Goal: Task Accomplishment & Management: Complete application form

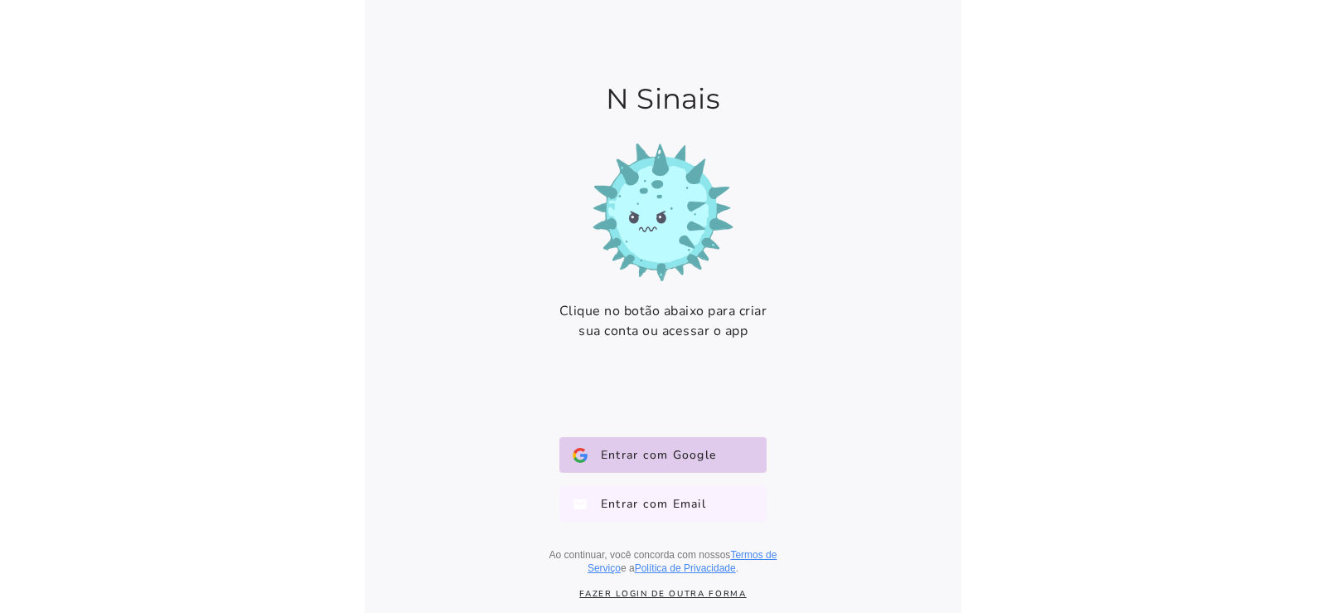
click at [657, 507] on span "Entrar com Email" at bounding box center [647, 503] width 119 height 17
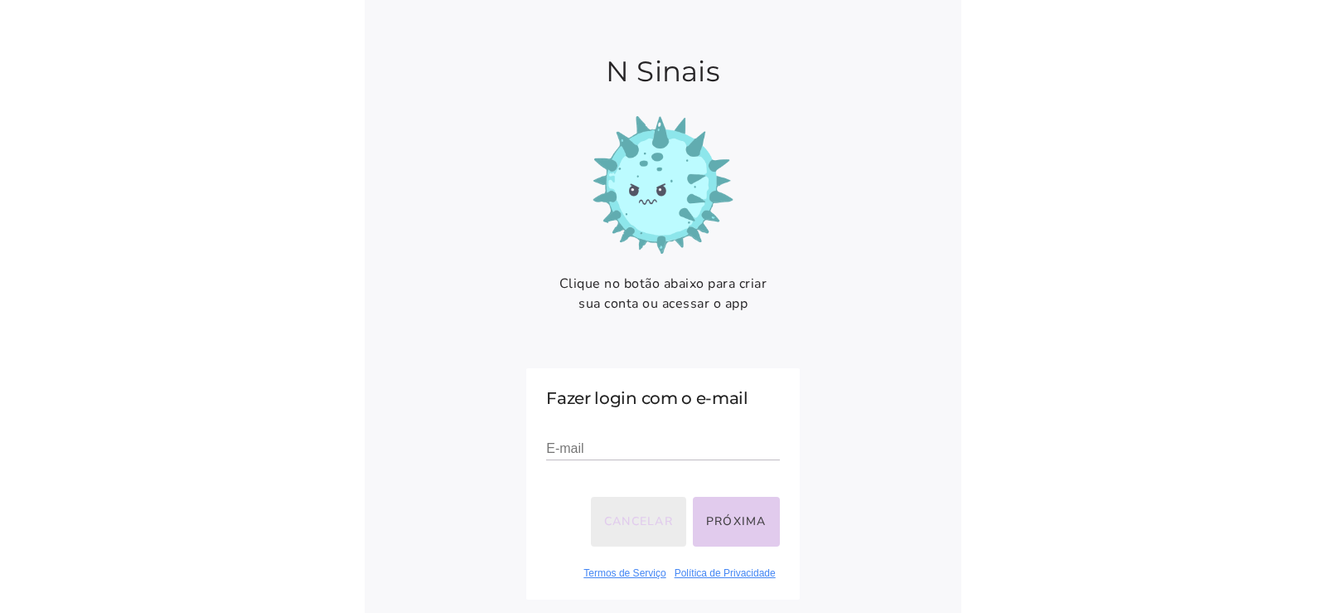
click at [628, 523] on button "Cancelar" at bounding box center [638, 522] width 95 height 50
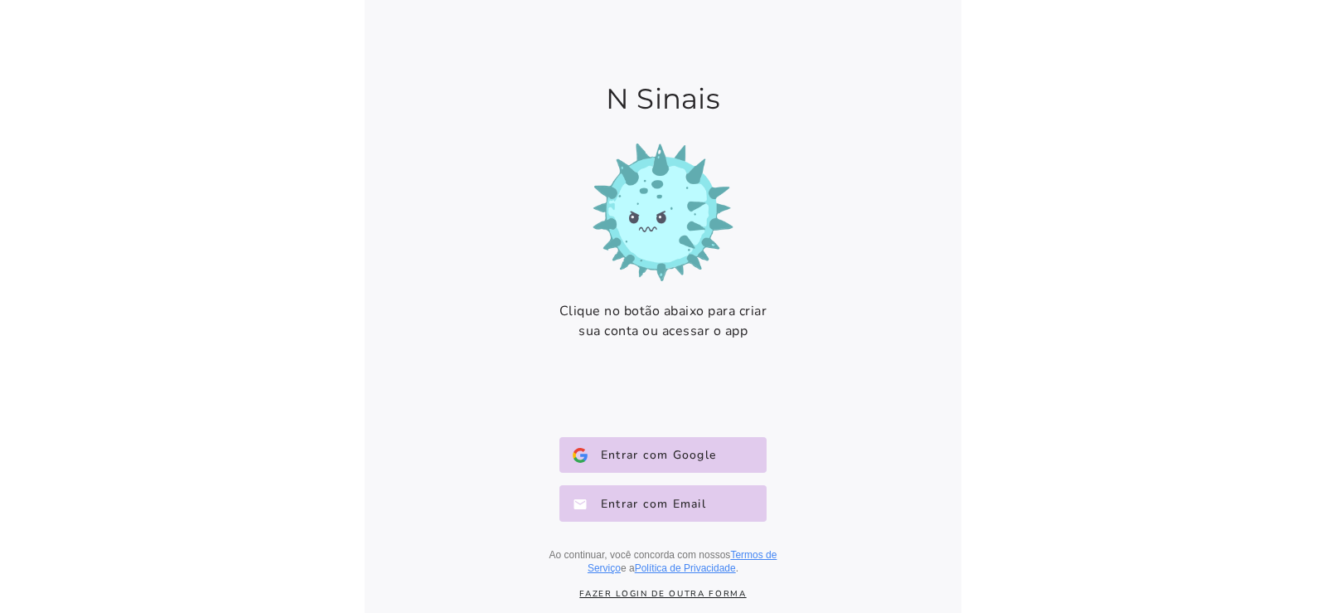
click at [643, 595] on link "Fazer login de outra forma" at bounding box center [663, 594] width 298 height 12
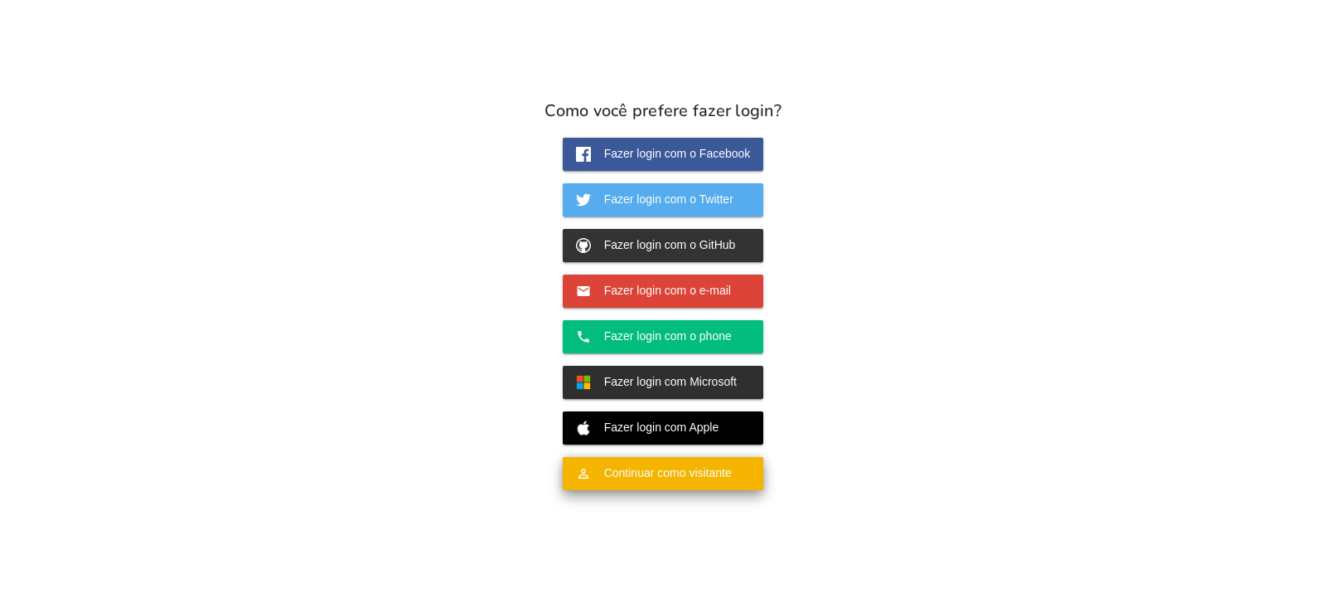
click at [642, 476] on span "Continuar como visitante" at bounding box center [661, 472] width 141 height 15
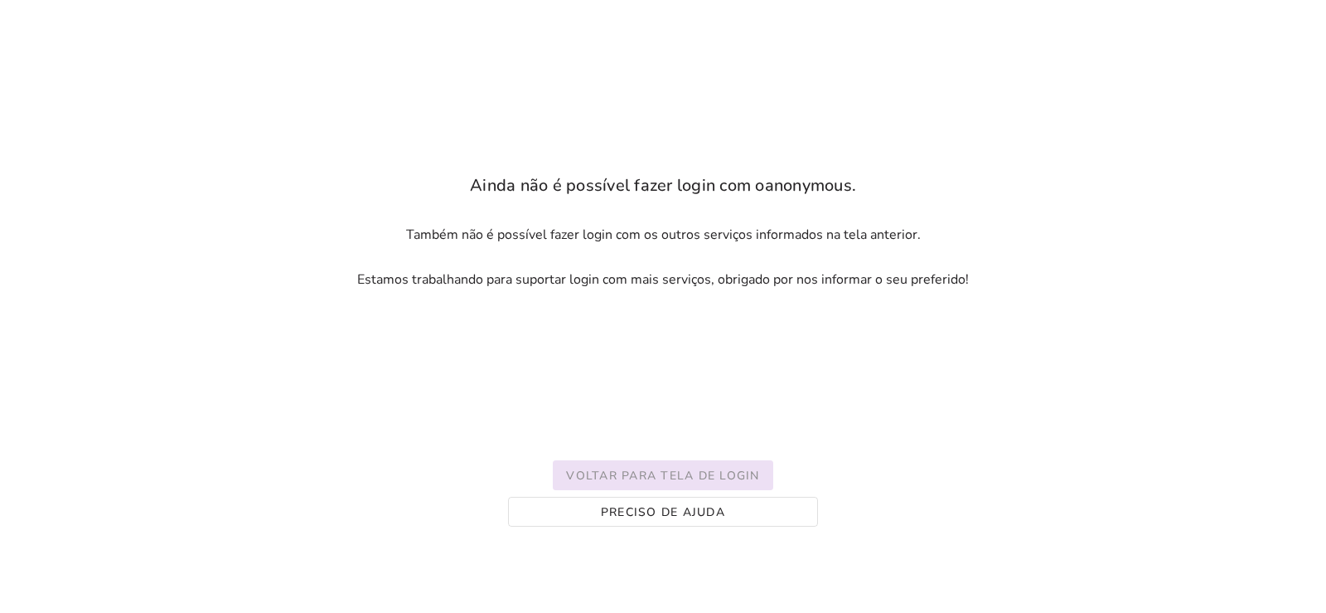
click at [0, 0] on slot "Voltar para tela de login" at bounding box center [0, 0] width 0 height 0
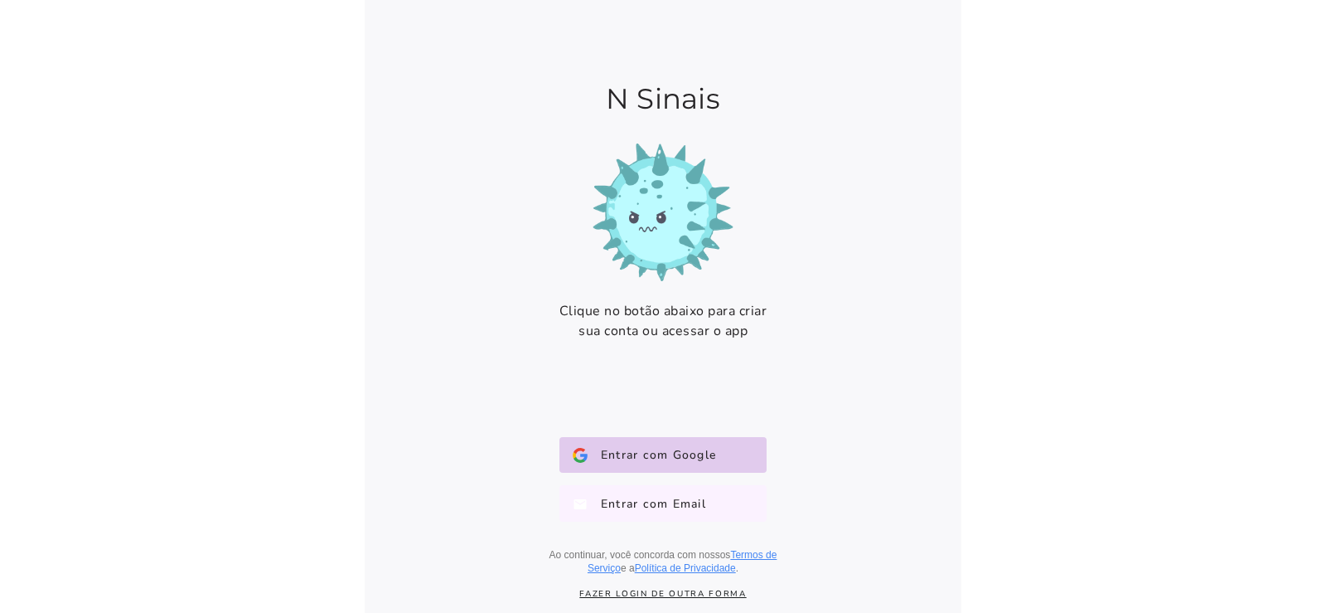
click at [642, 497] on span "Entrar com Email" at bounding box center [647, 503] width 119 height 17
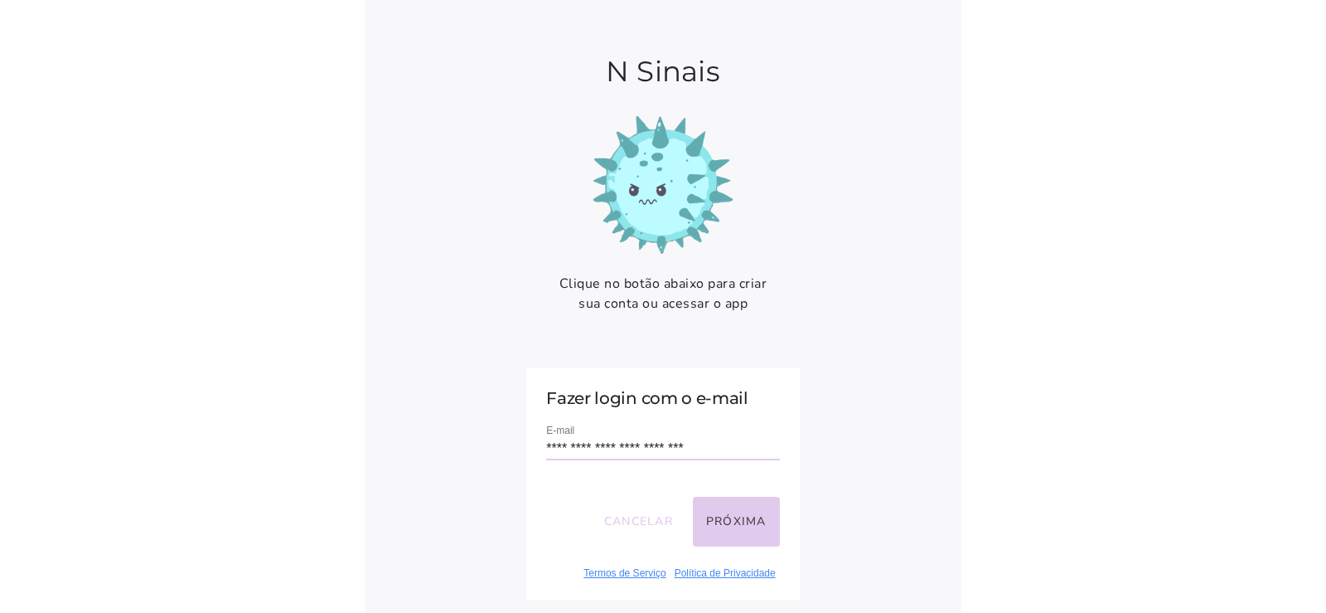
type input "**********"
click at [744, 524] on button "Próxima" at bounding box center [736, 522] width 87 height 50
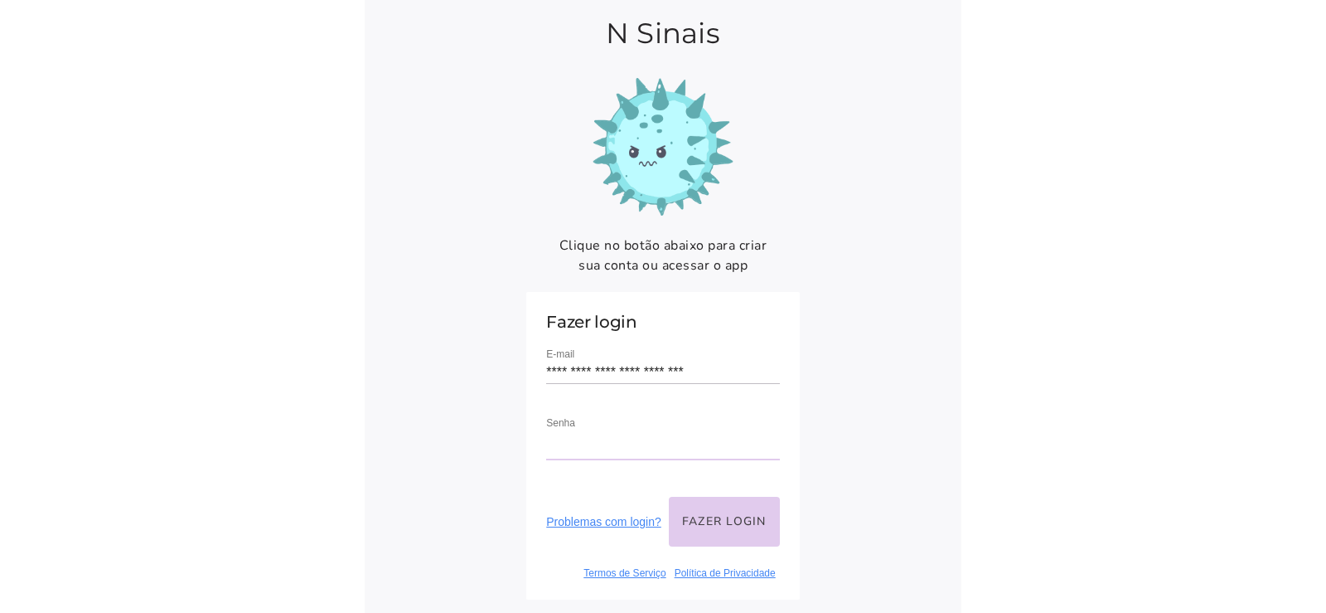
click at [1042, 397] on body at bounding box center [663, 306] width 1326 height 613
click at [723, 523] on button "Fazer login" at bounding box center [724, 522] width 111 height 50
click at [656, 583] on form "**********" at bounding box center [662, 446] width 273 height 308
click at [967, 429] on body at bounding box center [663, 306] width 1326 height 613
click at [642, 431] on div "Senha" at bounding box center [662, 445] width 233 height 63
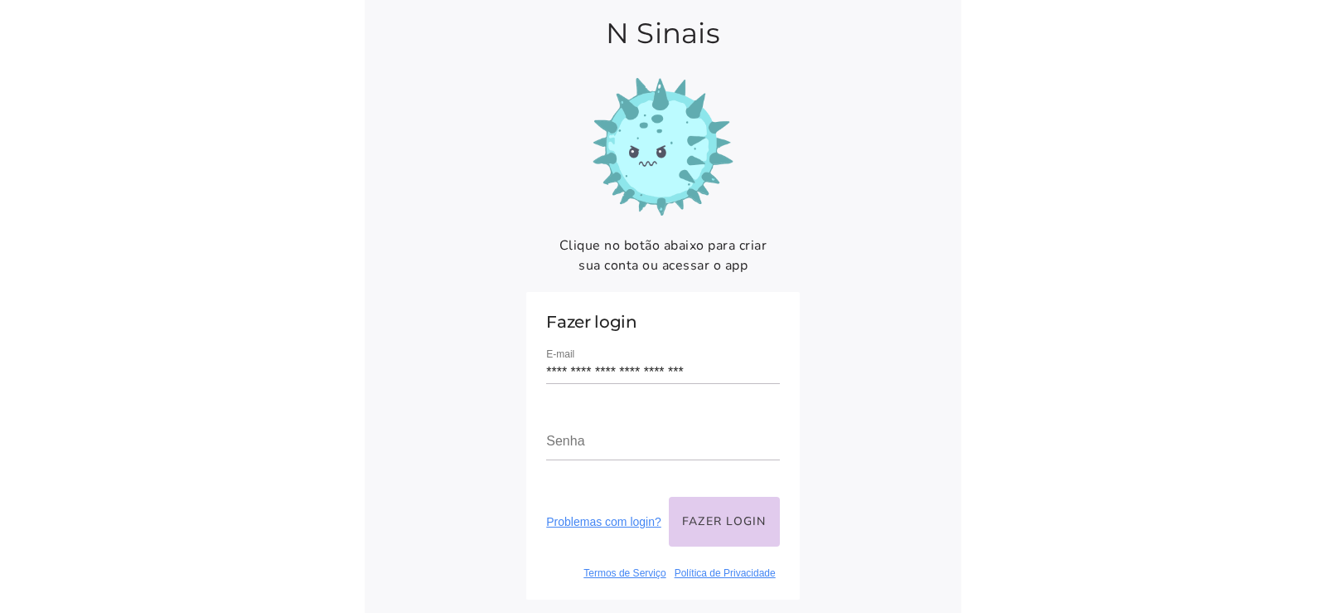
click at [643, 524] on link "Problemas com login?" at bounding box center [603, 521] width 115 height 13
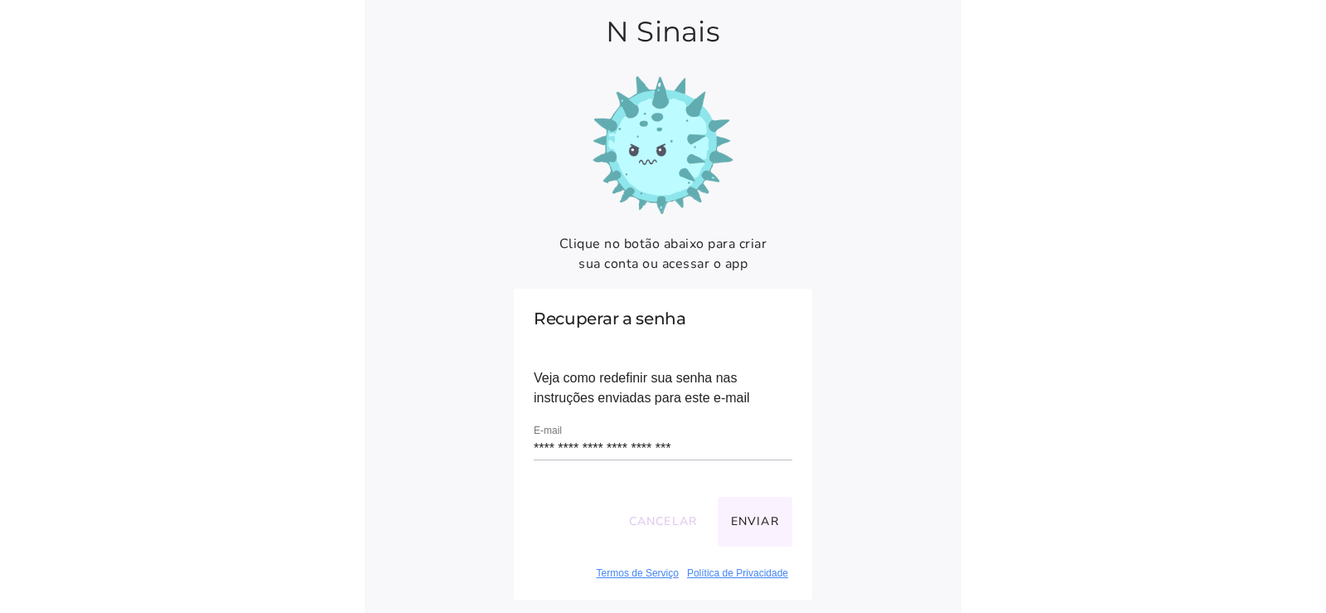
click at [750, 521] on button "Enviar" at bounding box center [755, 522] width 75 height 50
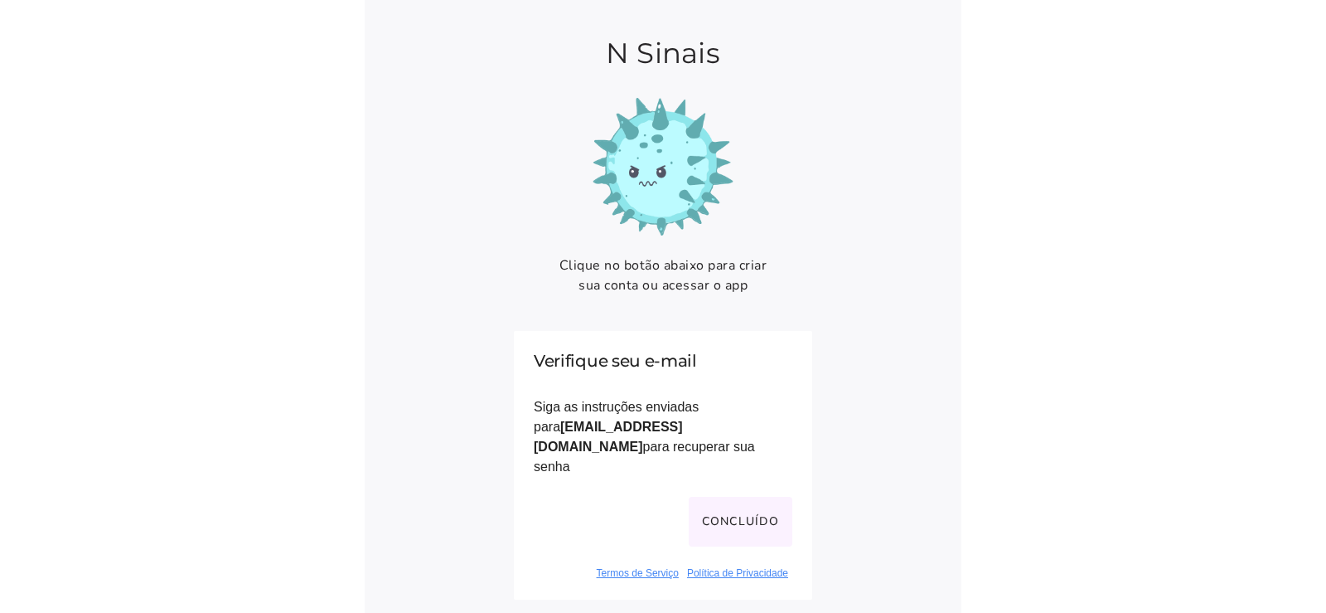
click at [764, 516] on button "Concluído" at bounding box center [741, 522] width 104 height 50
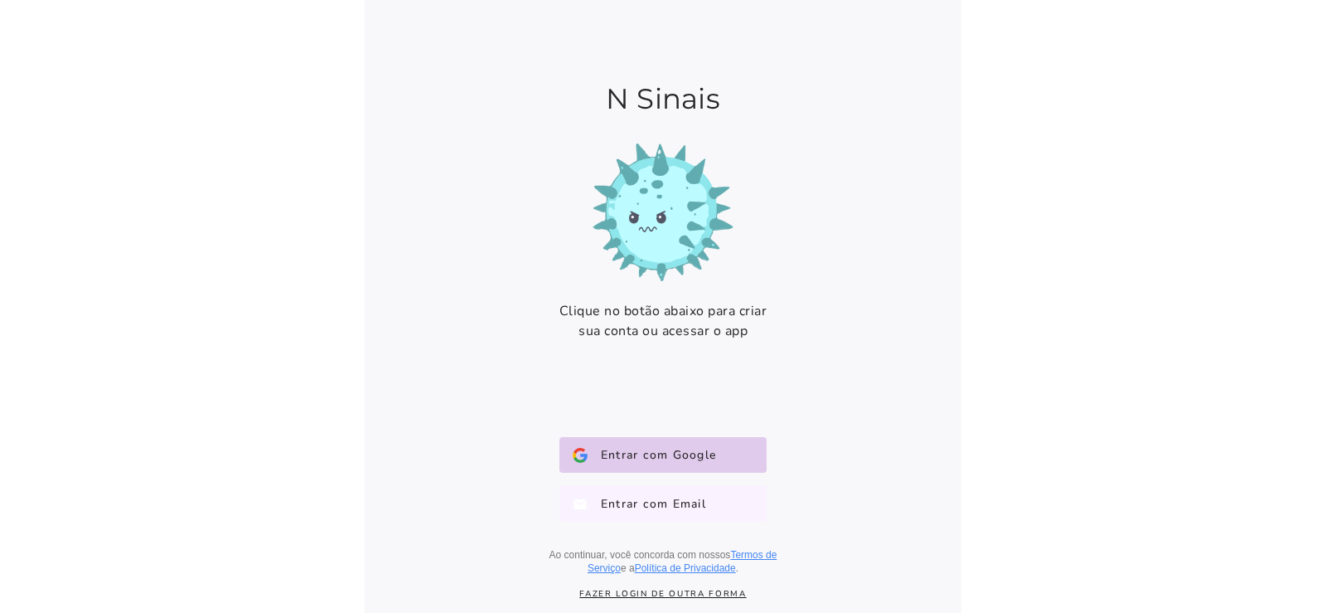
click at [651, 501] on span "Entrar com Email" at bounding box center [647, 503] width 119 height 17
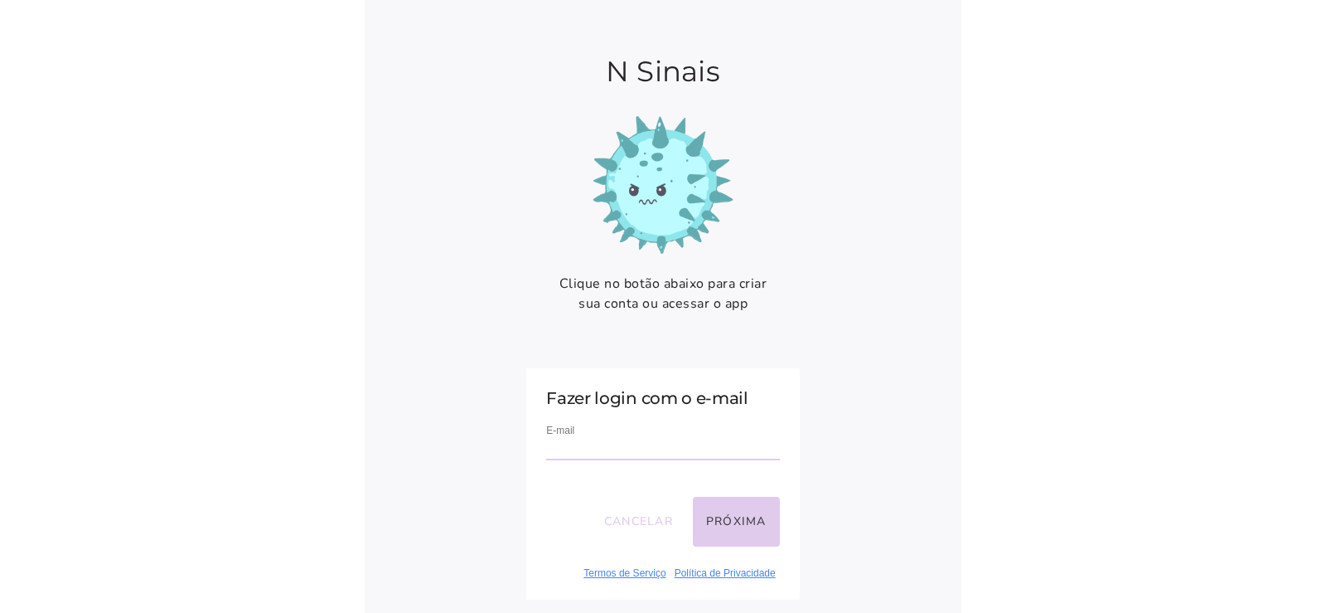
click at [623, 440] on input "email" at bounding box center [662, 449] width 233 height 22
type input "**********"
click at [735, 514] on button "Próxima" at bounding box center [736, 522] width 87 height 50
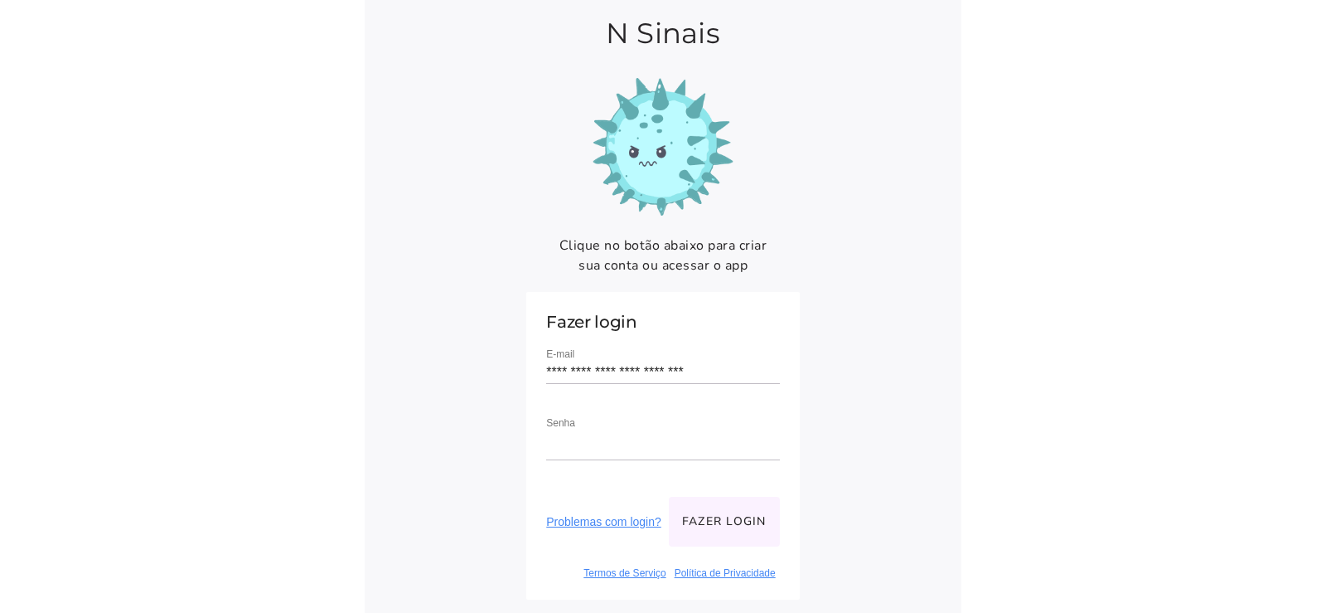
click at [733, 521] on button "Fazer login" at bounding box center [724, 522] width 111 height 50
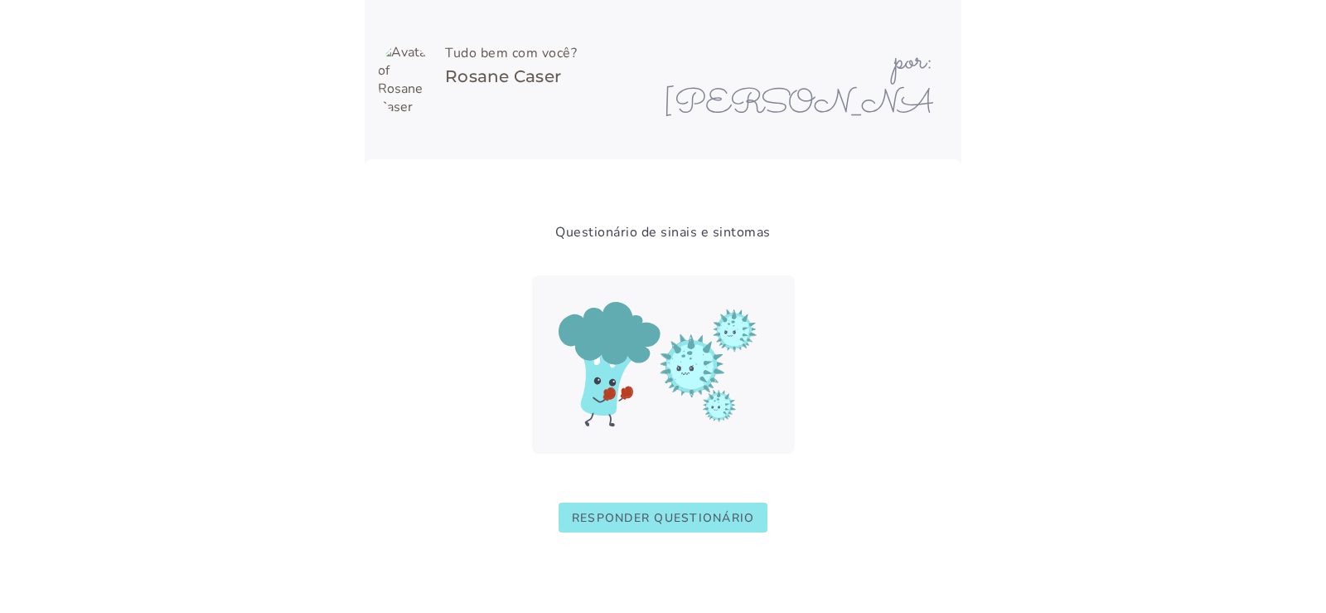
scroll to position [1, 0]
click at [0, 0] on slot "Responder questionário" at bounding box center [0, 0] width 0 height 0
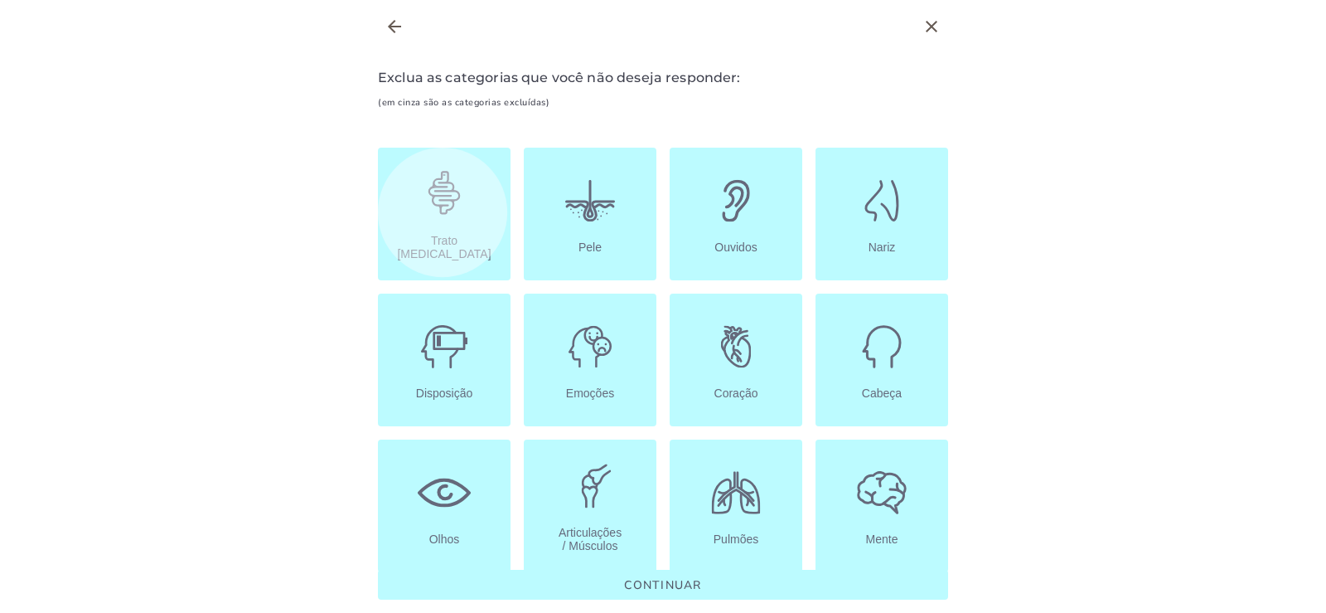
click at [437, 223] on button "Trato [MEDICAL_DATA]" at bounding box center [444, 214] width 133 height 133
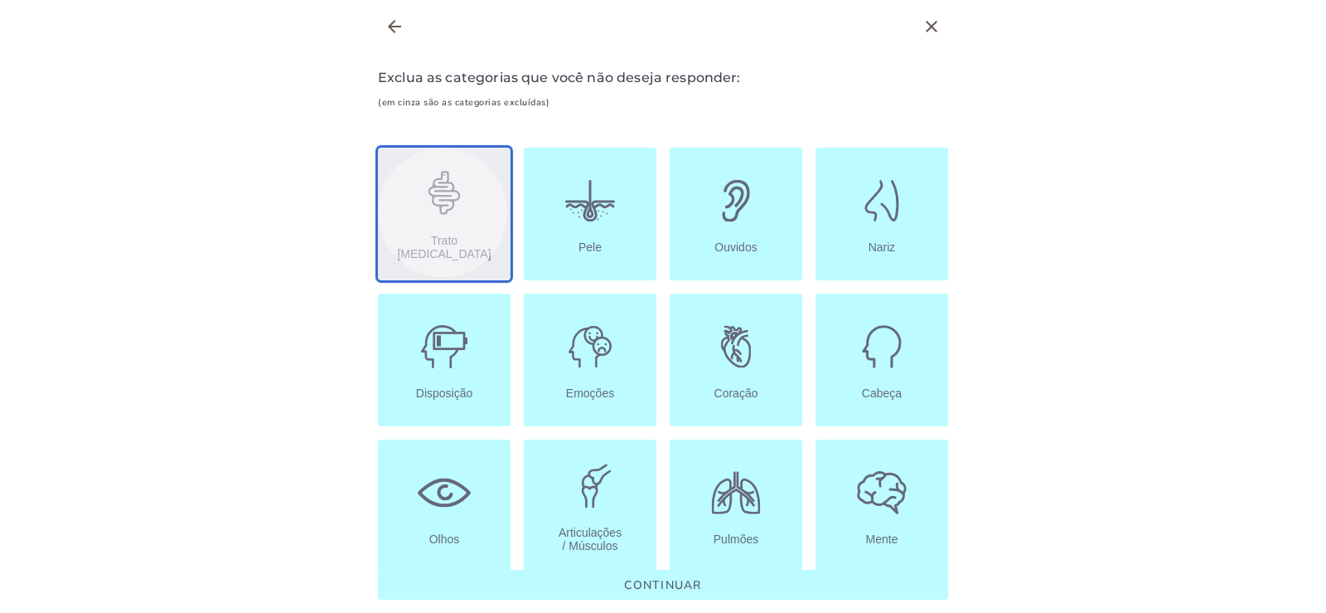
click at [432, 211] on icon at bounding box center [444, 193] width 53 height 53
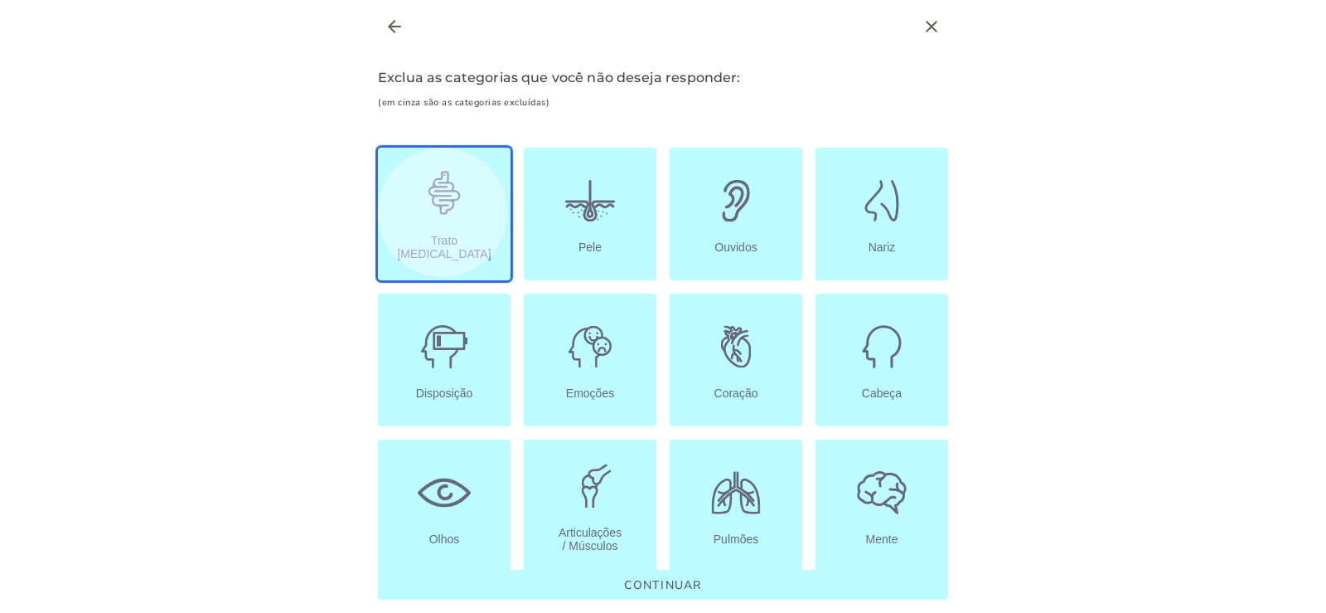
click at [432, 211] on icon at bounding box center [444, 193] width 53 height 53
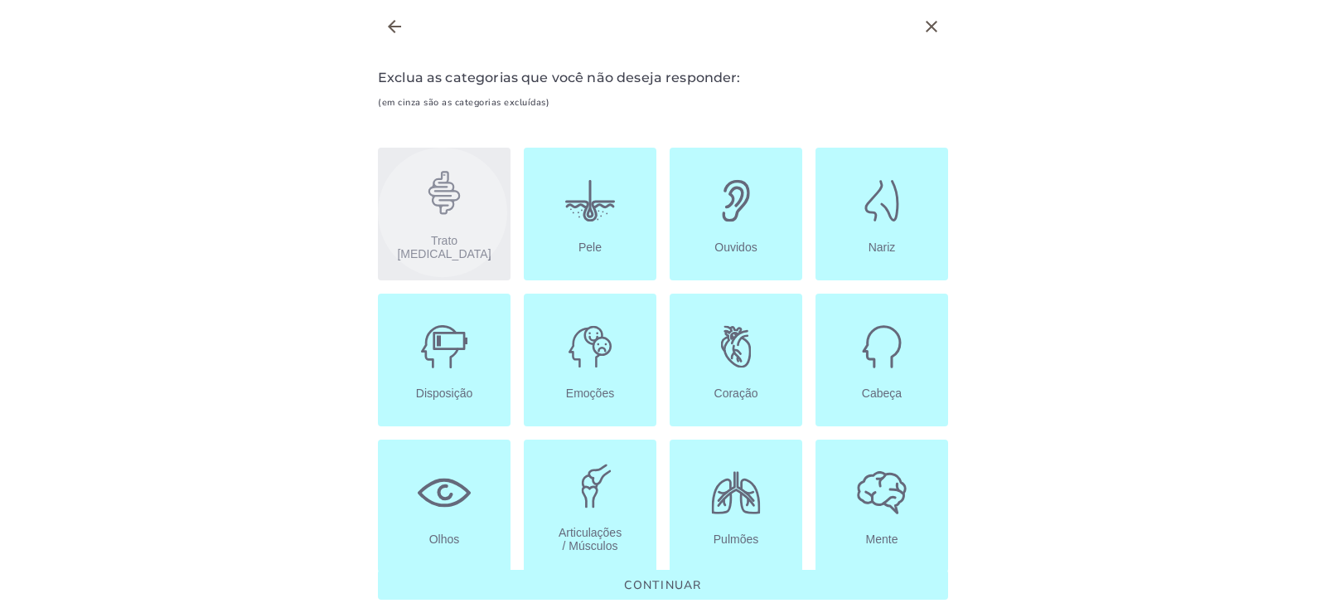
scroll to position [32, 0]
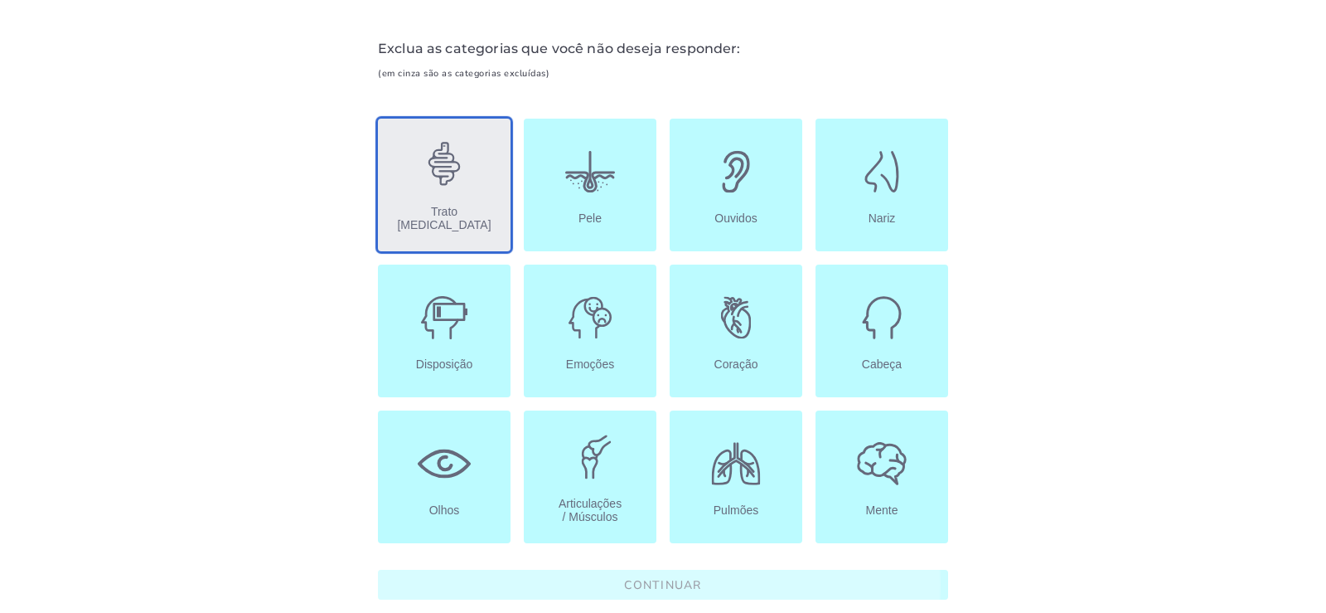
click at [0, 0] on slot "Continuar" at bounding box center [0, 0] width 0 height 0
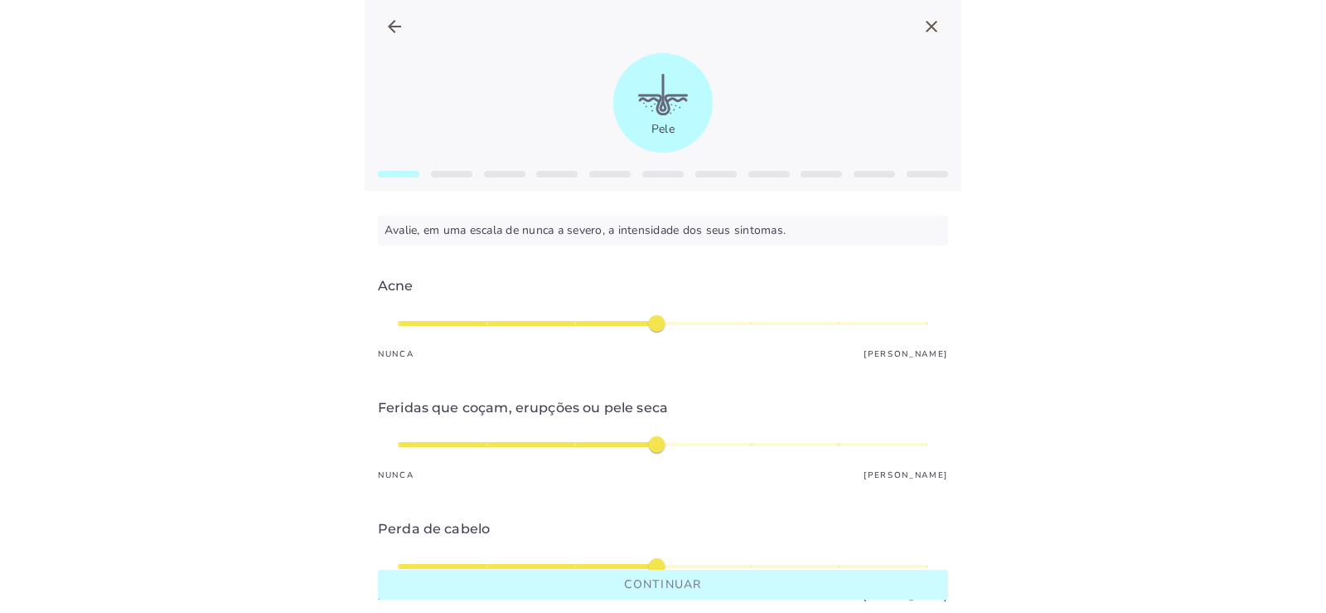
type input "*"
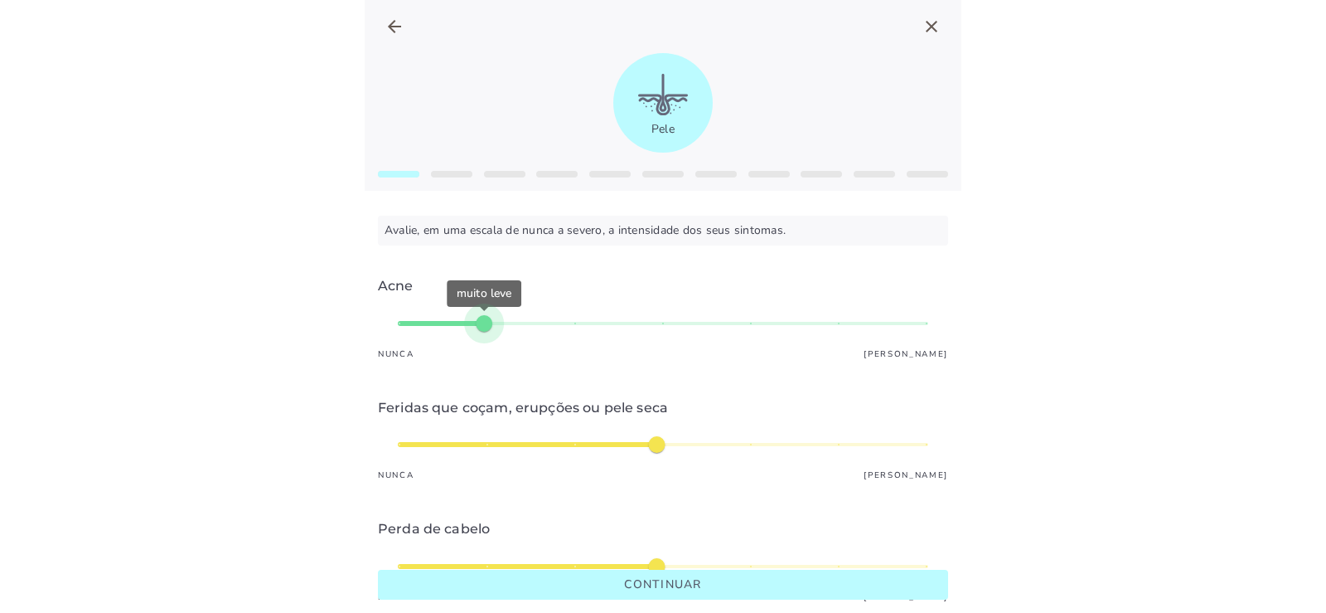
type mwc-slider "2"
click at [454, 323] on div "muito leve" at bounding box center [663, 323] width 531 height 40
type input "*"
type mwc-slider "1"
click at [433, 322] on div "muito leve" at bounding box center [663, 323] width 531 height 40
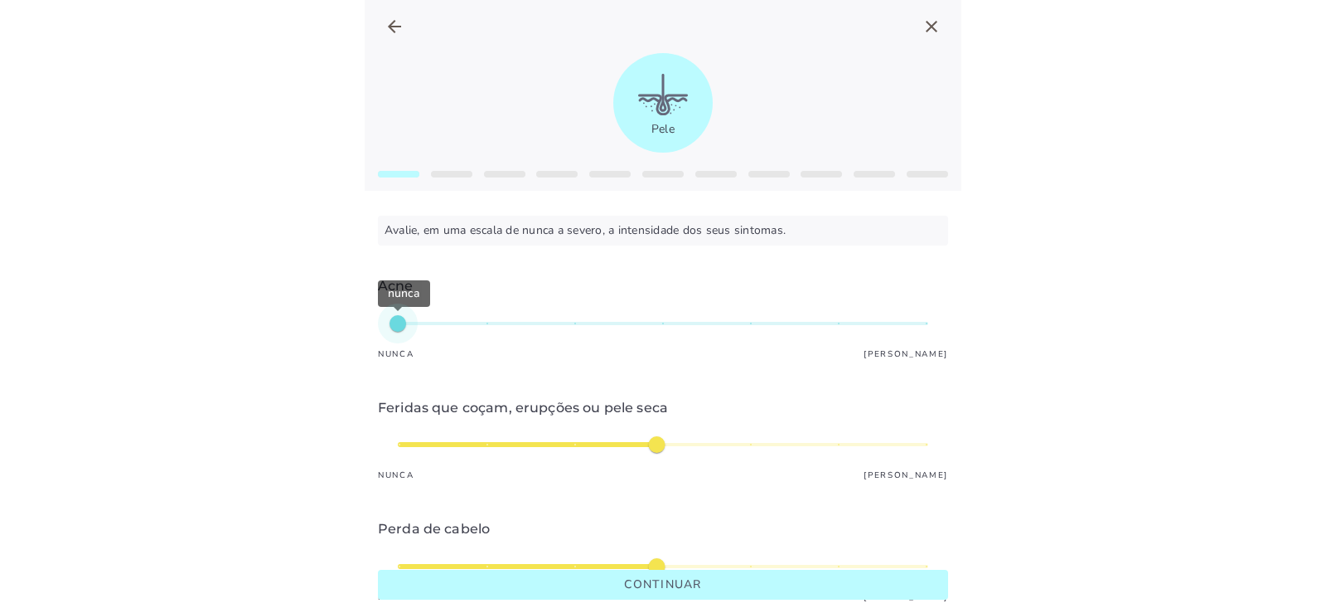
click at [434, 322] on div "nunca" at bounding box center [663, 323] width 531 height 40
type input "*"
type mwc-slider "2"
click at [443, 322] on div "muito leve" at bounding box center [663, 323] width 531 height 40
click at [661, 444] on div "médio" at bounding box center [663, 444] width 531 height 40
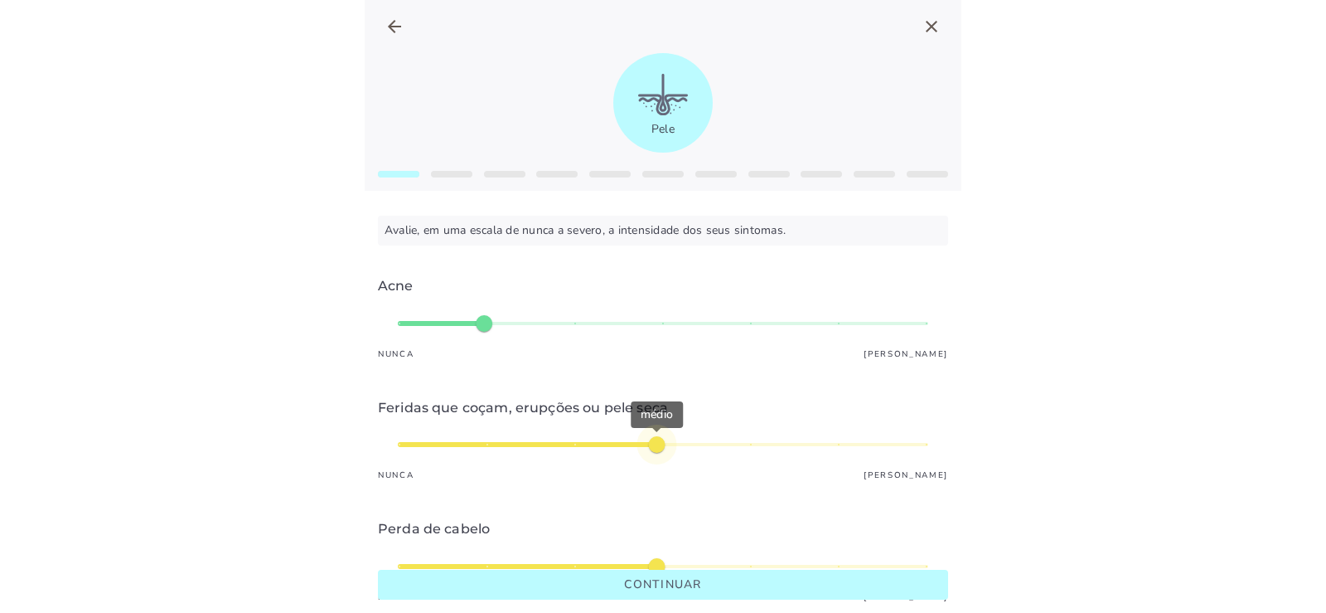
scroll to position [83, 0]
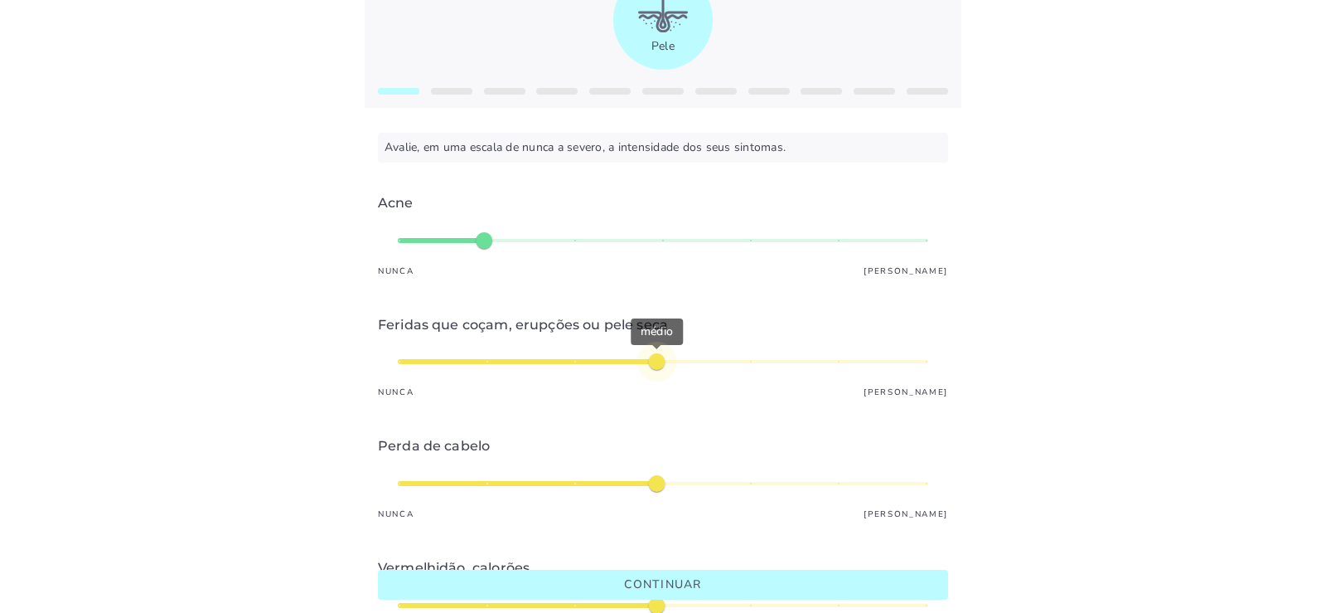
type input "*"
type mwc-slider "3"
click at [568, 361] on div "médio" at bounding box center [663, 362] width 531 height 40
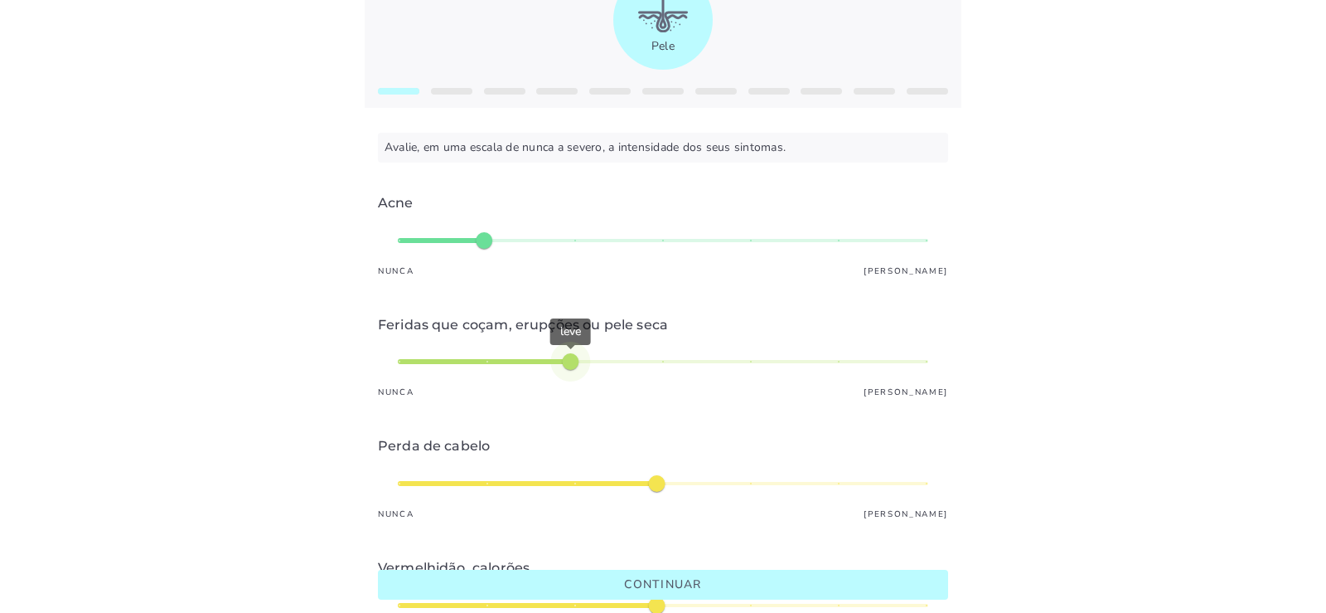
type input "*"
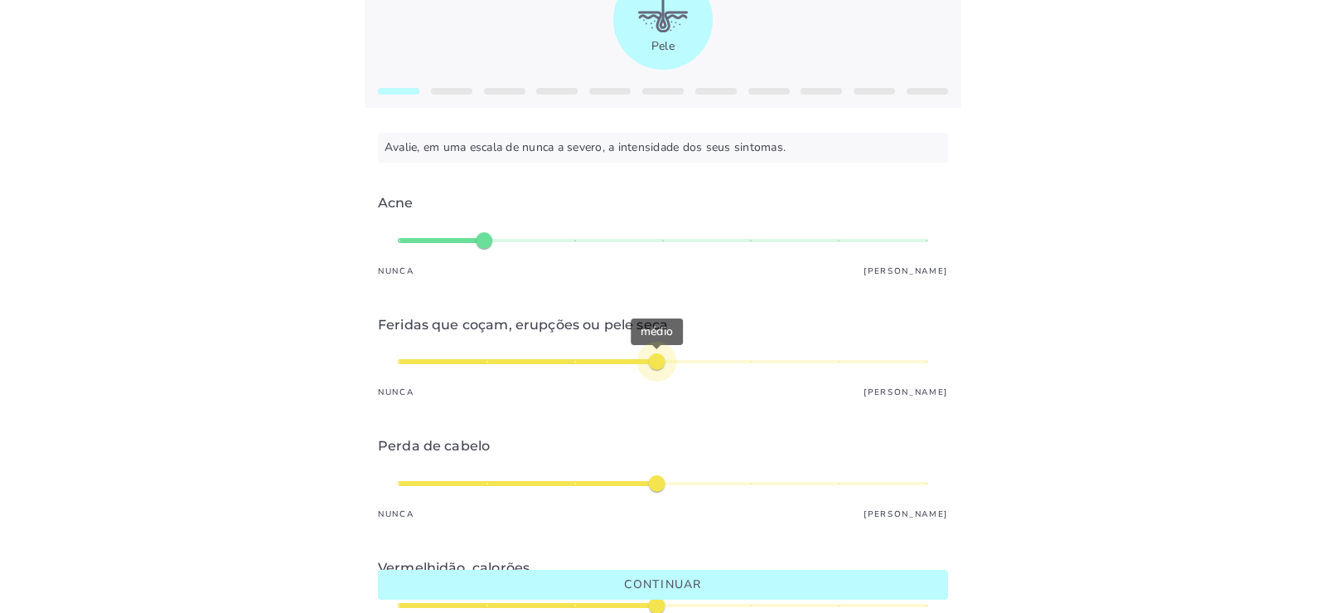
type mwc-slider "4"
click at [653, 364] on div "médio" at bounding box center [663, 362] width 531 height 40
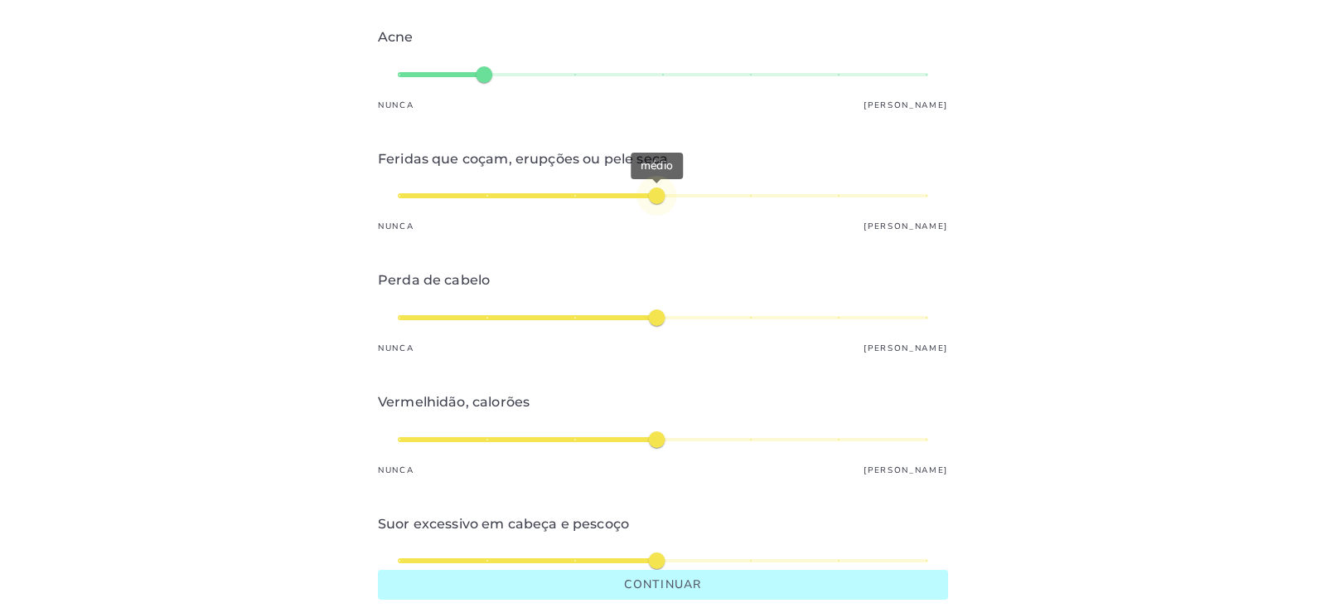
type input "*"
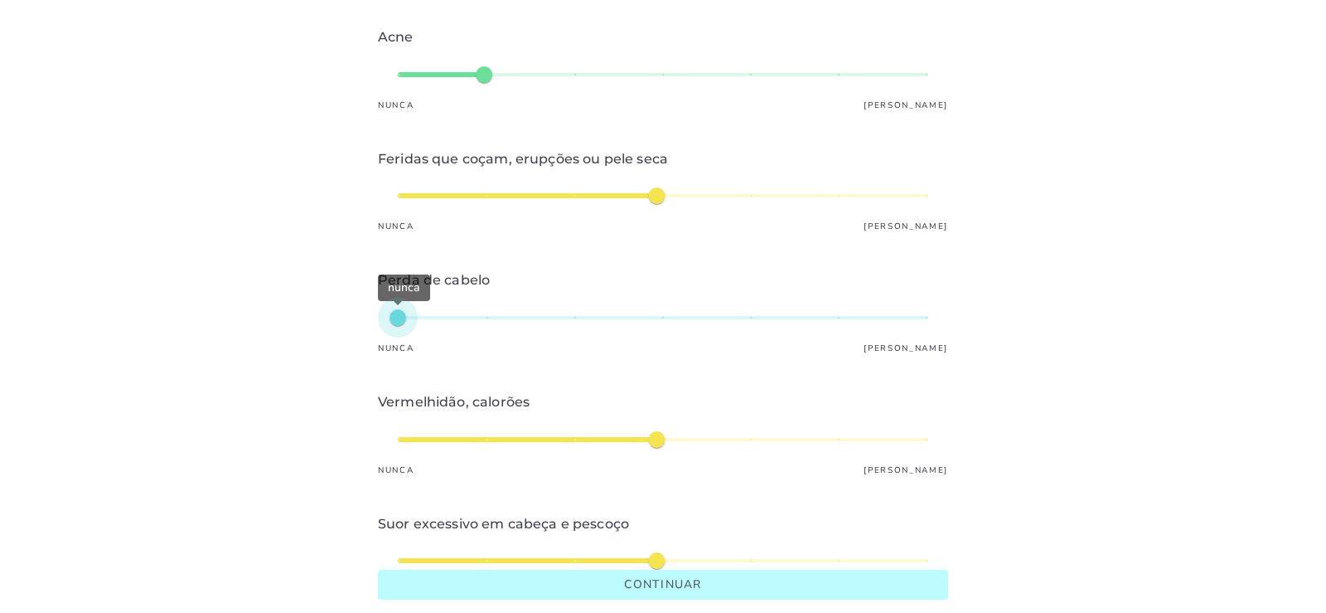
type mwc-slider "1"
click at [429, 316] on div "nunca" at bounding box center [663, 318] width 531 height 40
click at [437, 316] on div "nunca" at bounding box center [663, 318] width 531 height 40
type input "*"
type mwc-slider "2"
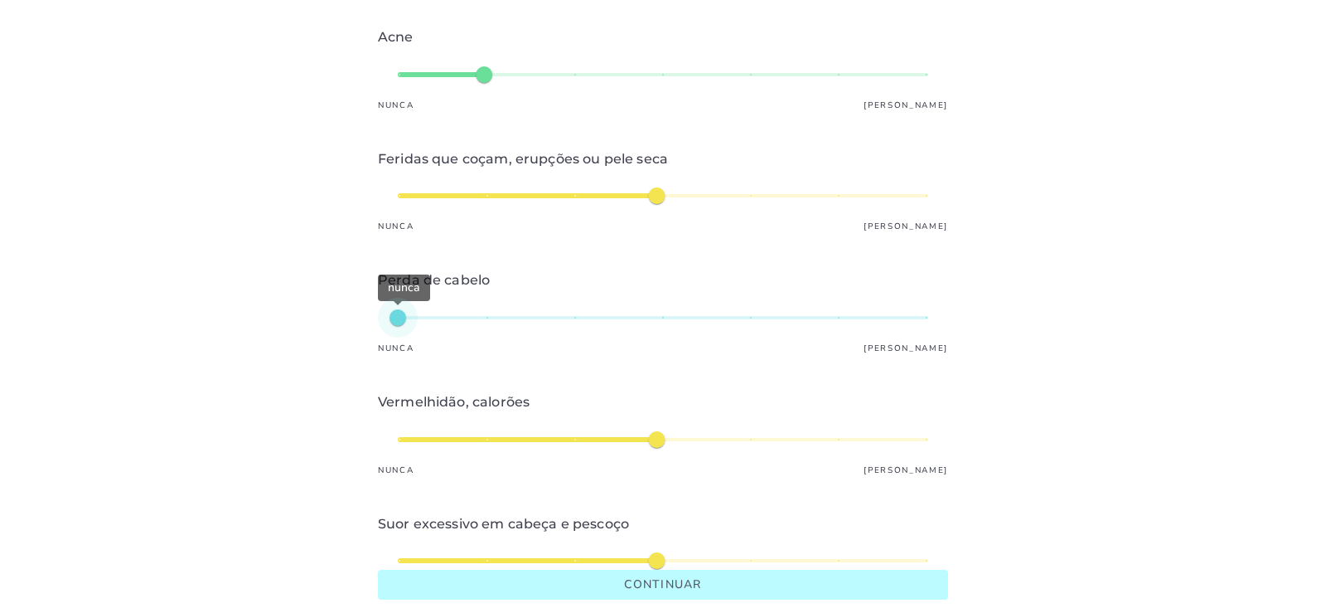
click at [466, 319] on div "nunca" at bounding box center [663, 318] width 531 height 40
click at [657, 437] on div "médio" at bounding box center [663, 439] width 531 height 40
type input "*"
type mwc-slider "3"
click at [580, 440] on div "médio" at bounding box center [663, 439] width 531 height 40
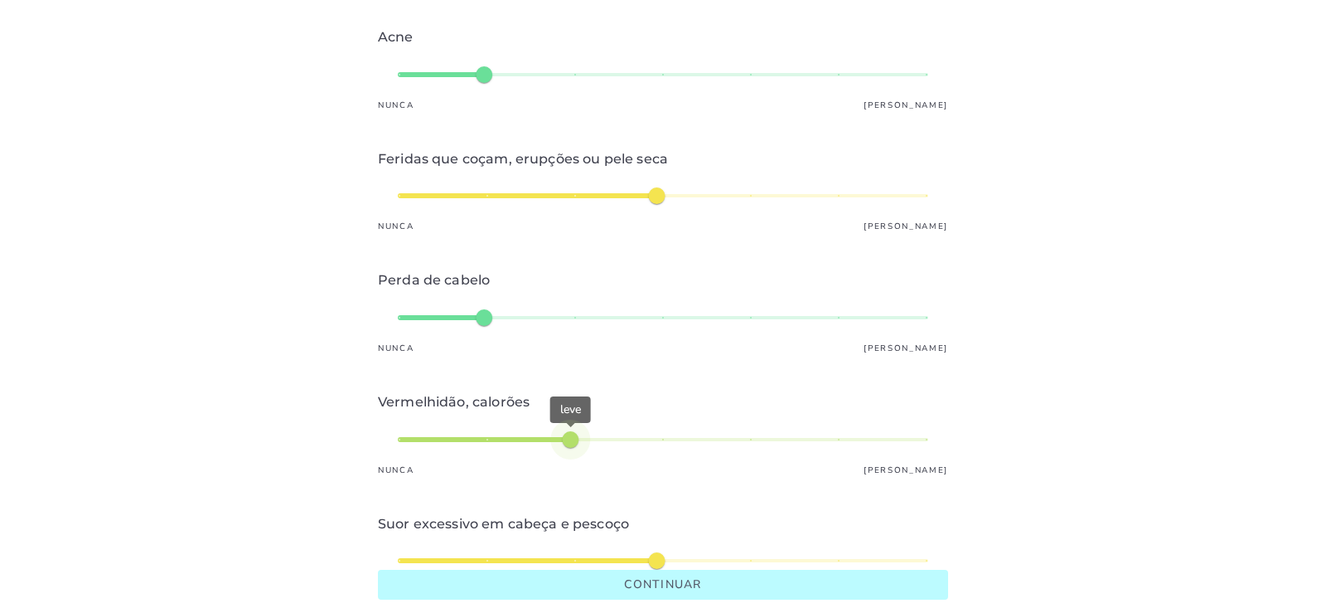
scroll to position [414, 0]
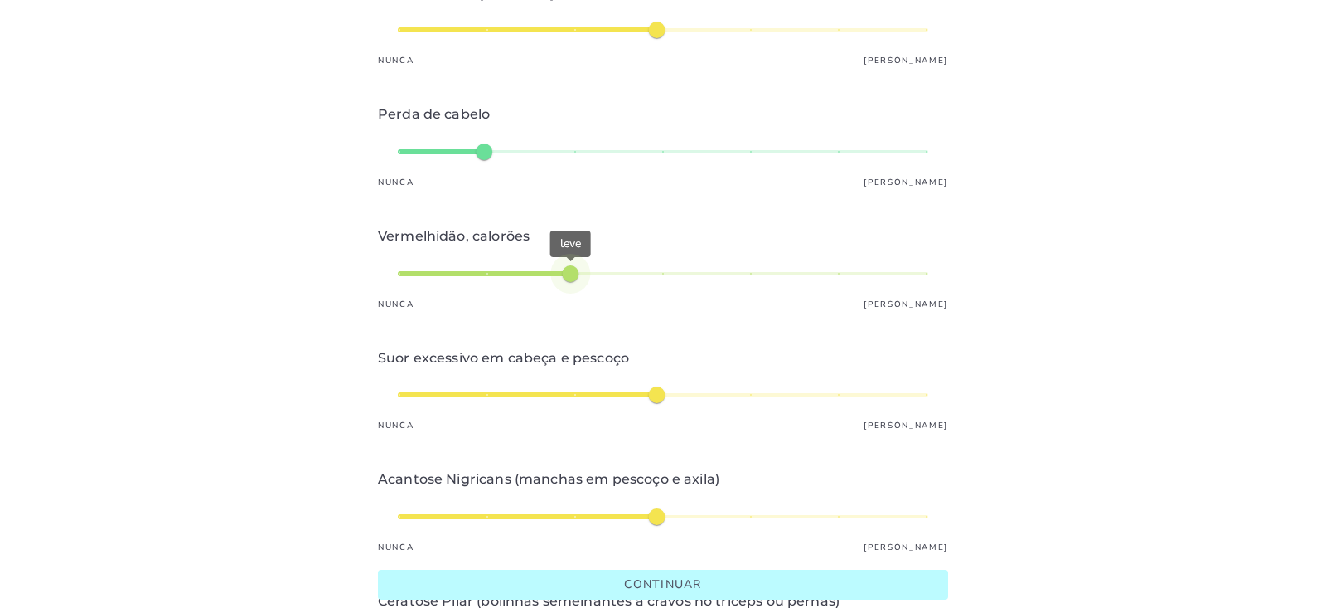
type input "*"
type mwc-slider "1"
click at [400, 395] on div "médio" at bounding box center [663, 395] width 531 height 40
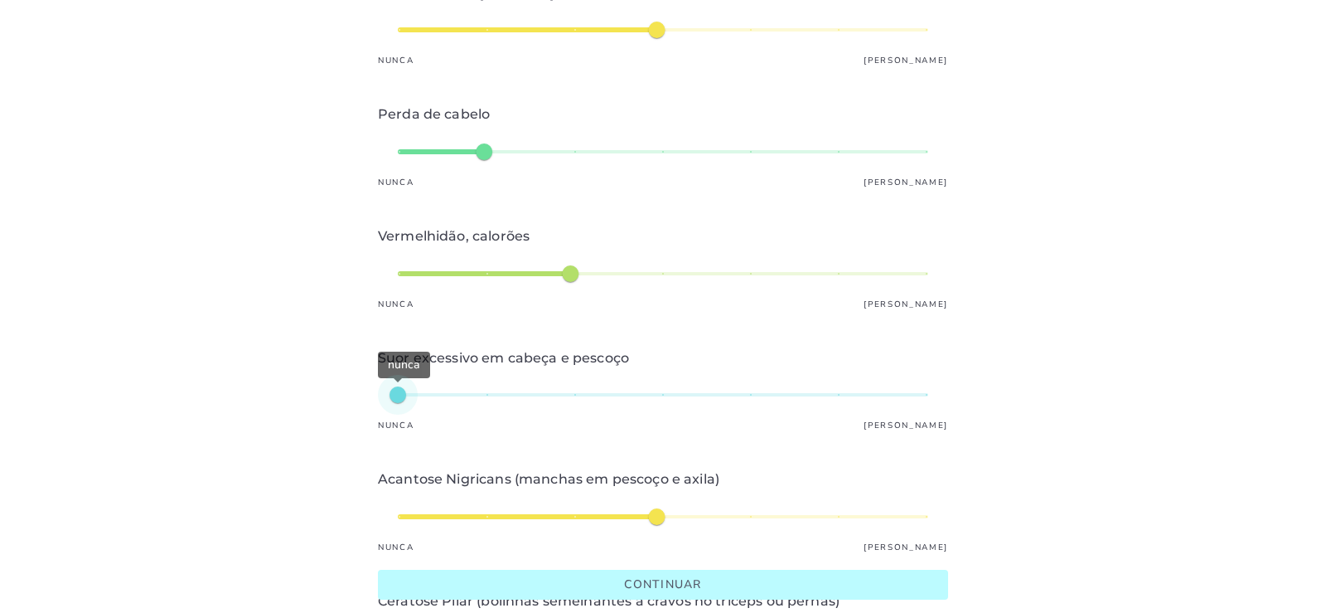
type input "*"
type mwc-slider "2"
click at [446, 395] on div "muito leve" at bounding box center [663, 395] width 531 height 40
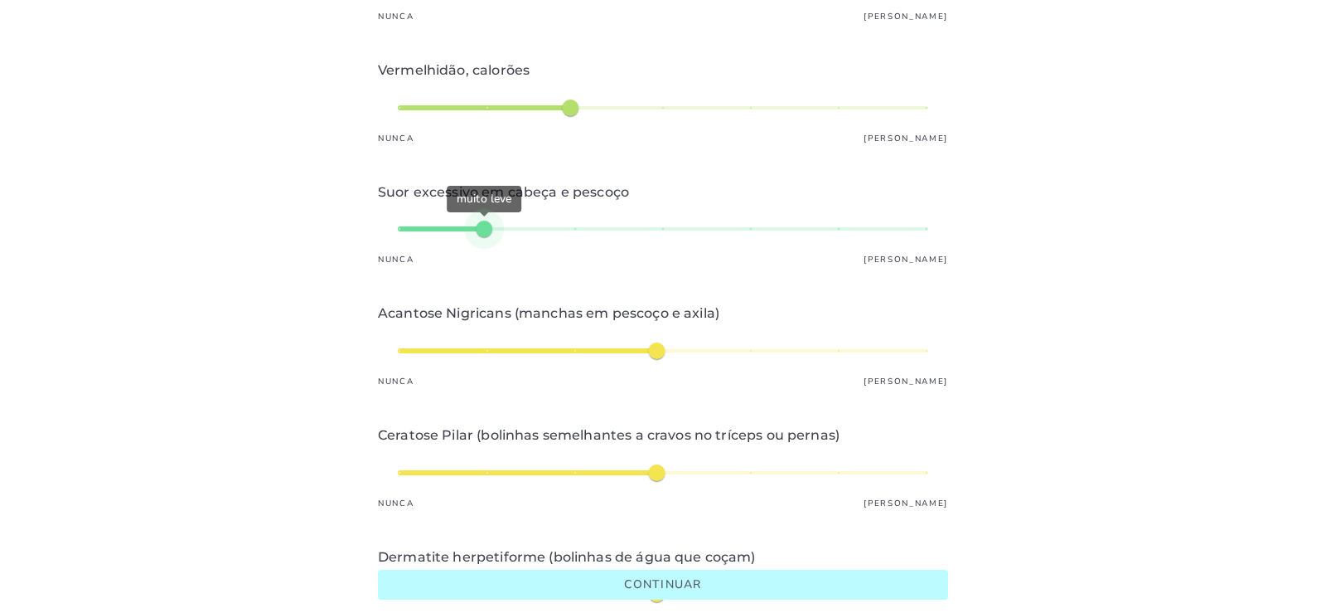
type input "*"
type mwc-slider "1"
click at [399, 347] on div "médio" at bounding box center [663, 351] width 531 height 40
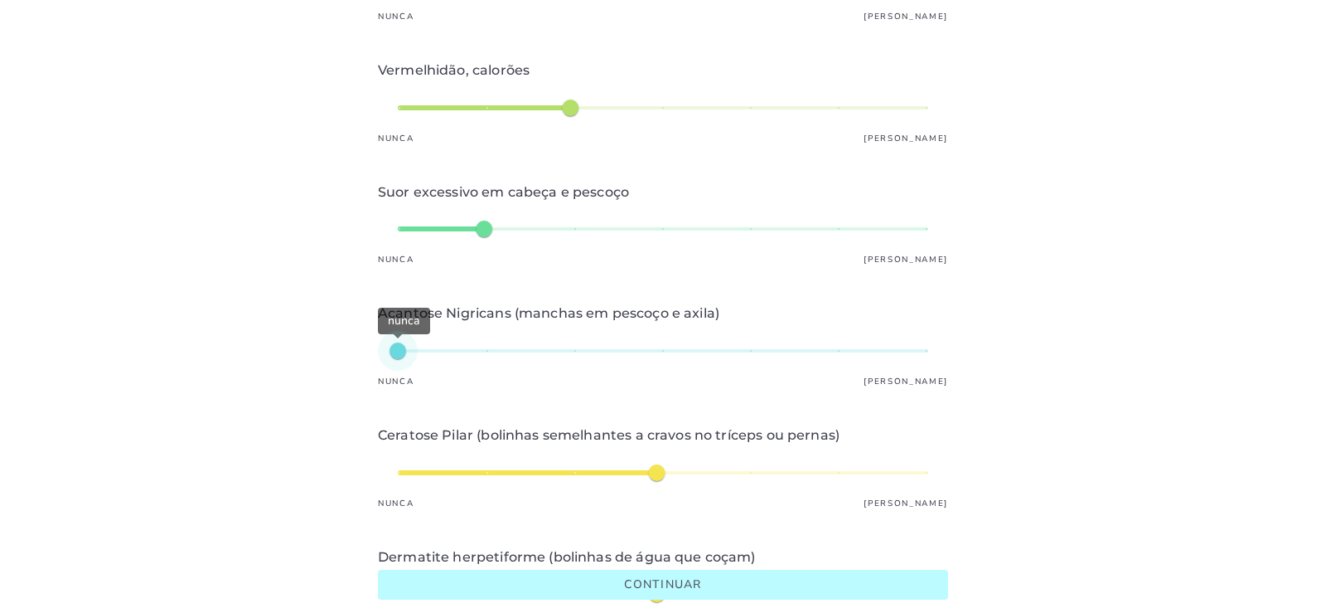
type input "*"
type mwc-slider "1"
click at [424, 472] on div "médio" at bounding box center [663, 473] width 531 height 40
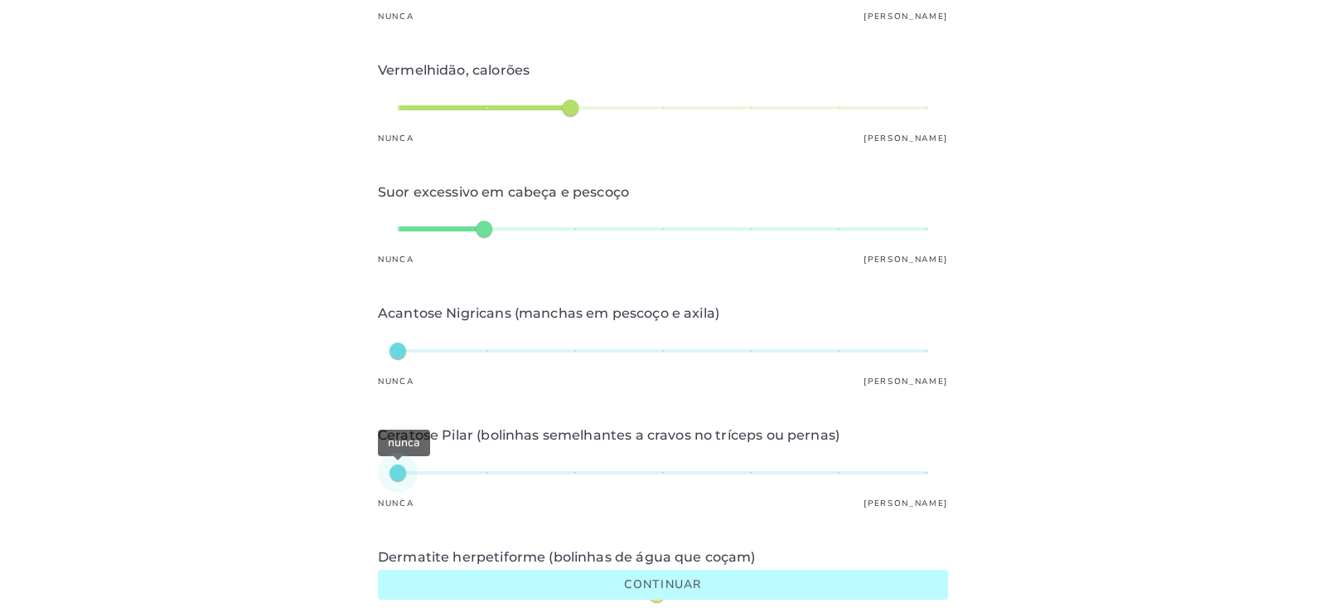
click at [425, 472] on div "nunca" at bounding box center [663, 473] width 531 height 40
click at [434, 472] on div "nunca" at bounding box center [663, 473] width 531 height 40
type input "*"
type mwc-slider "2"
click at [453, 472] on div "nunca" at bounding box center [663, 473] width 531 height 40
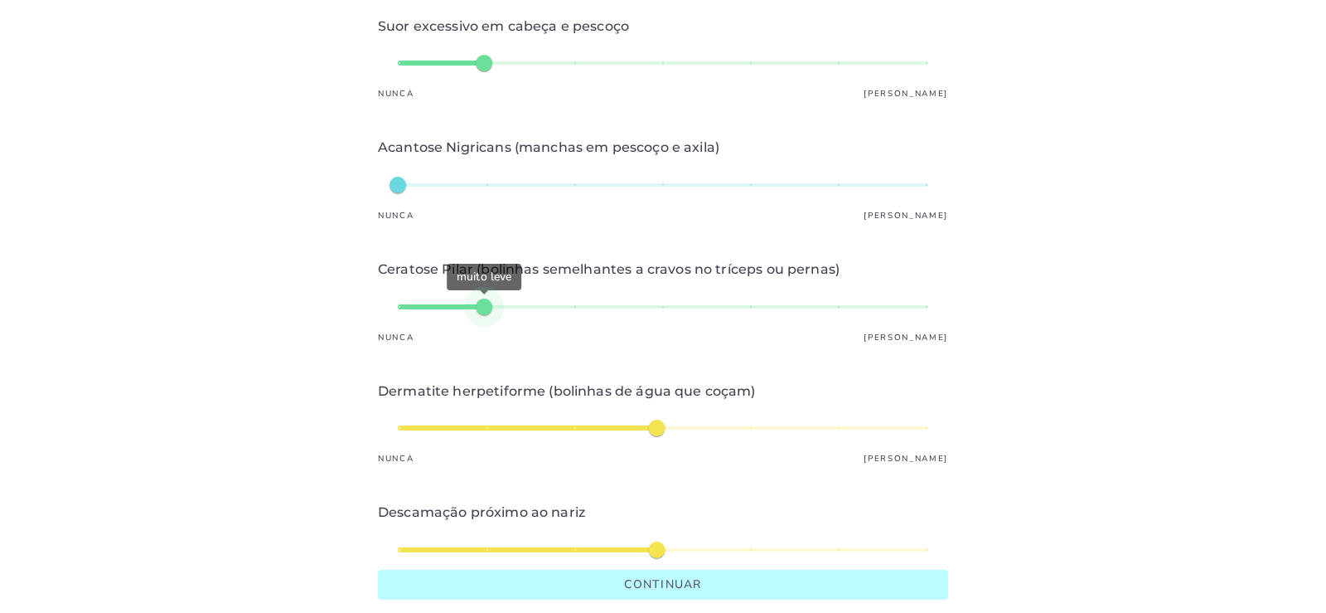
scroll to position [912, 0]
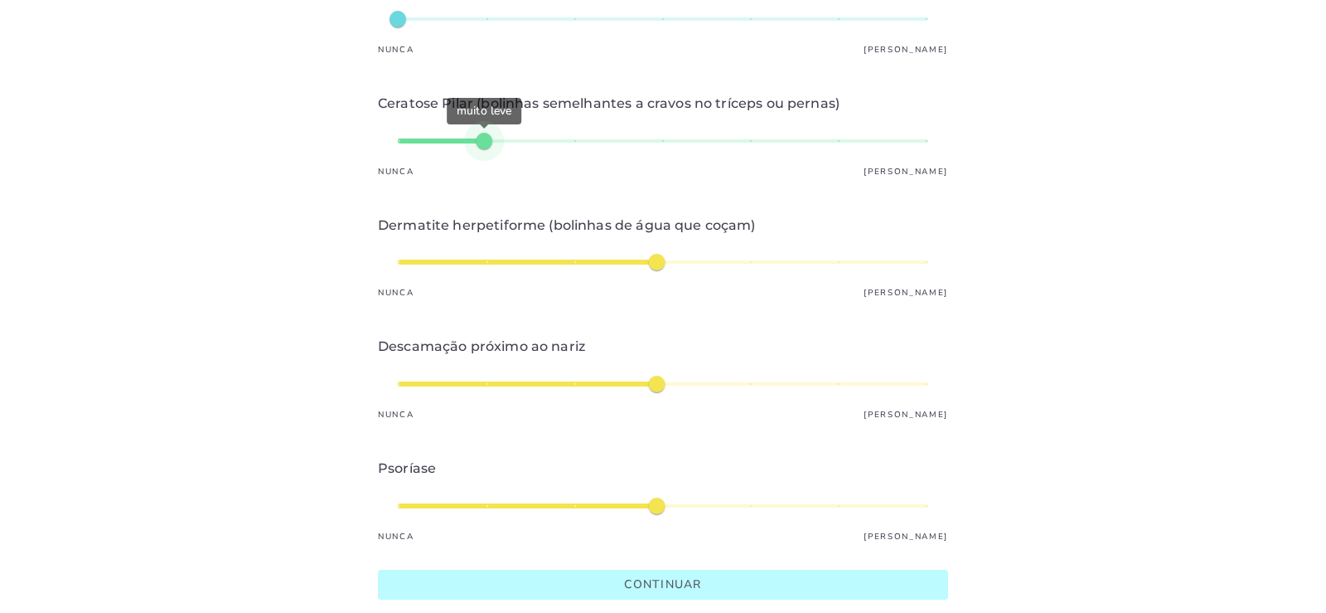
type input "*"
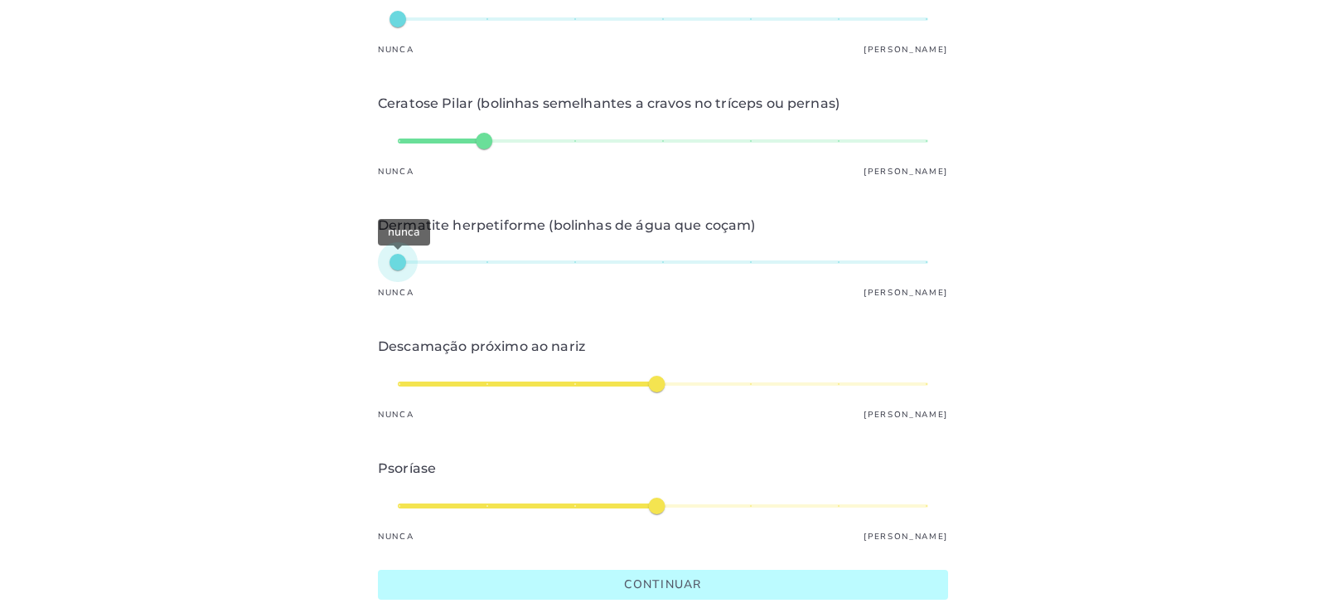
type mwc-slider "1"
click at [404, 266] on div "nunca" at bounding box center [663, 262] width 531 height 40
type input "*"
type mwc-slider "1"
click at [425, 385] on div "nunca" at bounding box center [663, 384] width 531 height 40
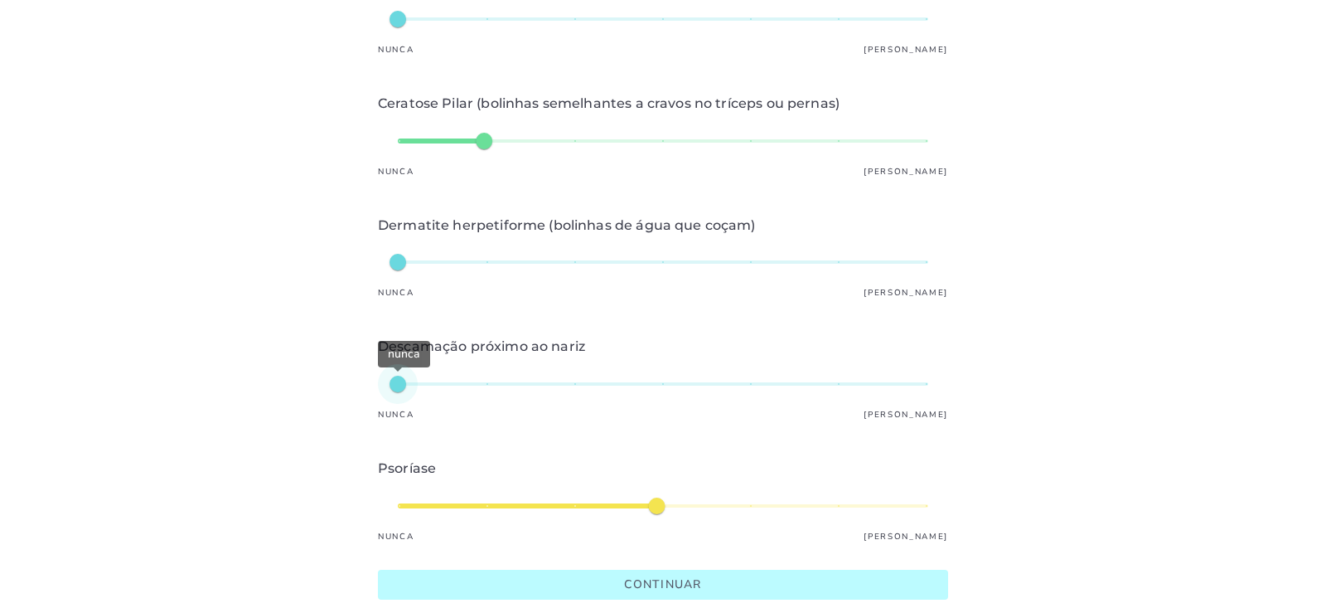
click at [433, 385] on div "nunca" at bounding box center [663, 384] width 531 height 40
type input "*"
type mwc-slider "2"
click at [448, 384] on div "nunca" at bounding box center [663, 384] width 531 height 40
type input "*"
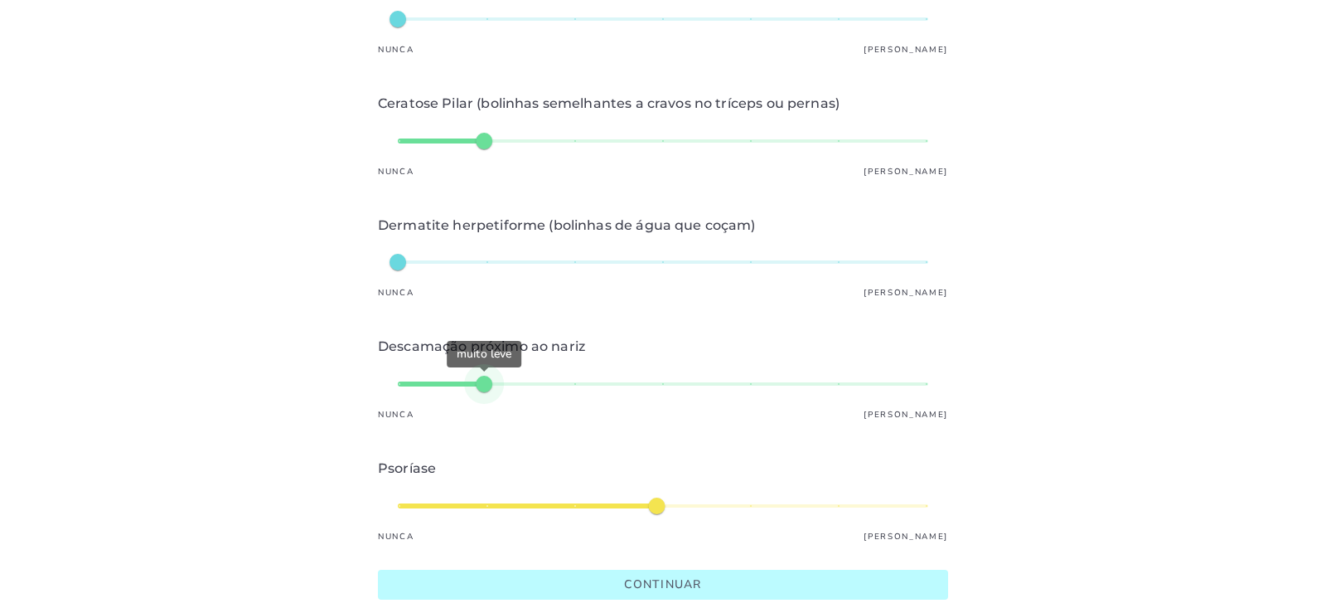
type mwc-slider "2"
click at [463, 505] on div "médio" at bounding box center [663, 506] width 531 height 40
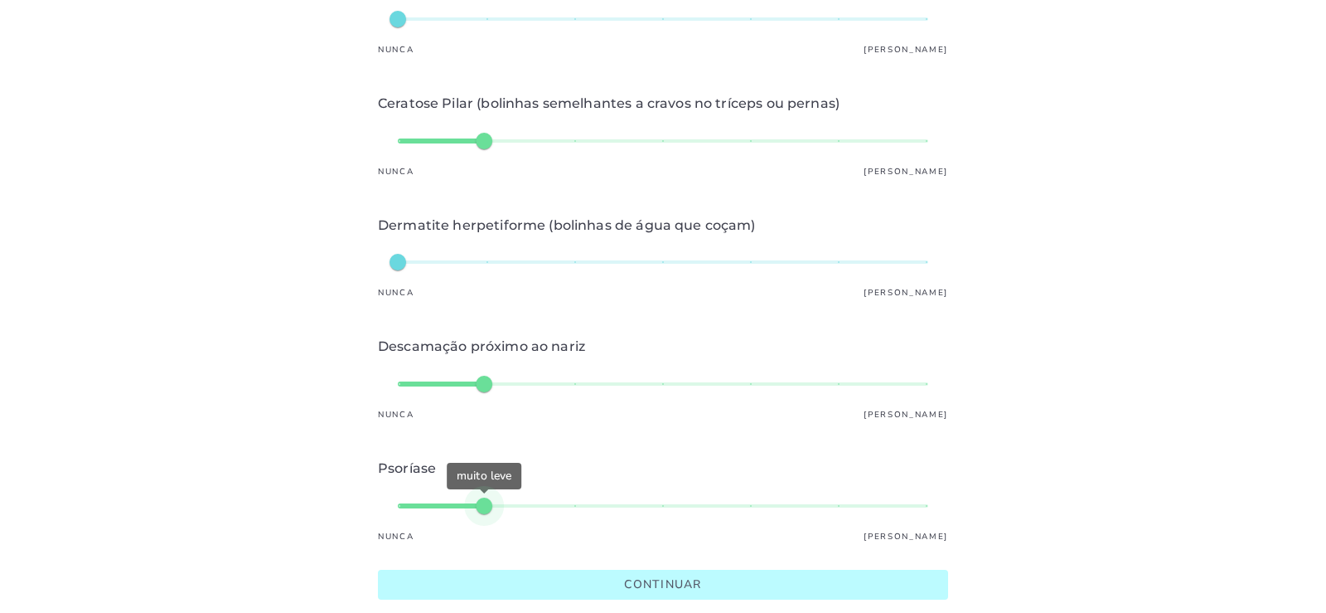
scroll to position [977, 0]
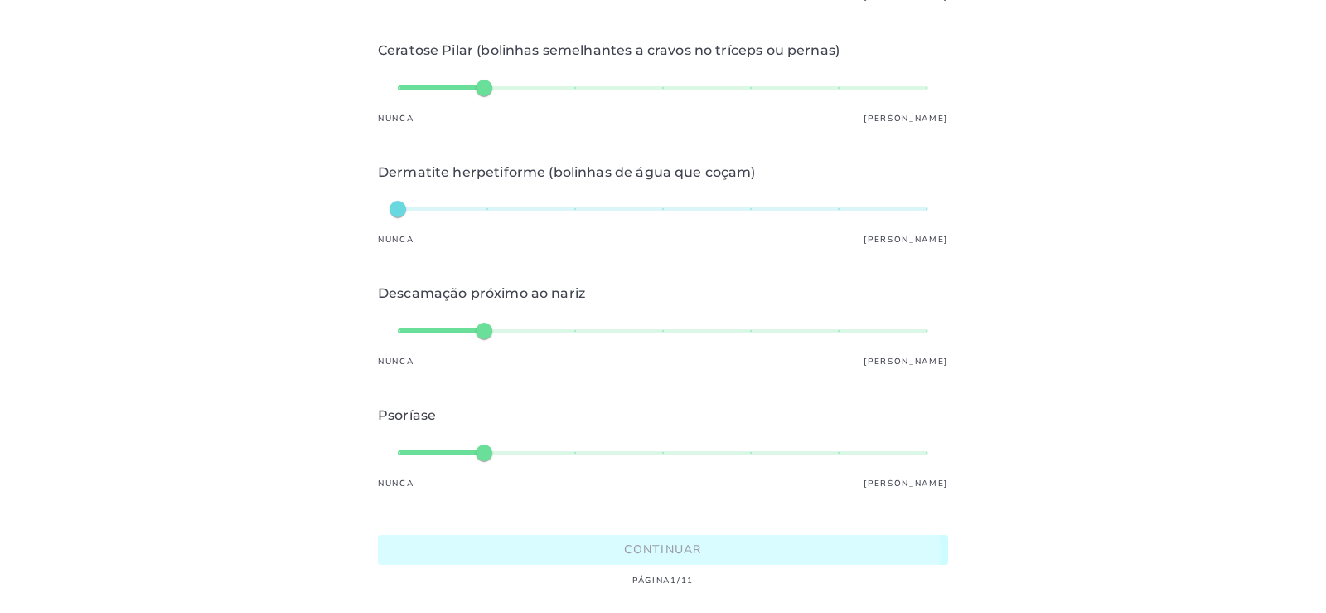
click at [0, 0] on slot "Continuar" at bounding box center [0, 0] width 0 height 0
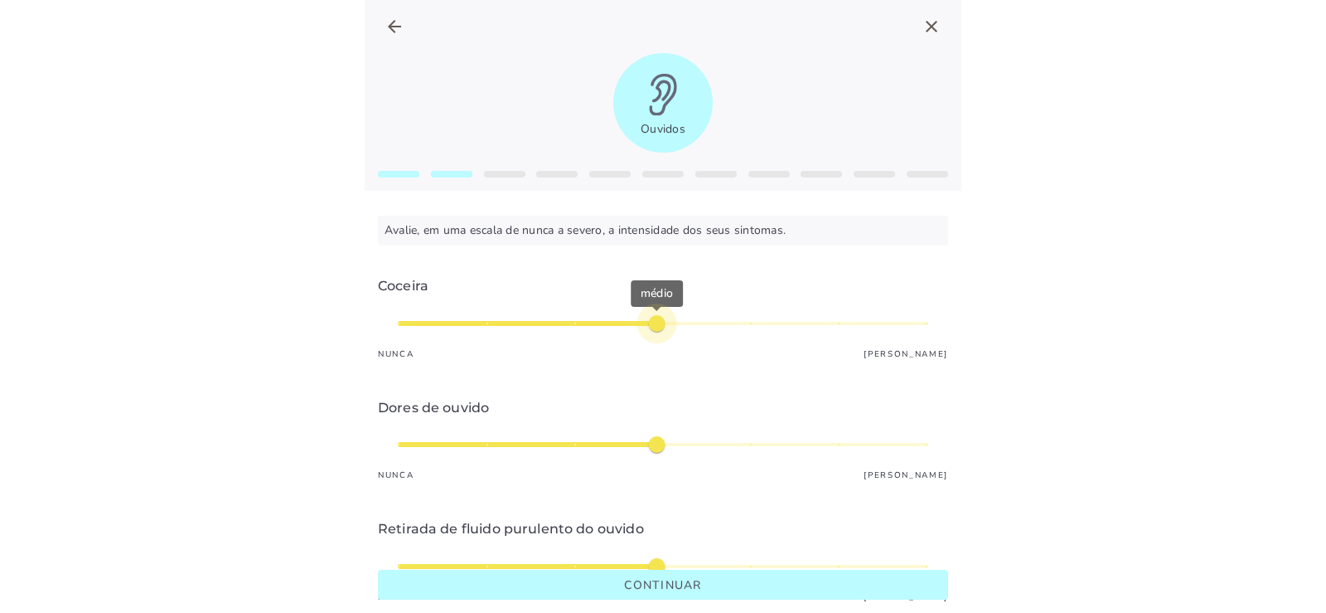
click at [655, 327] on div "médio" at bounding box center [663, 323] width 531 height 40
type input "*"
type mwc-slider "5"
click at [744, 325] on div "médio" at bounding box center [663, 323] width 531 height 40
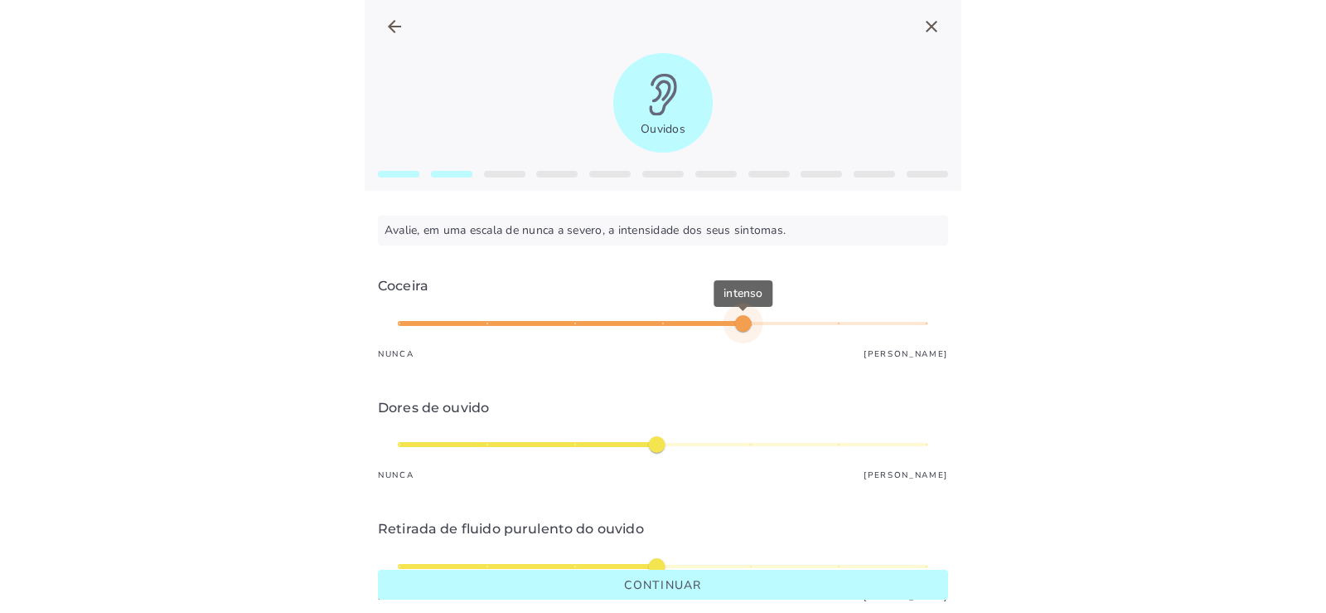
type input "*"
type mwc-slider "6"
click at [863, 325] on div "intenso" at bounding box center [663, 323] width 531 height 40
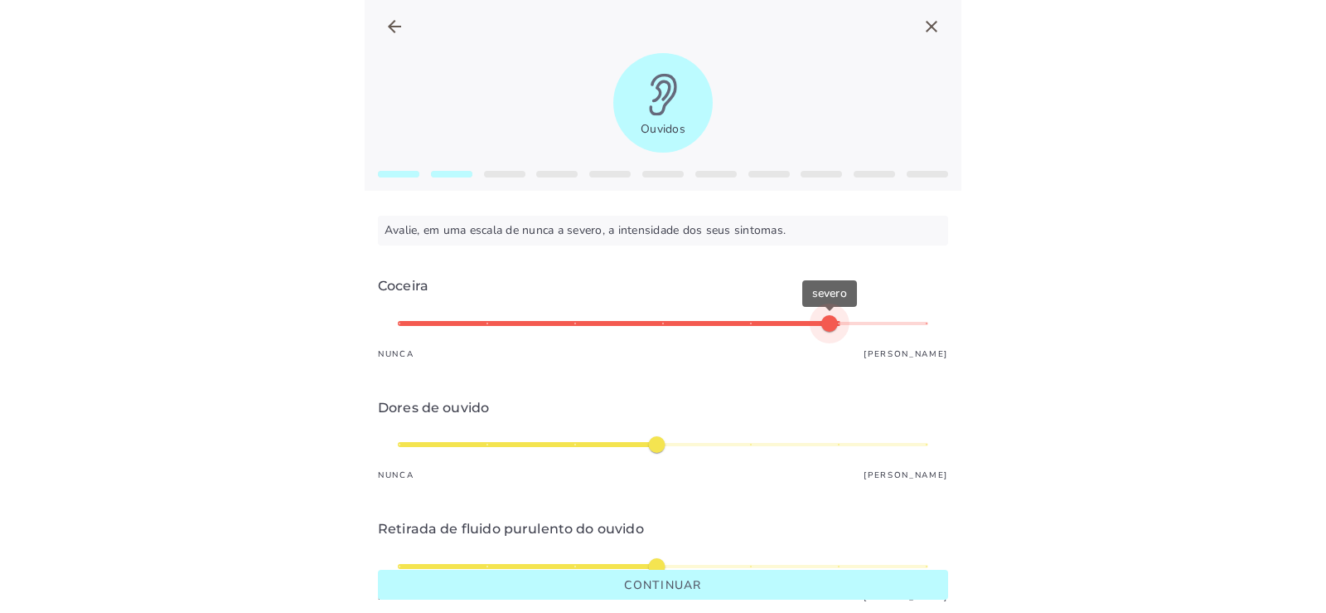
type input "*"
type mwc-slider "5"
click at [716, 325] on div "severo" at bounding box center [663, 323] width 531 height 40
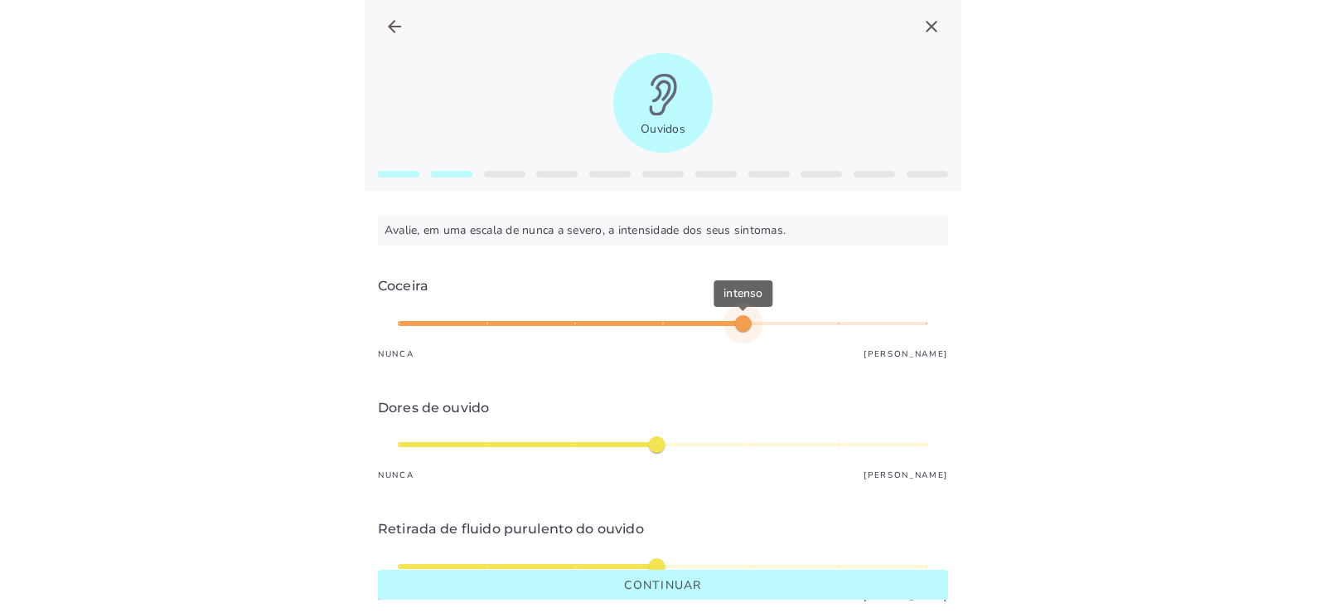
type input "*"
type mwc-slider "2"
click at [458, 439] on div "médio" at bounding box center [663, 444] width 531 height 40
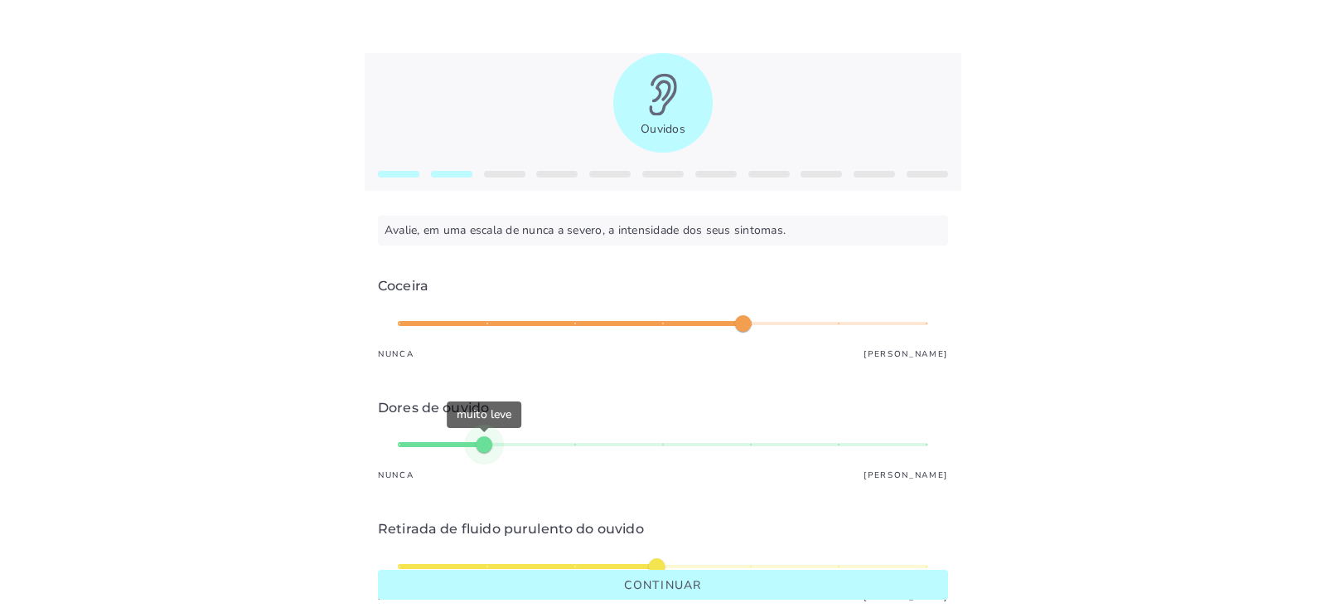
scroll to position [166, 0]
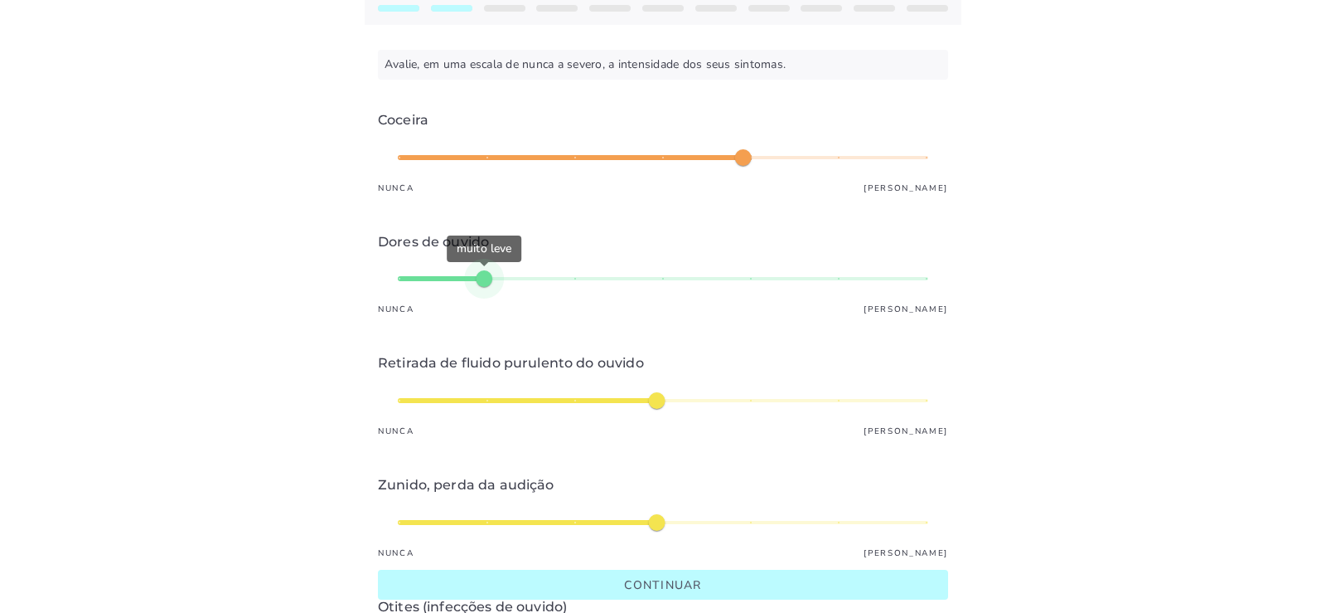
type input "*"
type mwc-slider "2"
click at [472, 397] on div "médio" at bounding box center [663, 400] width 531 height 40
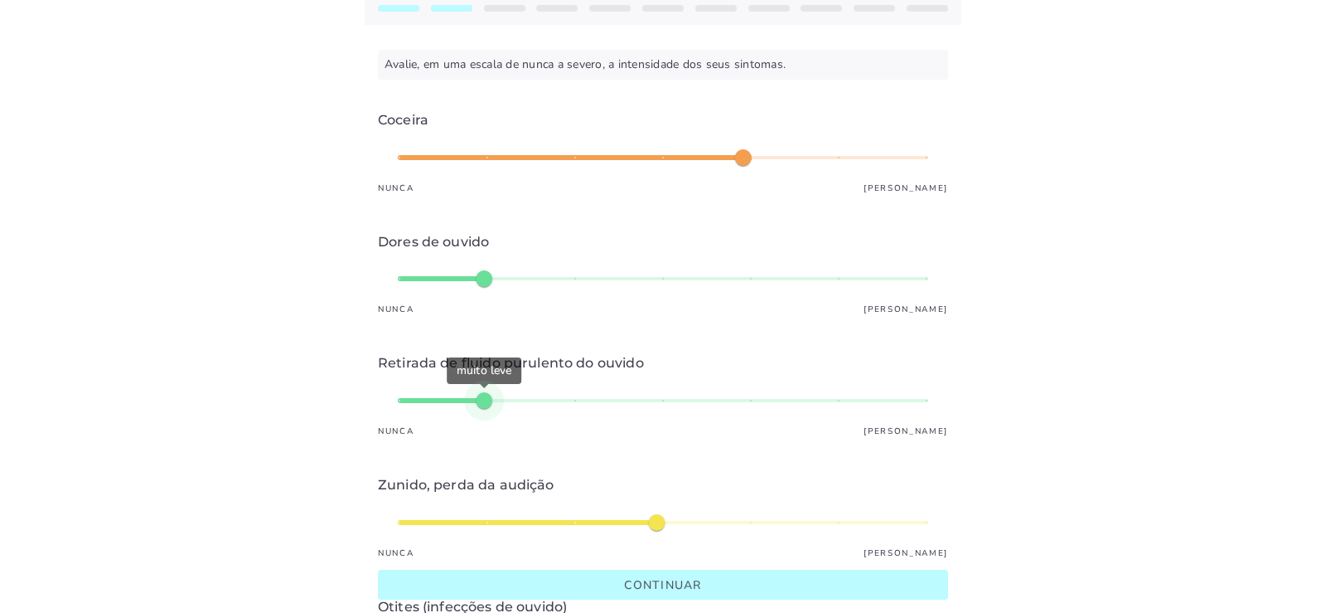
scroll to position [249, 0]
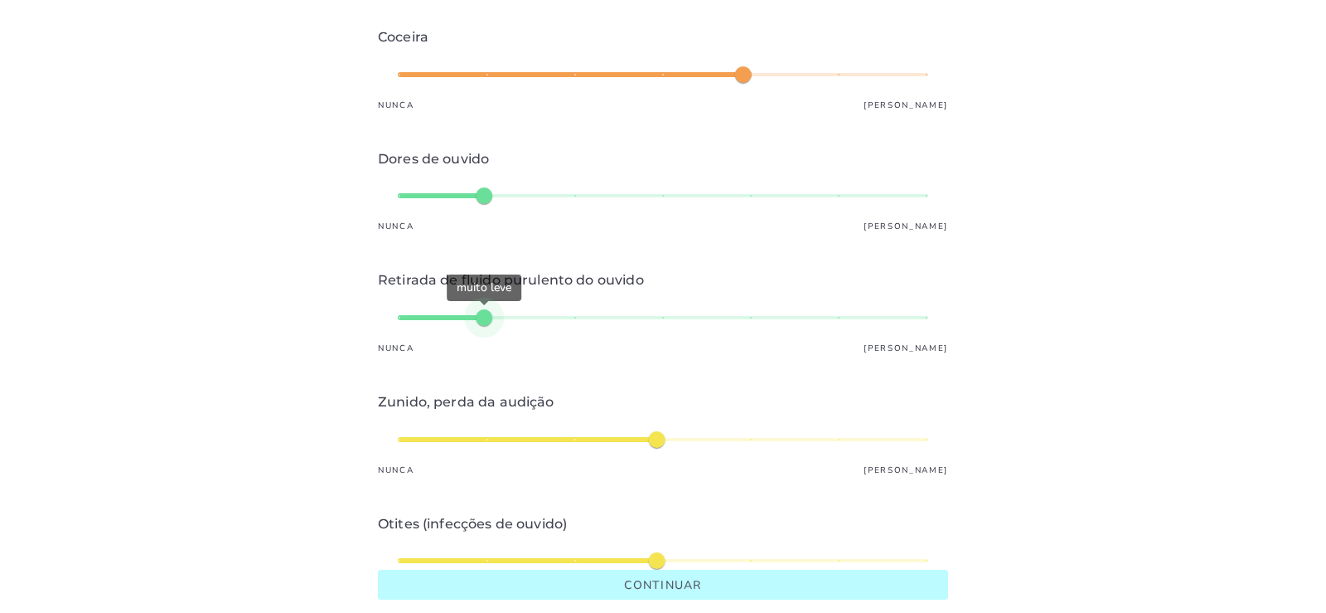
type input "*"
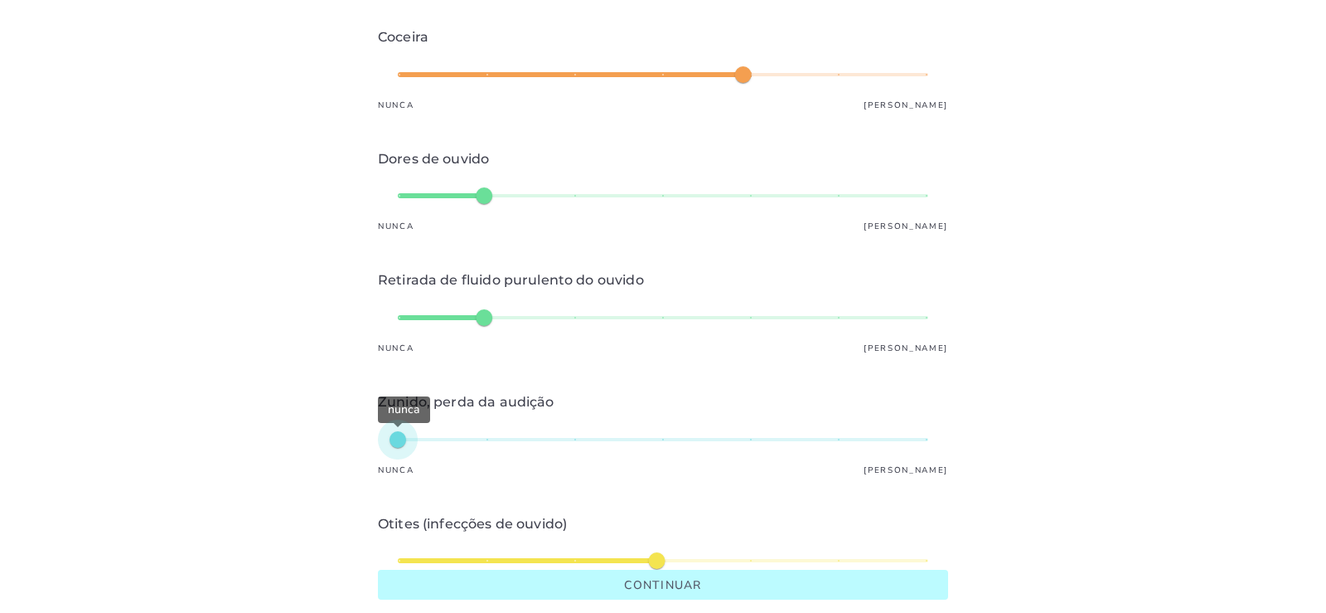
type mwc-slider "1"
click at [403, 441] on div "nunca" at bounding box center [663, 439] width 531 height 40
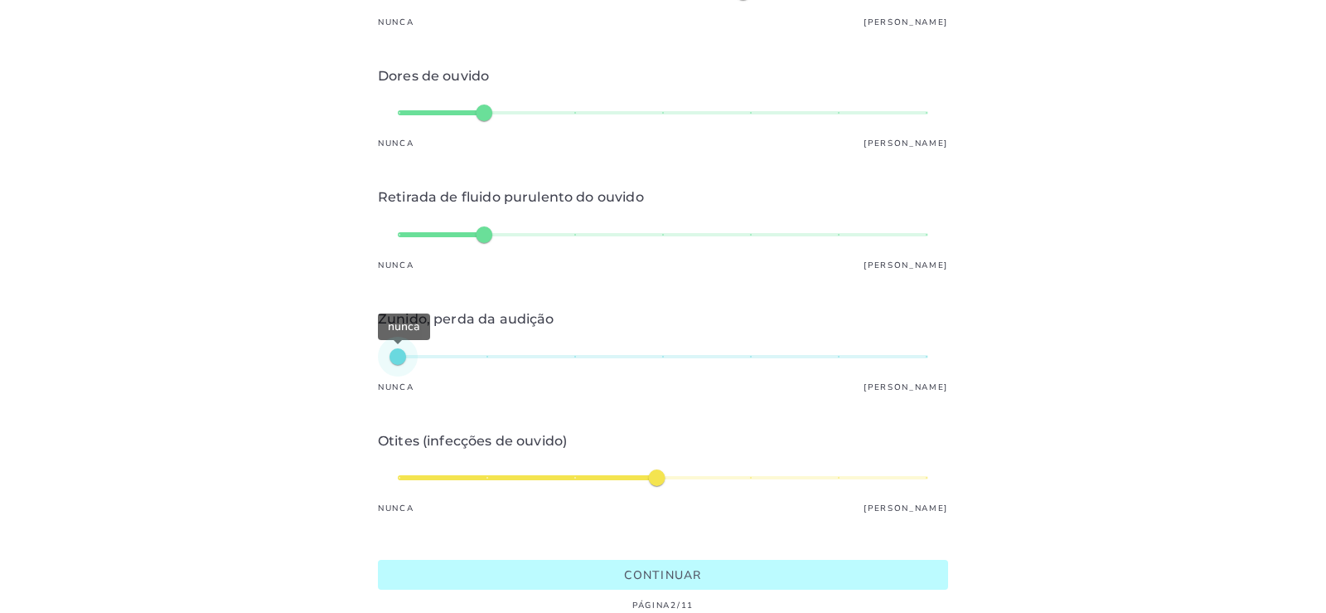
type input "*"
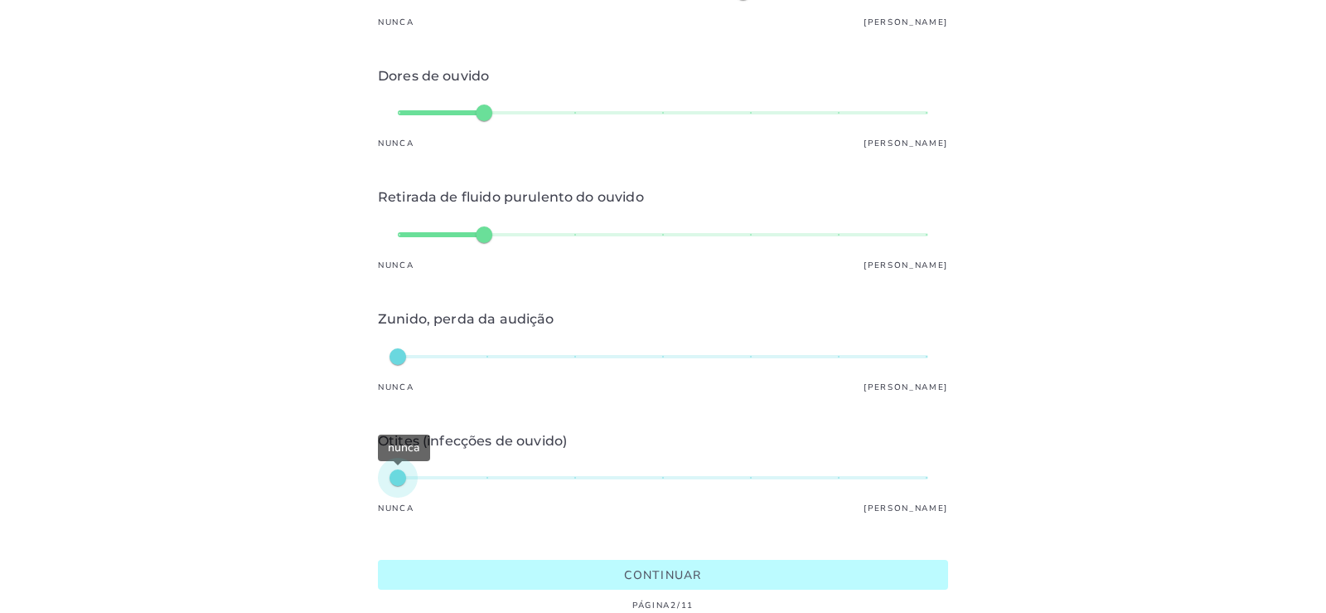
type mwc-slider "1"
click at [401, 478] on div "nunca" at bounding box center [663, 478] width 531 height 40
type input "*"
type mwc-slider "2"
click at [449, 476] on div "muito leve" at bounding box center [663, 478] width 531 height 40
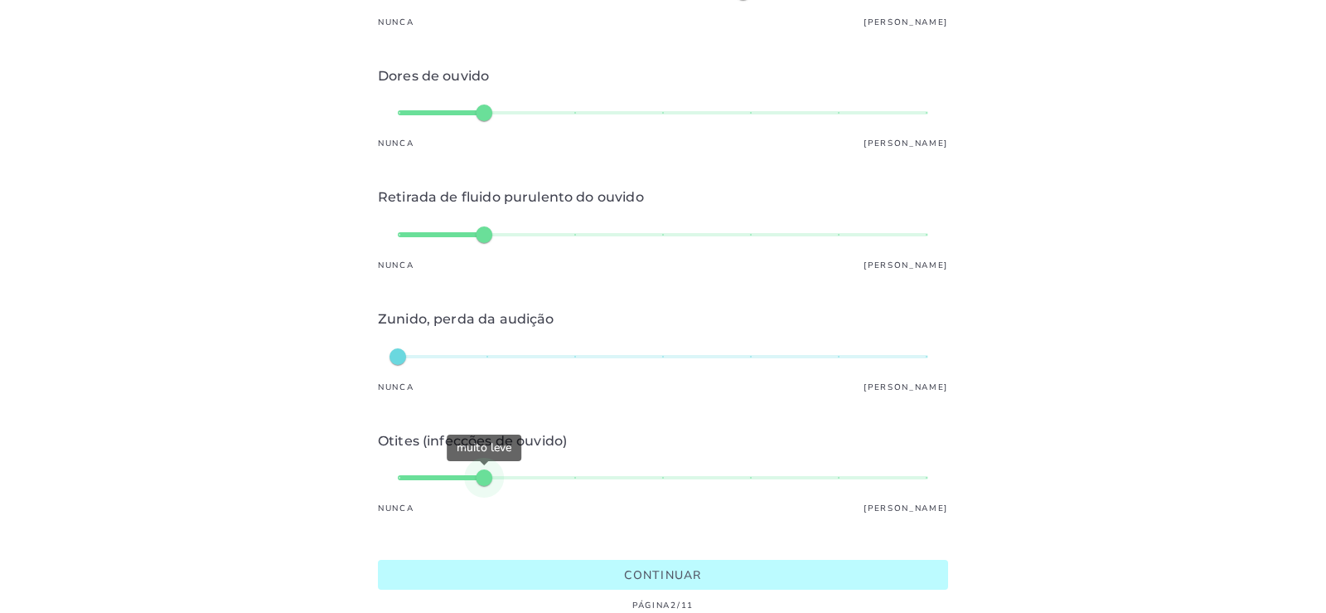
scroll to position [369, 0]
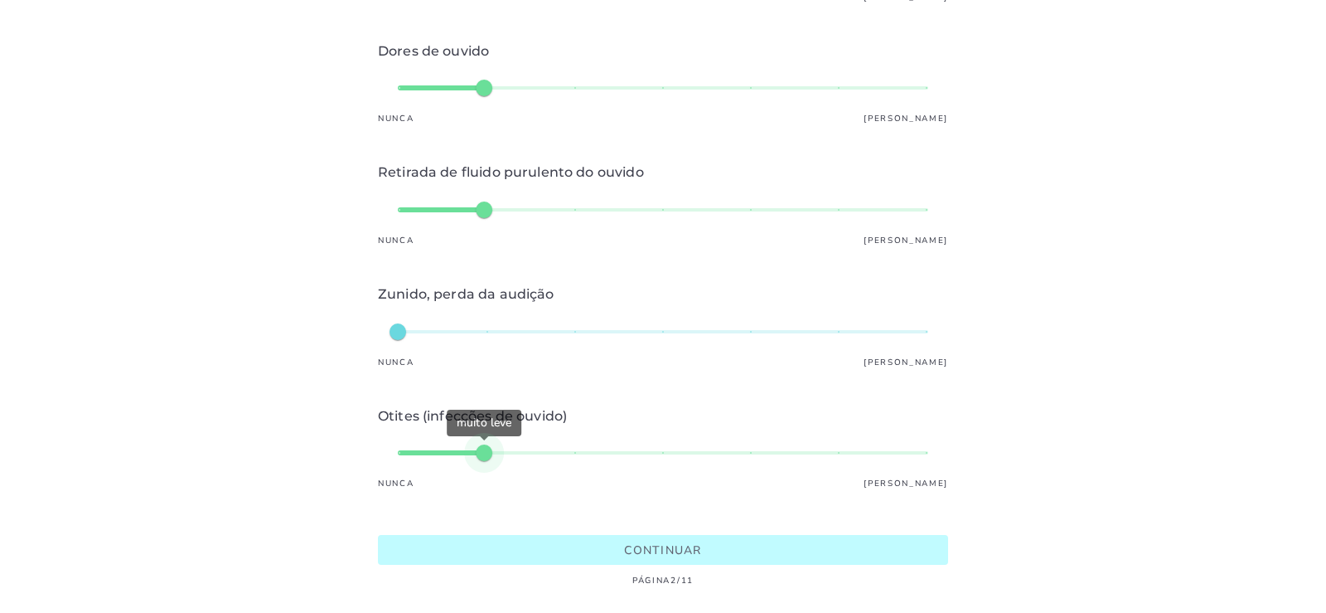
click at [0, 0] on slot "Continuar" at bounding box center [0, 0] width 0 height 0
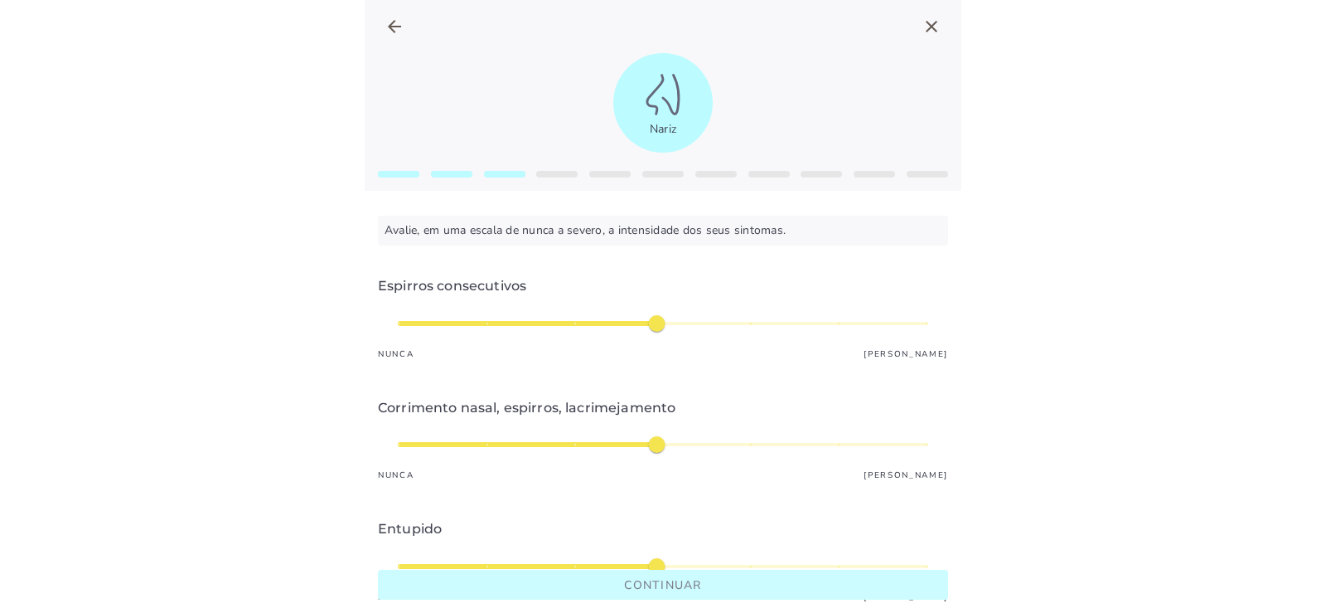
type input "*"
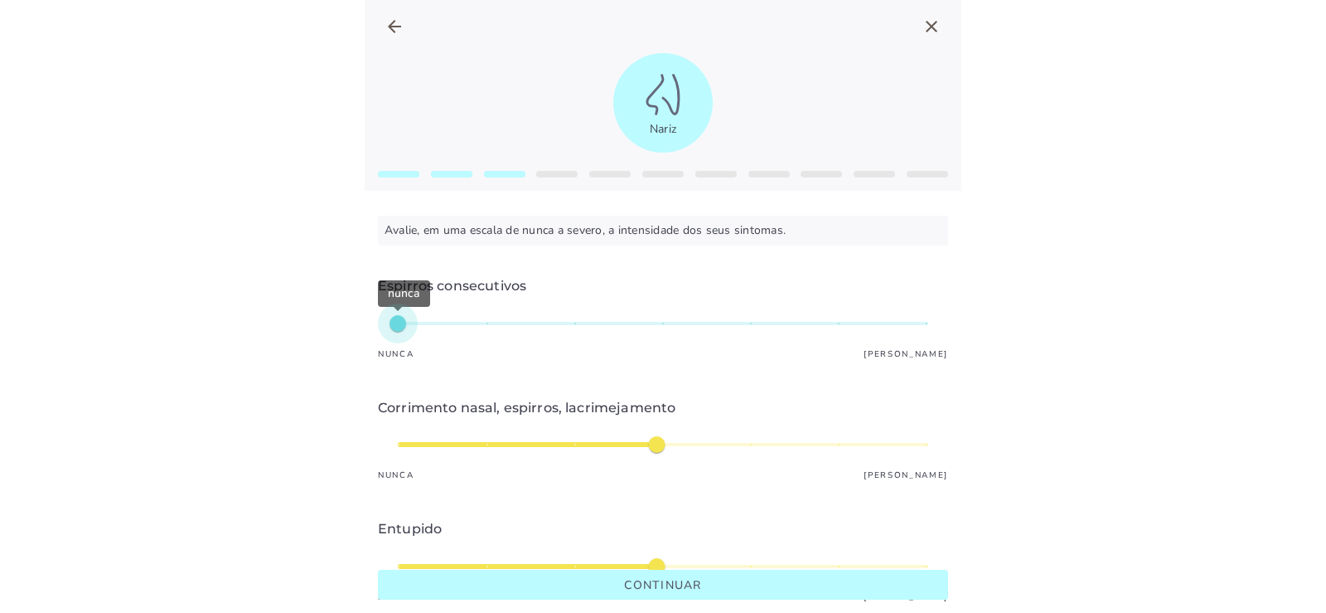
type mwc-slider "1"
click at [404, 326] on div "nunca" at bounding box center [663, 323] width 531 height 40
click at [438, 323] on div "nunca" at bounding box center [663, 323] width 531 height 40
type input "*"
type mwc-slider "2"
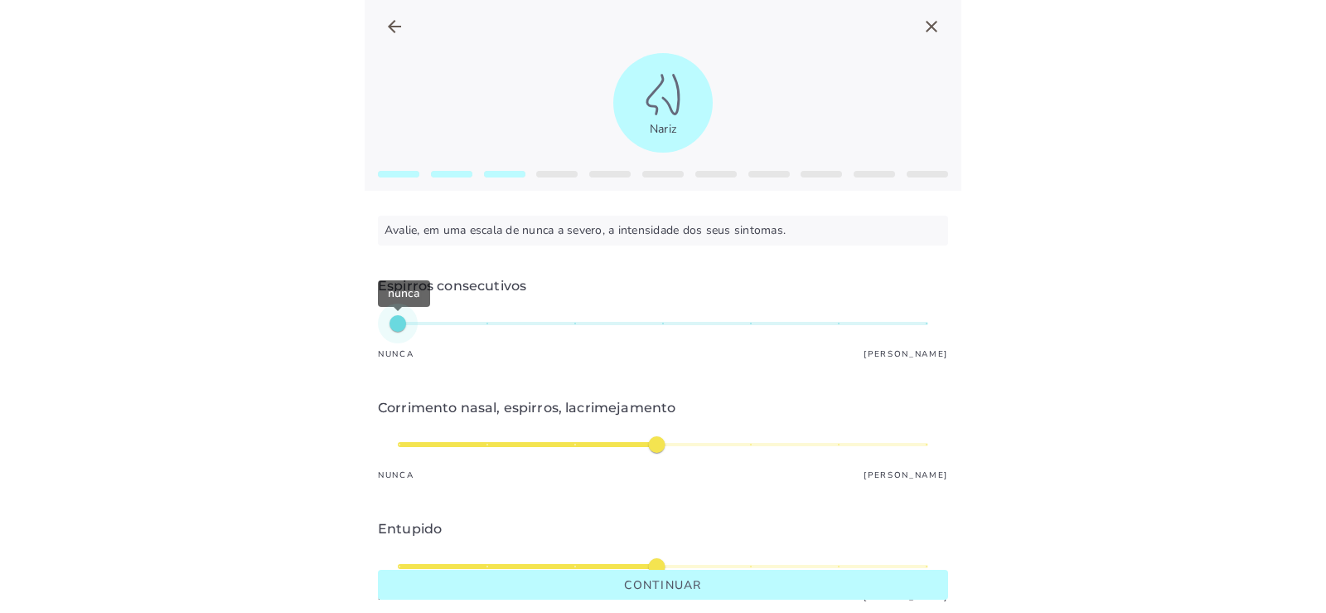
click at [450, 322] on div "nunca" at bounding box center [663, 323] width 531 height 40
type input "*"
type mwc-slider "1"
click at [440, 437] on div "médio" at bounding box center [663, 444] width 531 height 40
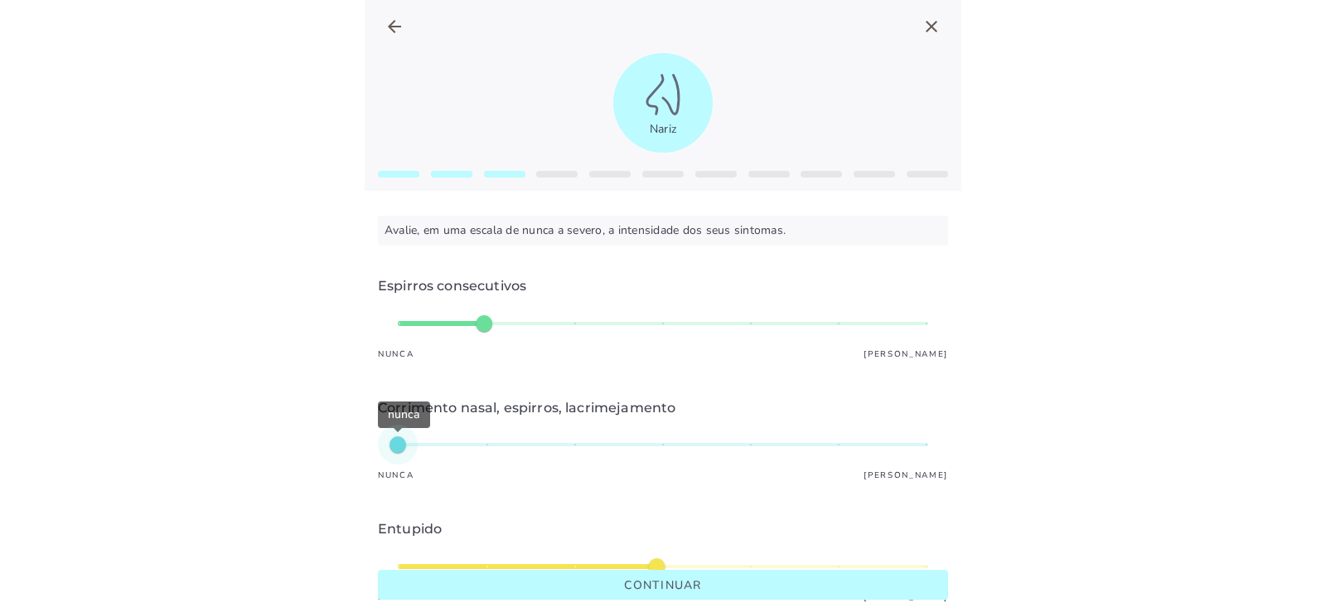
type input "*"
type mwc-slider "2"
click at [458, 443] on div "nunca" at bounding box center [663, 444] width 531 height 40
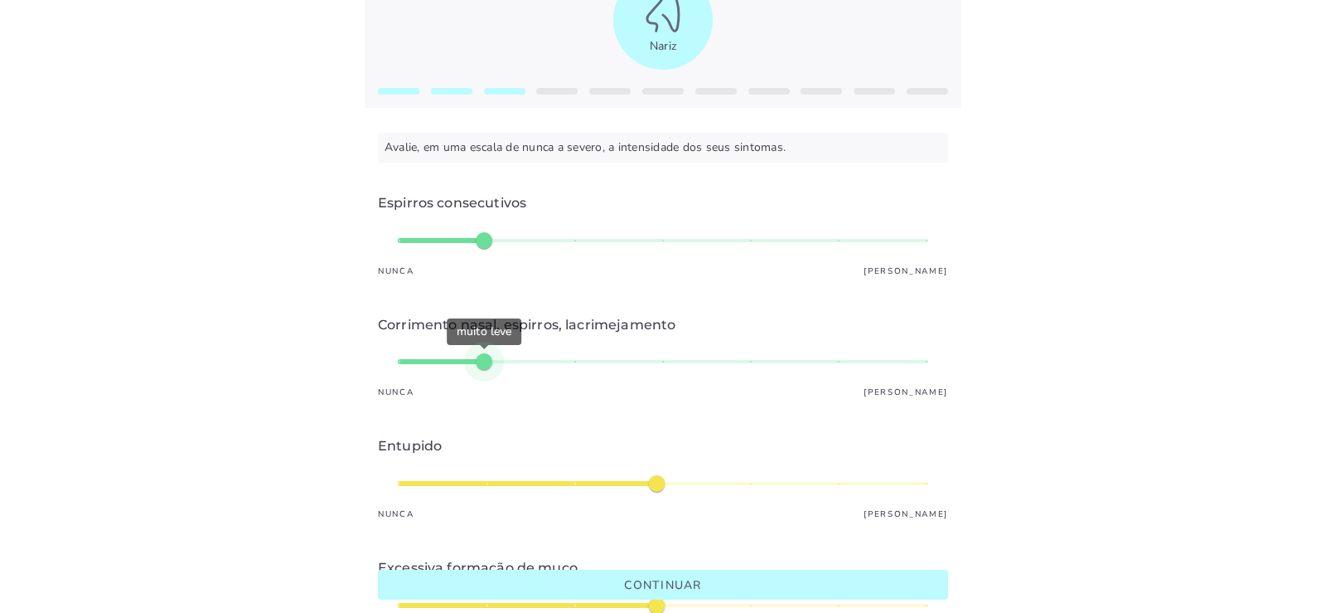
type input "*"
type mwc-slider "3"
click at [580, 484] on div "leve" at bounding box center [663, 483] width 531 height 40
type input "*"
type mwc-slider "1"
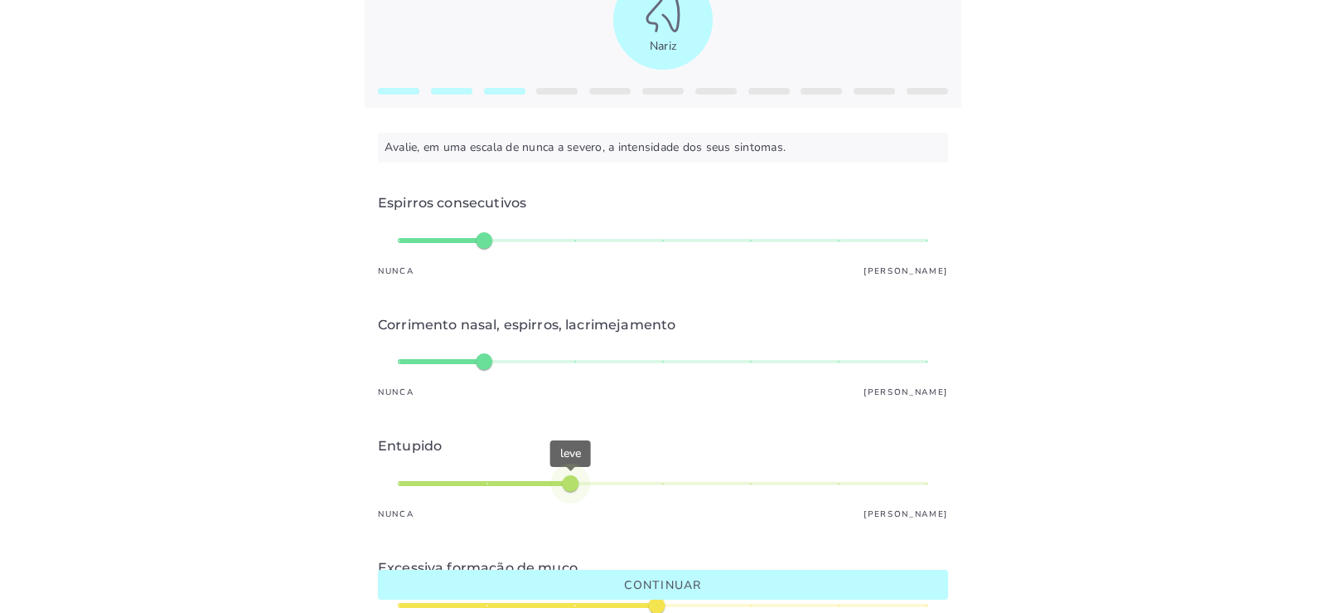
click at [401, 362] on div "muito leve" at bounding box center [663, 362] width 531 height 40
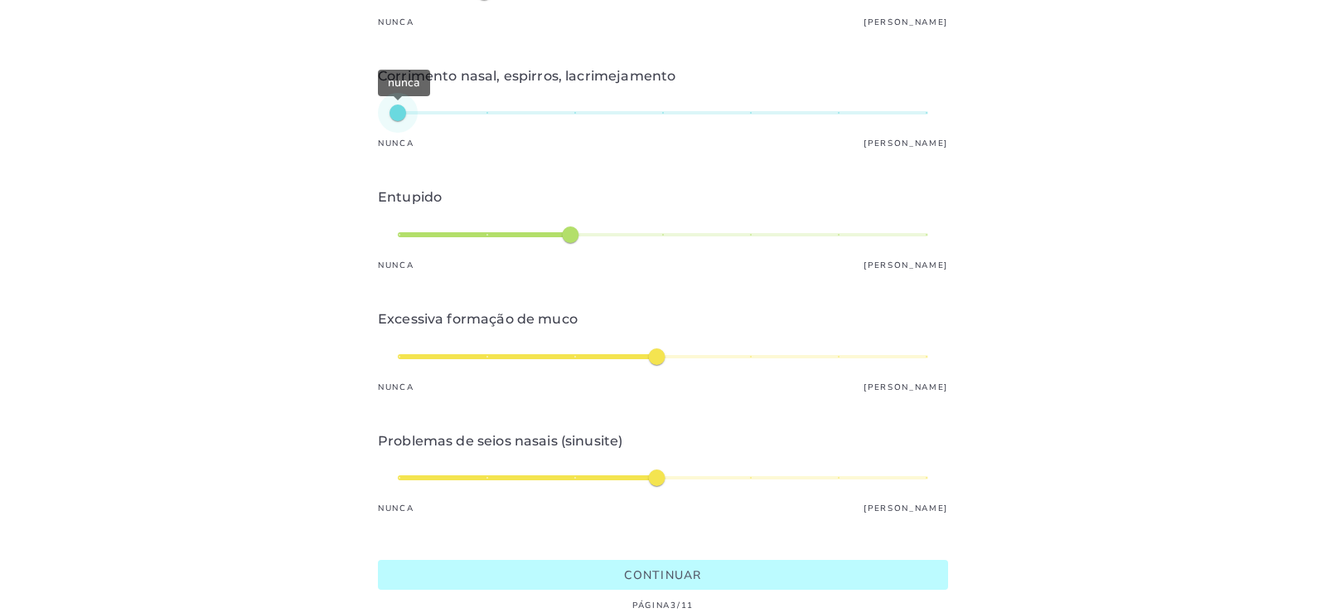
type input "*"
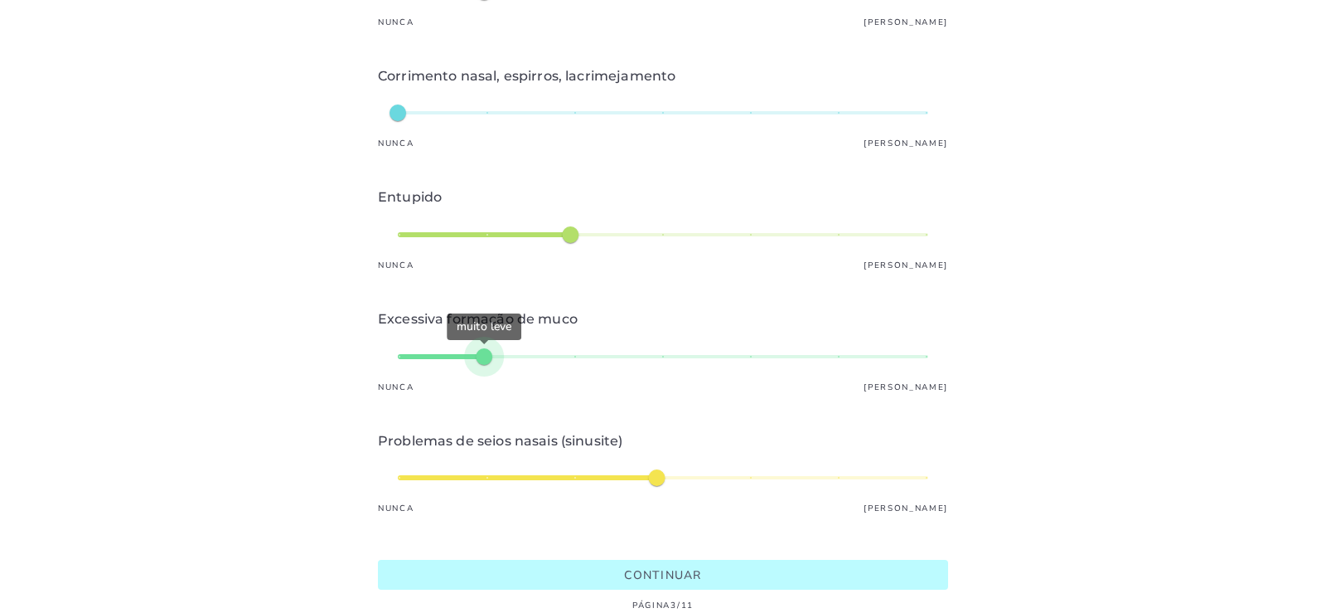
type mwc-slider "2"
click at [466, 354] on div "muito leve" at bounding box center [663, 357] width 531 height 40
type input "*"
type mwc-slider "2"
click at [463, 478] on div "médio" at bounding box center [663, 478] width 531 height 40
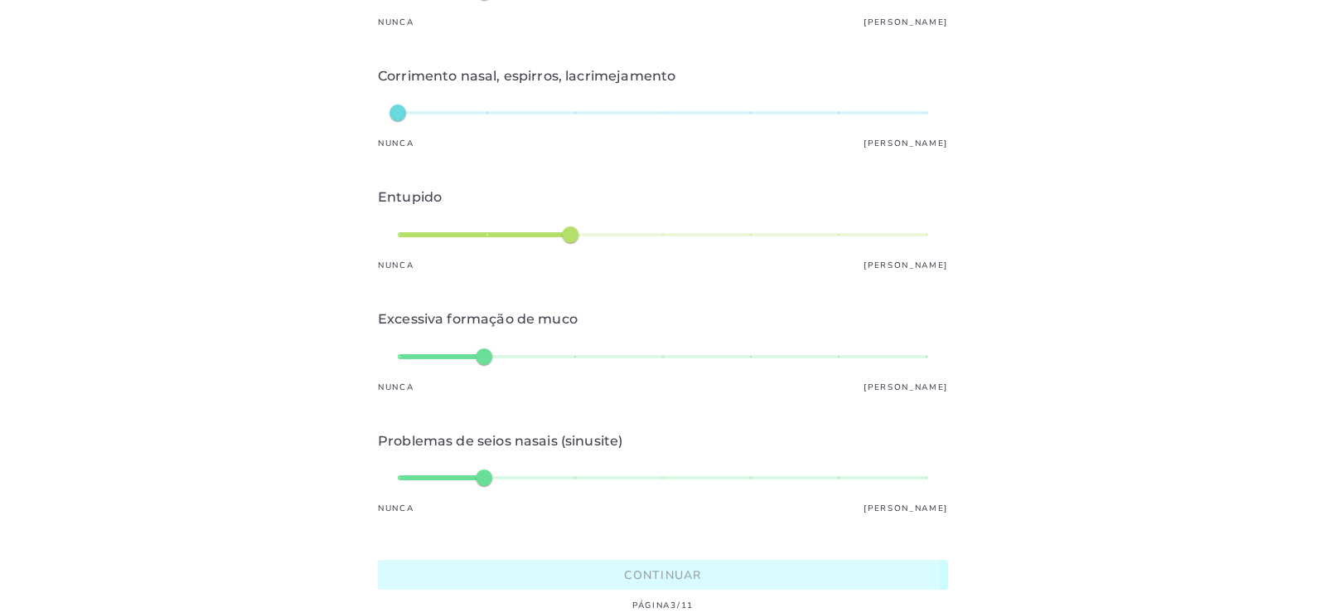
click at [0, 0] on slot "Continuar" at bounding box center [0, 0] width 0 height 0
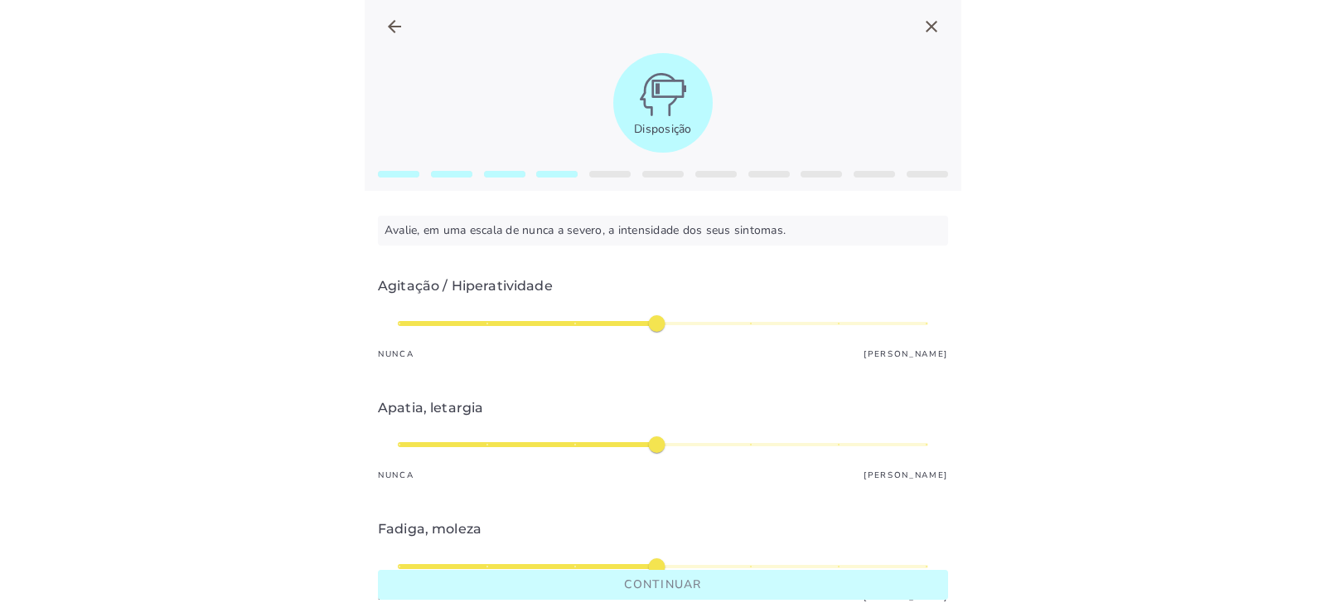
type input "*"
type mwc-slider "1"
click at [402, 323] on div "médio" at bounding box center [663, 323] width 531 height 40
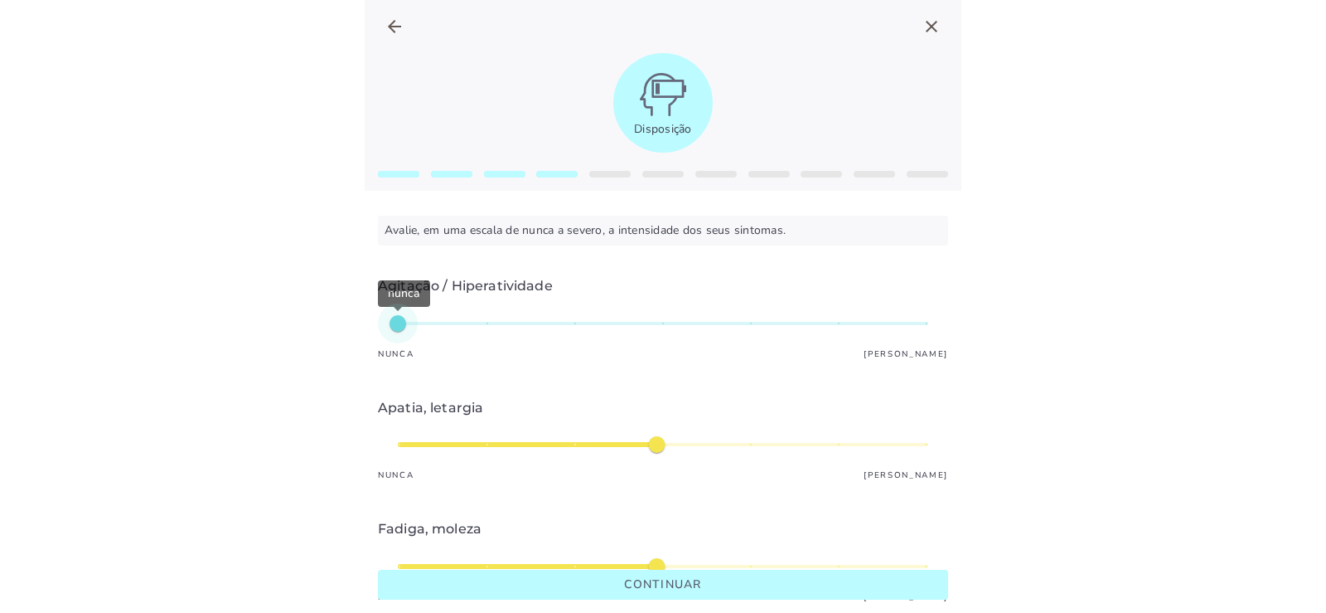
scroll to position [83, 0]
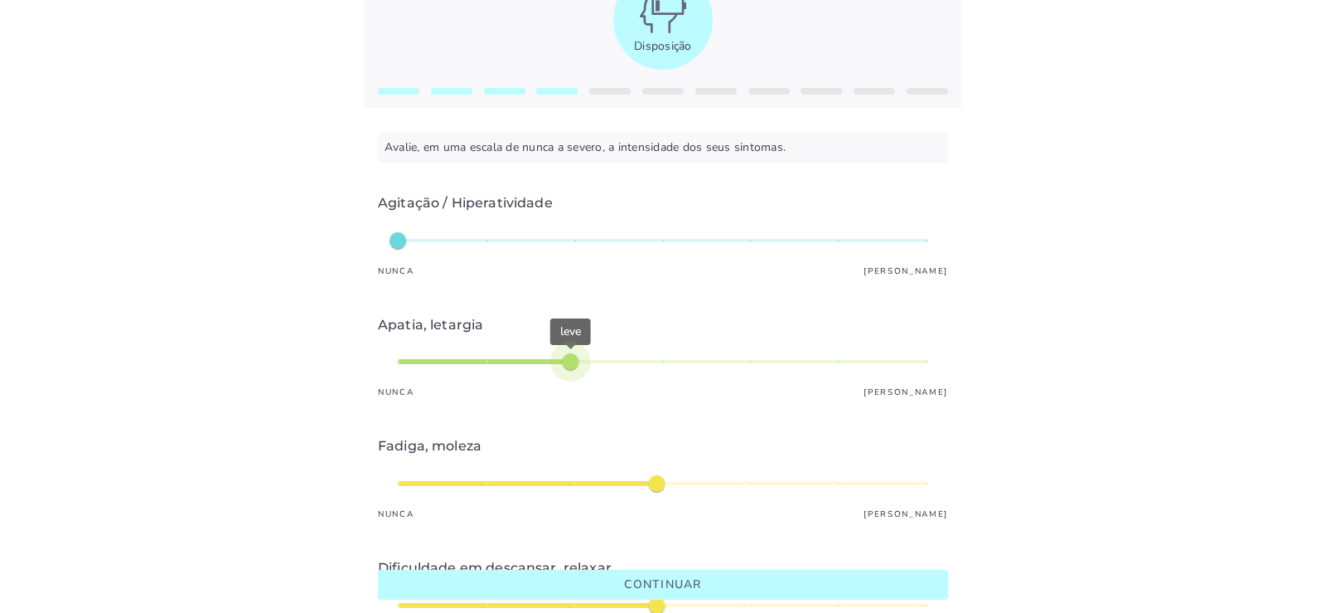
type input "*"
type mwc-slider "3"
click at [567, 359] on div "leve" at bounding box center [663, 362] width 531 height 40
type input "*"
type mwc-slider "3"
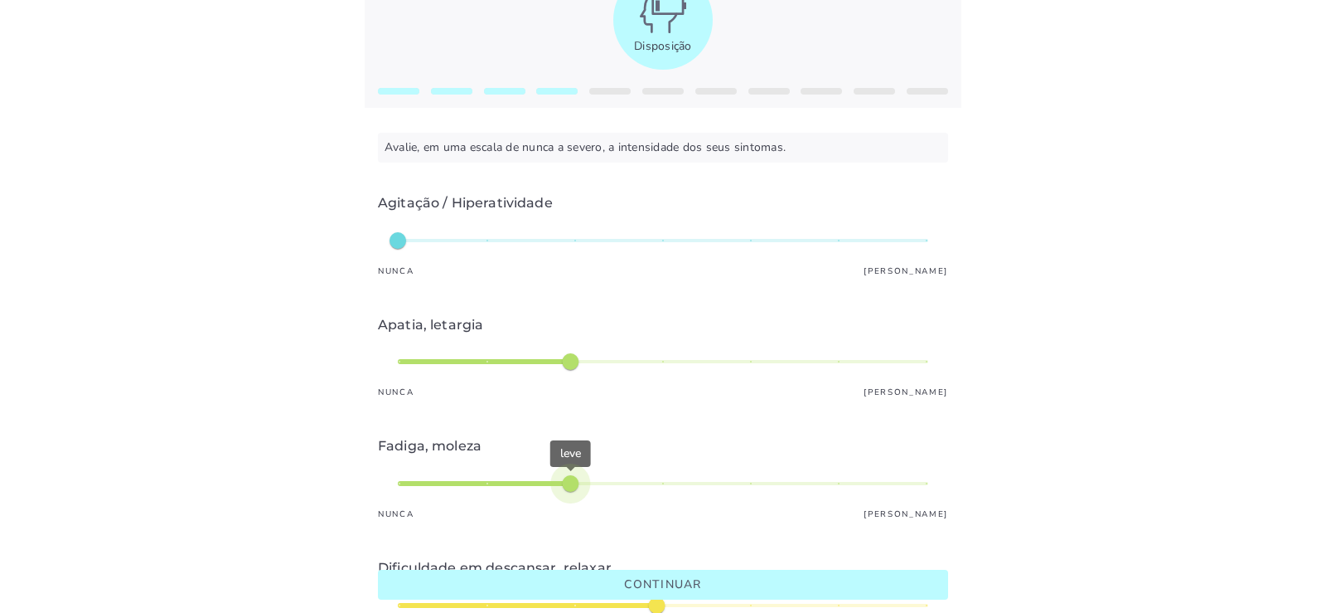
click at [579, 477] on div "leve" at bounding box center [663, 483] width 531 height 40
type input "*"
type mwc-slider "4"
click at [646, 362] on div "leve" at bounding box center [663, 362] width 531 height 40
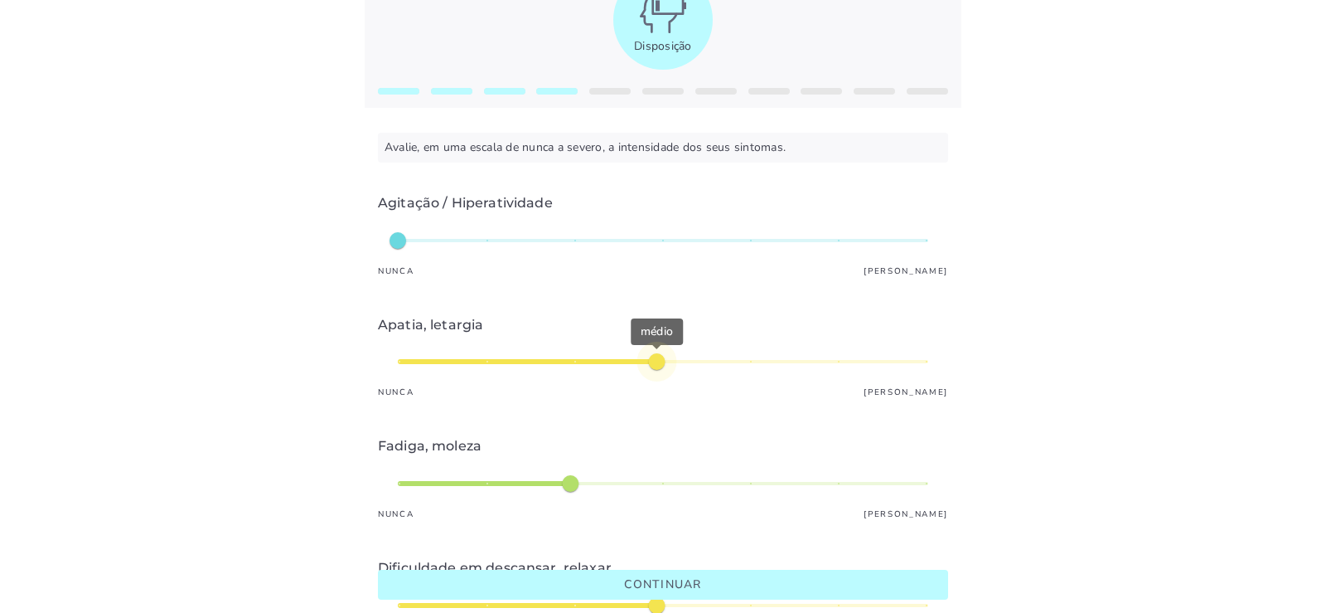
type input "*"
type mwc-slider "4"
click at [647, 481] on div "leve" at bounding box center [663, 483] width 531 height 40
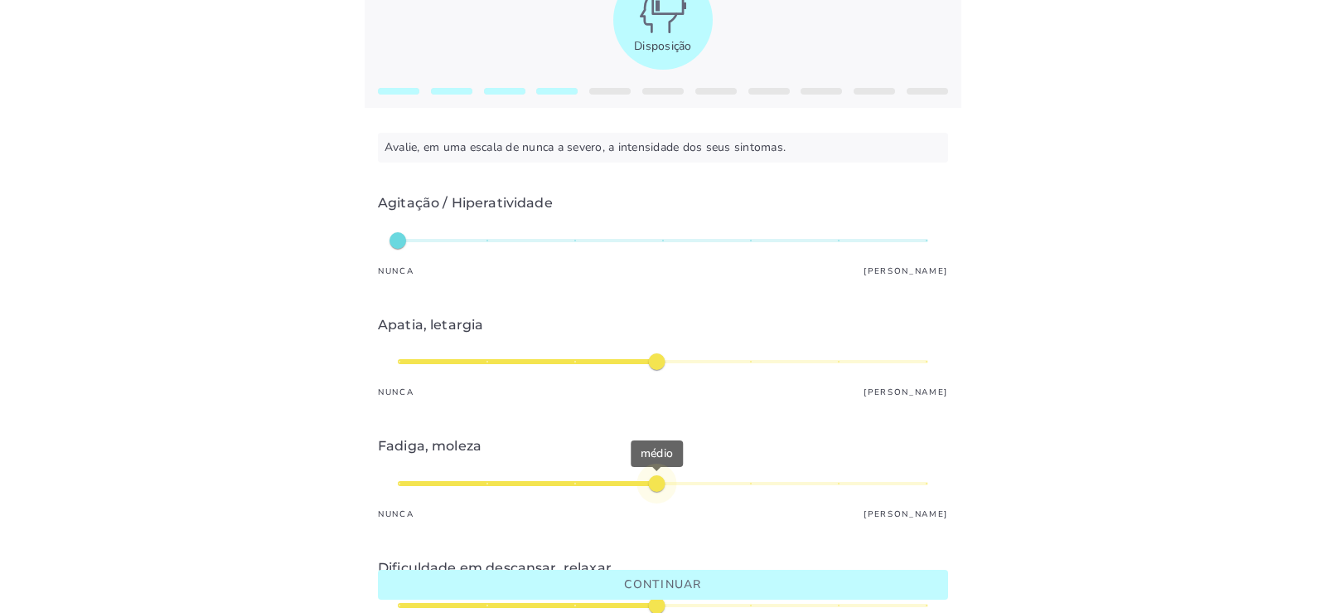
click at [0, 0] on slot "Continuar" at bounding box center [0, 0] width 0 height 0
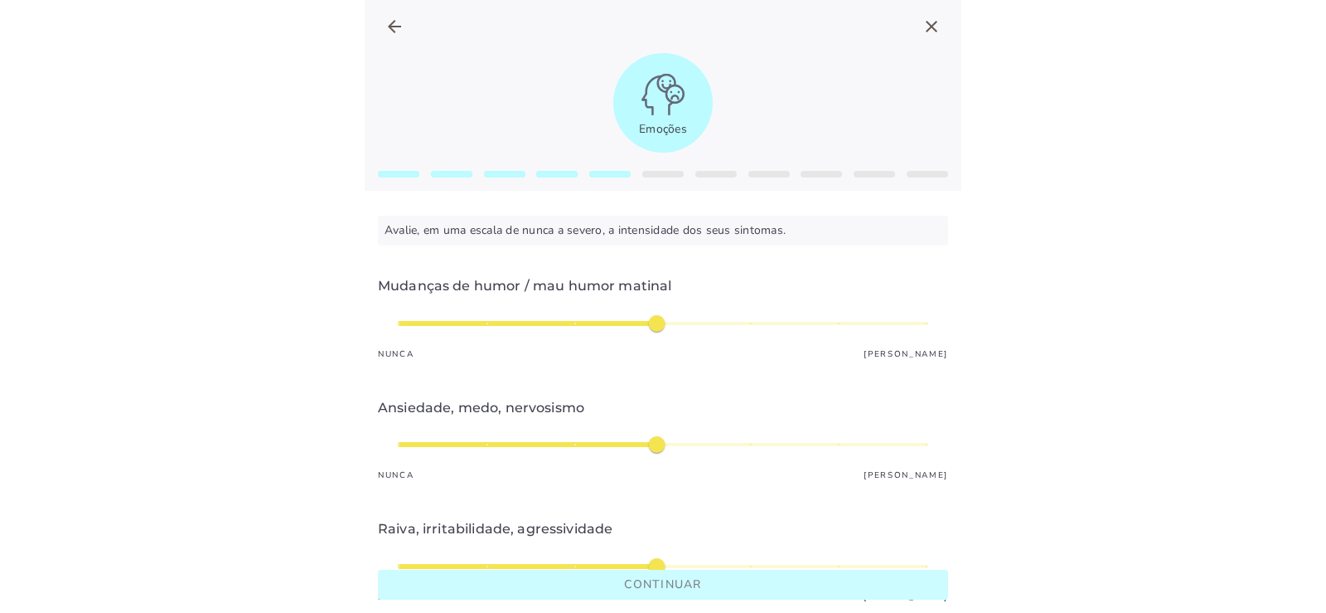
type input "*"
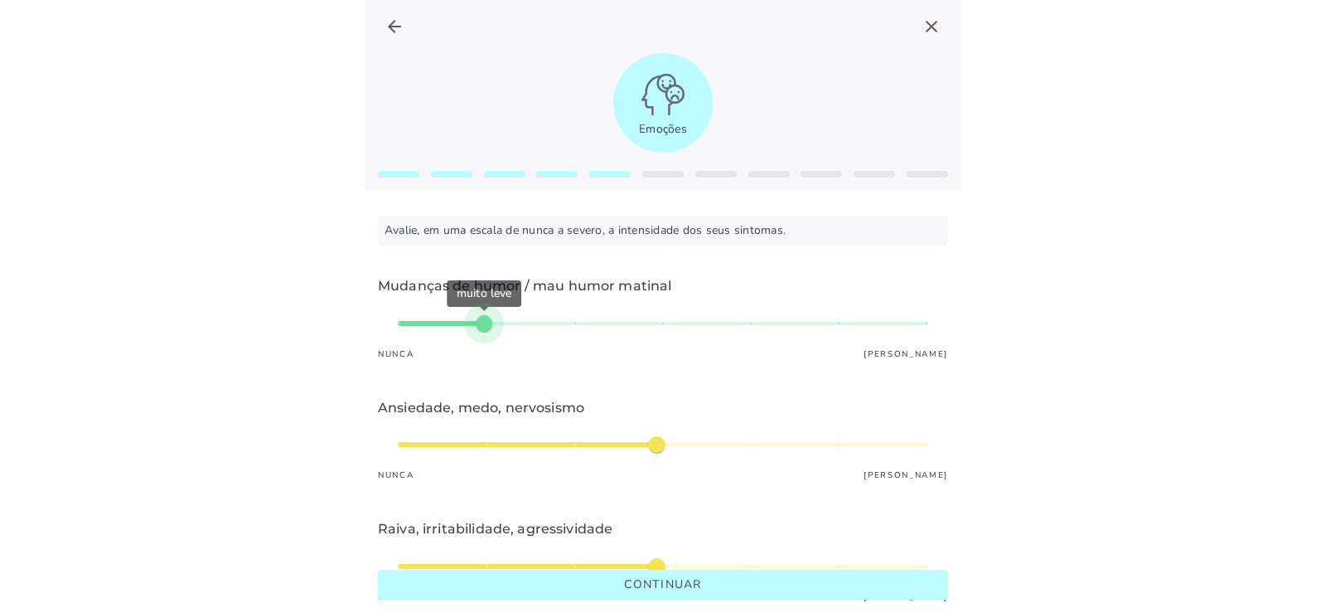
type mwc-slider "2"
click at [479, 321] on div "muito leve" at bounding box center [663, 323] width 531 height 40
type input "*"
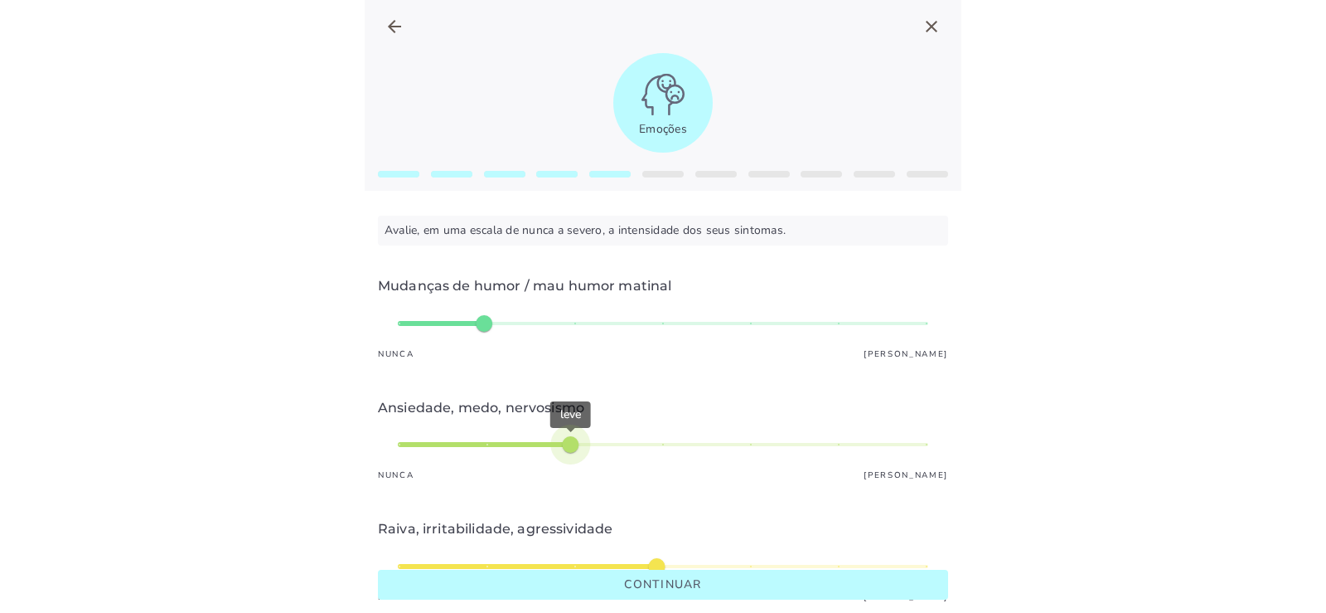
type mwc-slider "3"
click at [584, 444] on div "leve" at bounding box center [663, 444] width 531 height 40
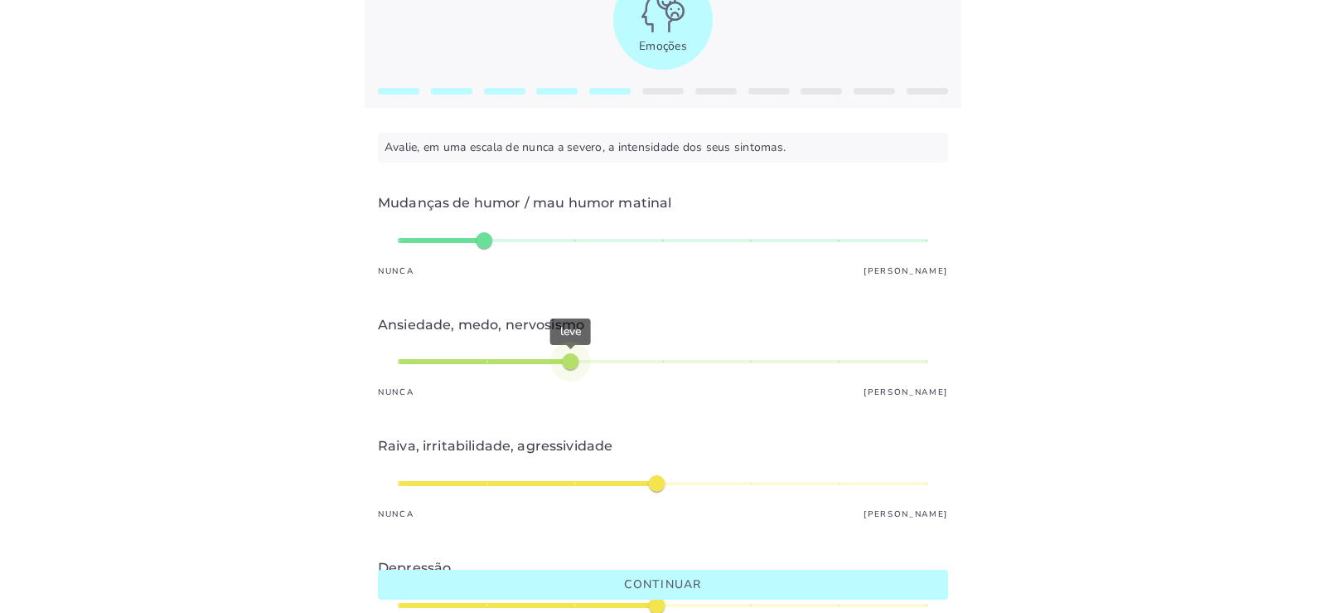
scroll to position [166, 0]
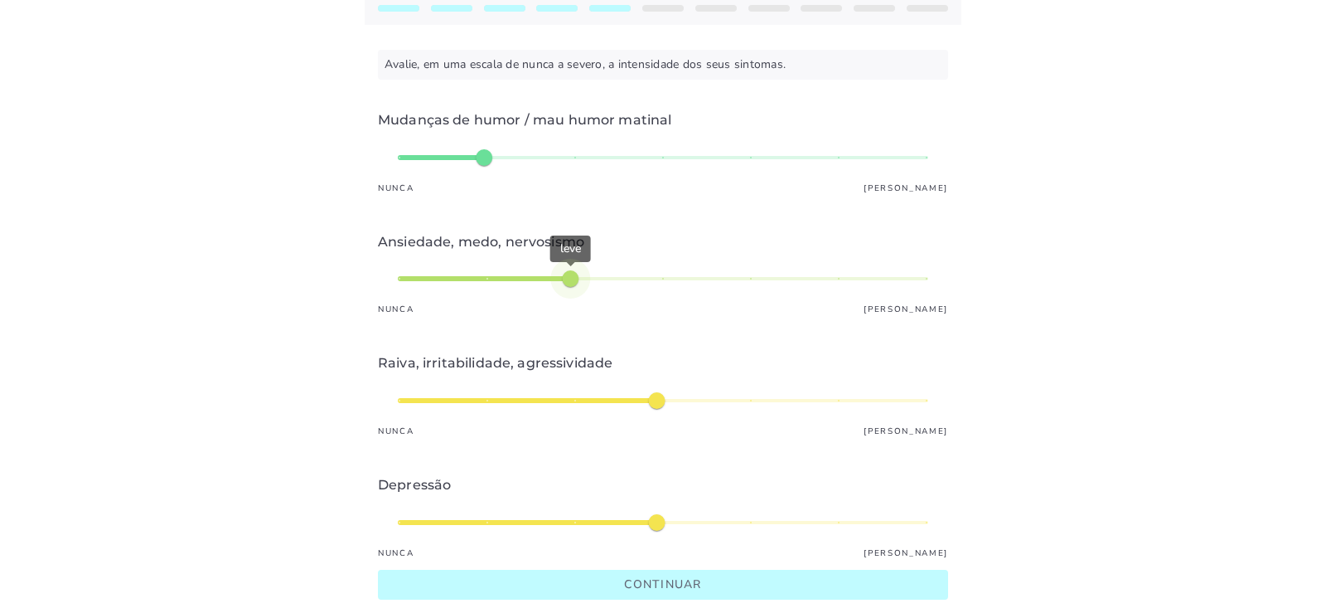
click at [0, 0] on slot "Continuar" at bounding box center [0, 0] width 0 height 0
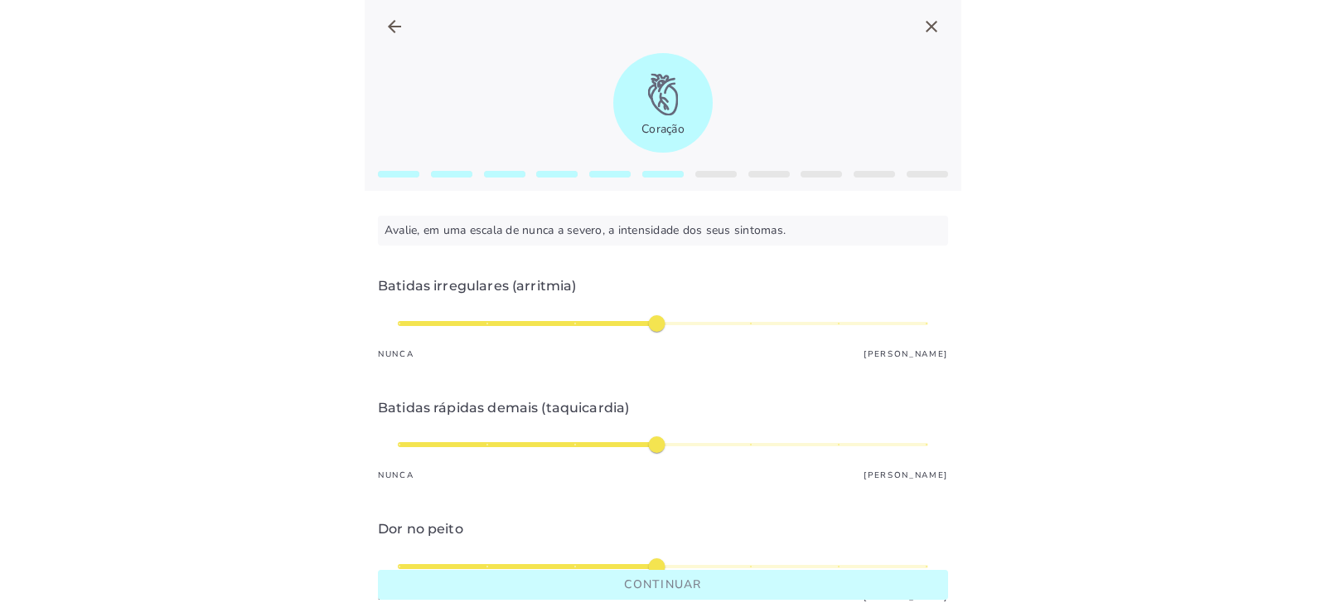
type input "*"
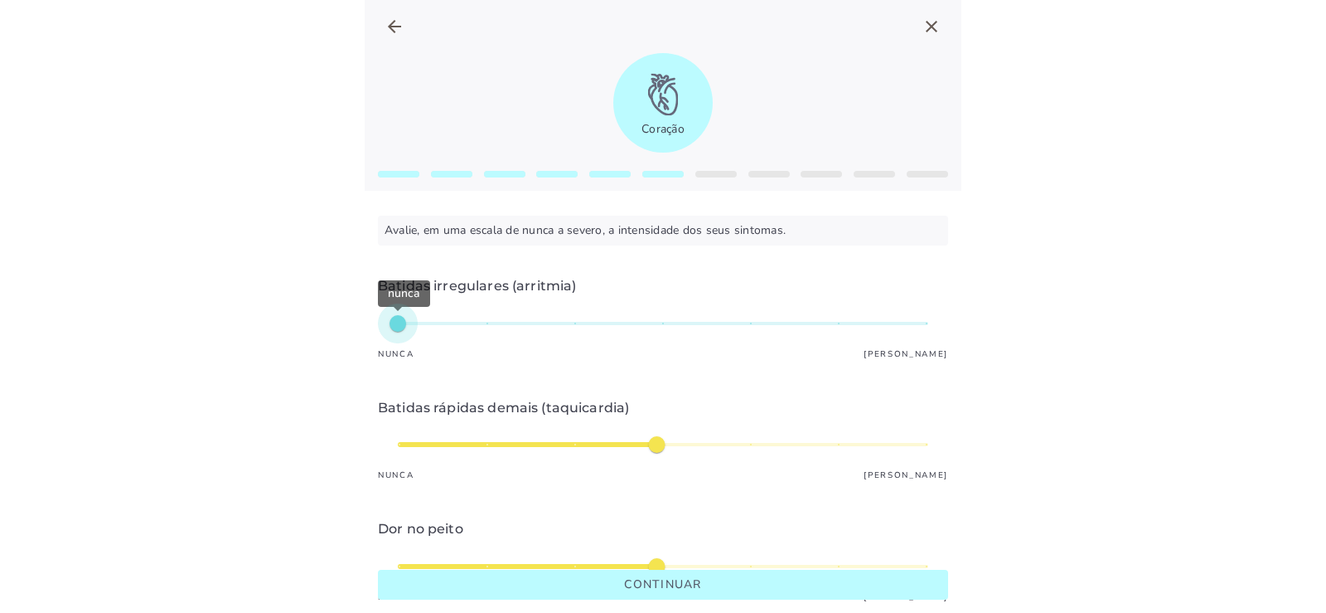
type mwc-slider "1"
click at [411, 324] on div "nunca" at bounding box center [663, 323] width 531 height 40
type input "*"
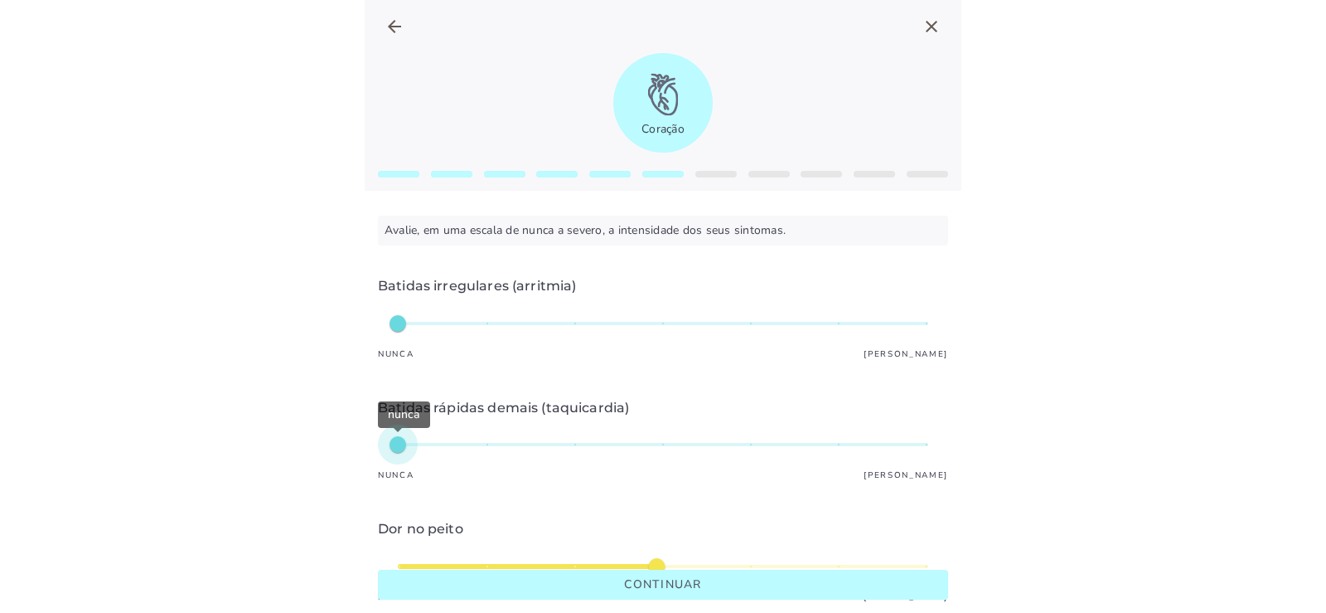
type mwc-slider "1"
click at [401, 442] on div "nunca" at bounding box center [663, 444] width 531 height 40
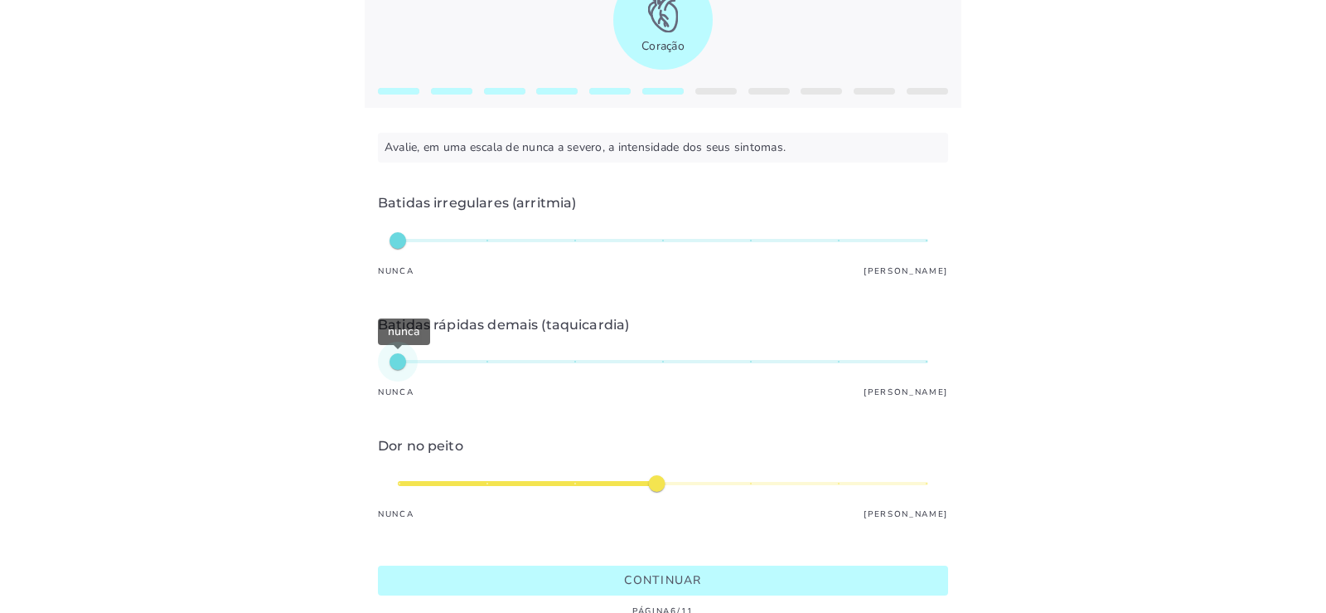
type input "*"
type mwc-slider "1"
click at [403, 480] on div "médio" at bounding box center [663, 483] width 531 height 40
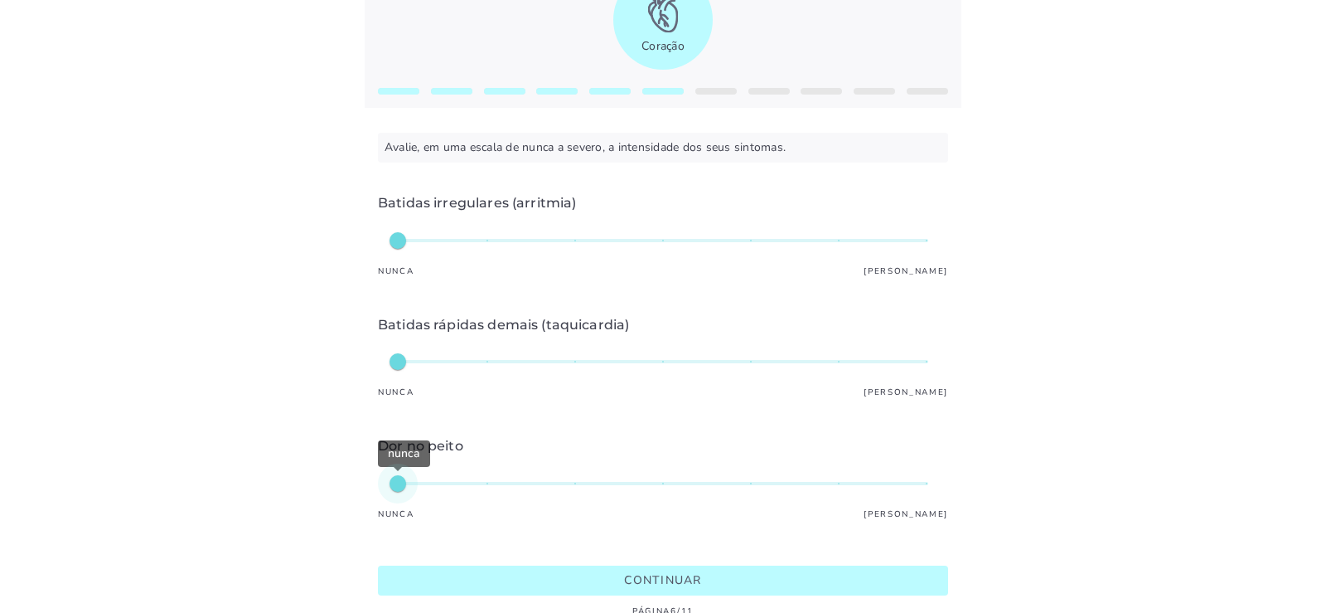
scroll to position [126, 0]
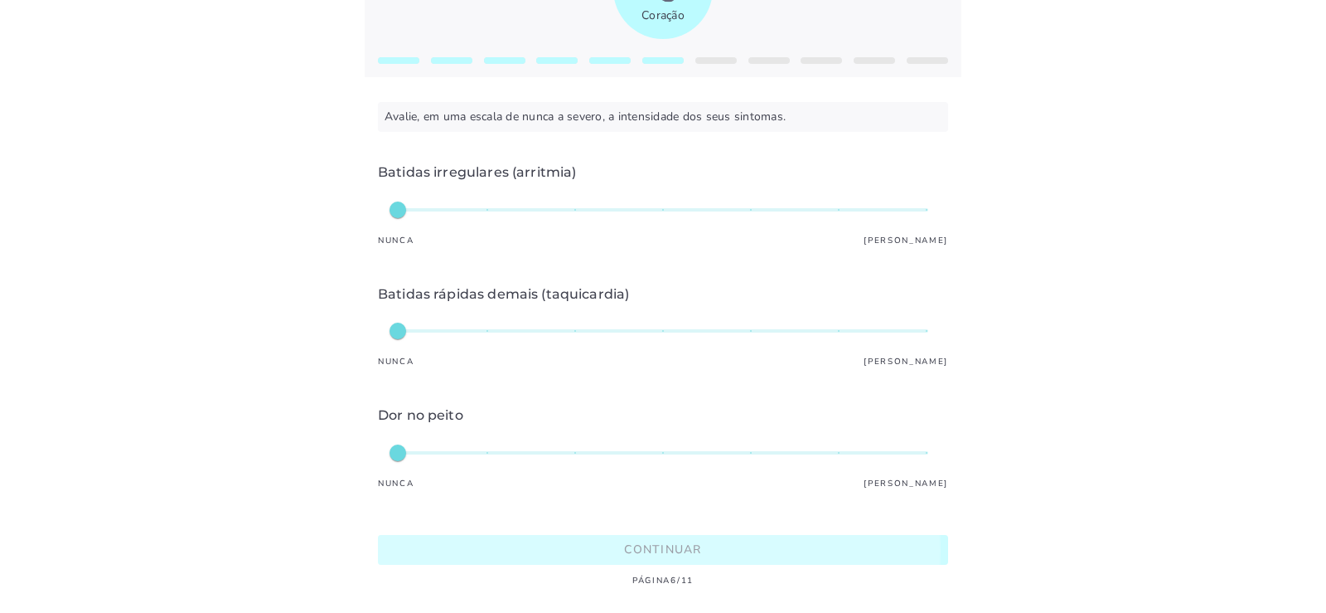
click at [0, 0] on slot "Continuar" at bounding box center [0, 0] width 0 height 0
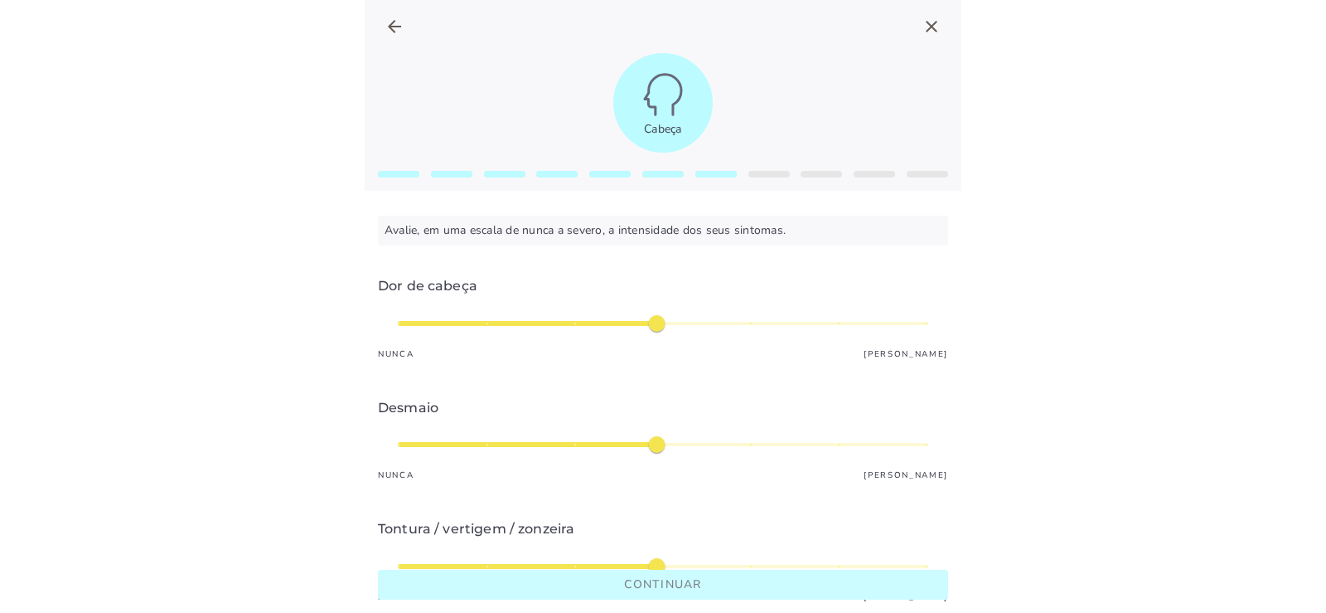
type input "*"
type mwc-slider "3"
click at [572, 322] on div "médio" at bounding box center [663, 323] width 531 height 40
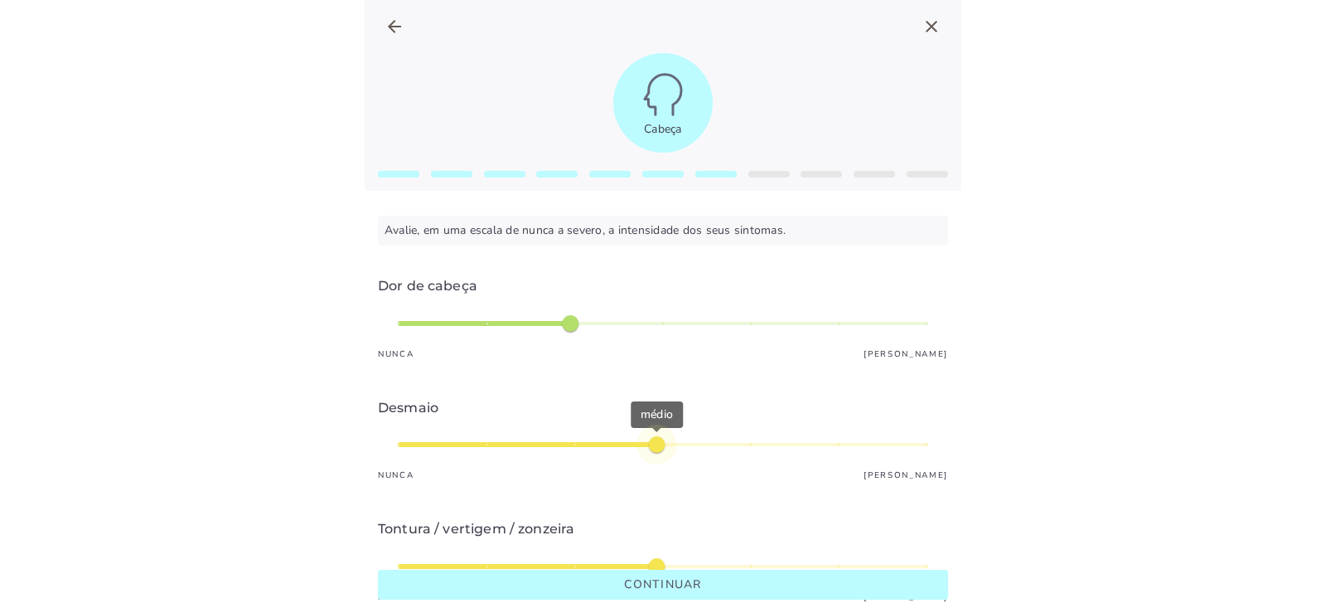
click at [397, 447] on mwc-slider at bounding box center [663, 444] width 570 height 40
type input "*"
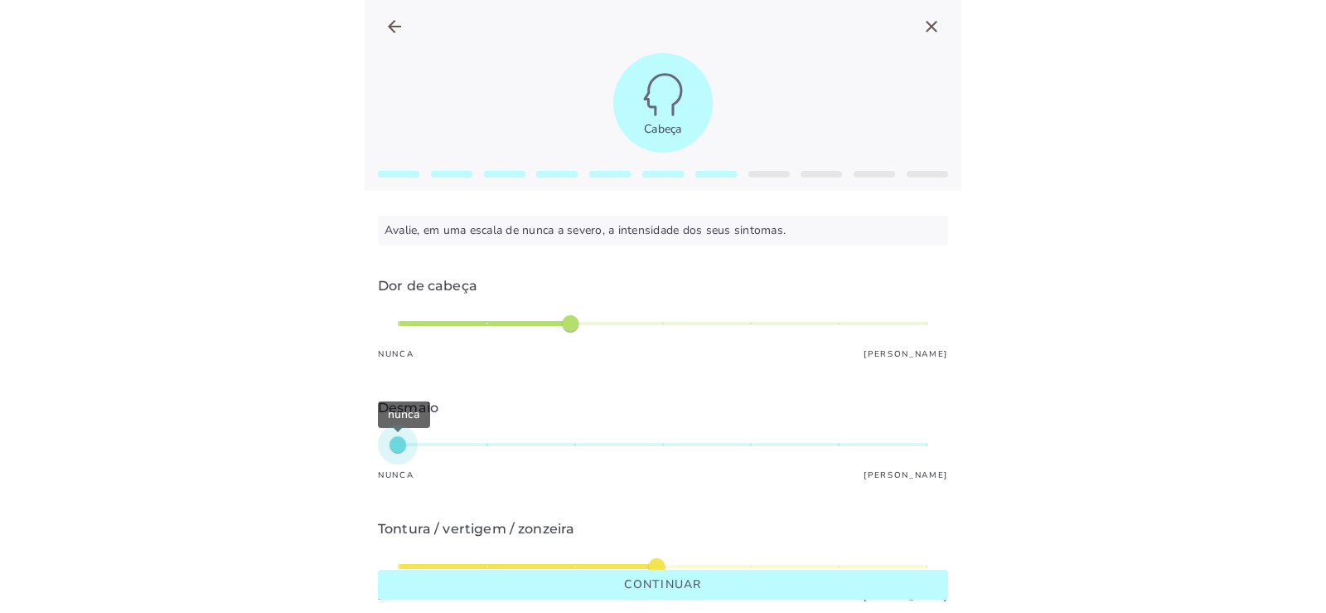
type mwc-slider "1"
click at [401, 446] on div "nunca" at bounding box center [663, 444] width 531 height 40
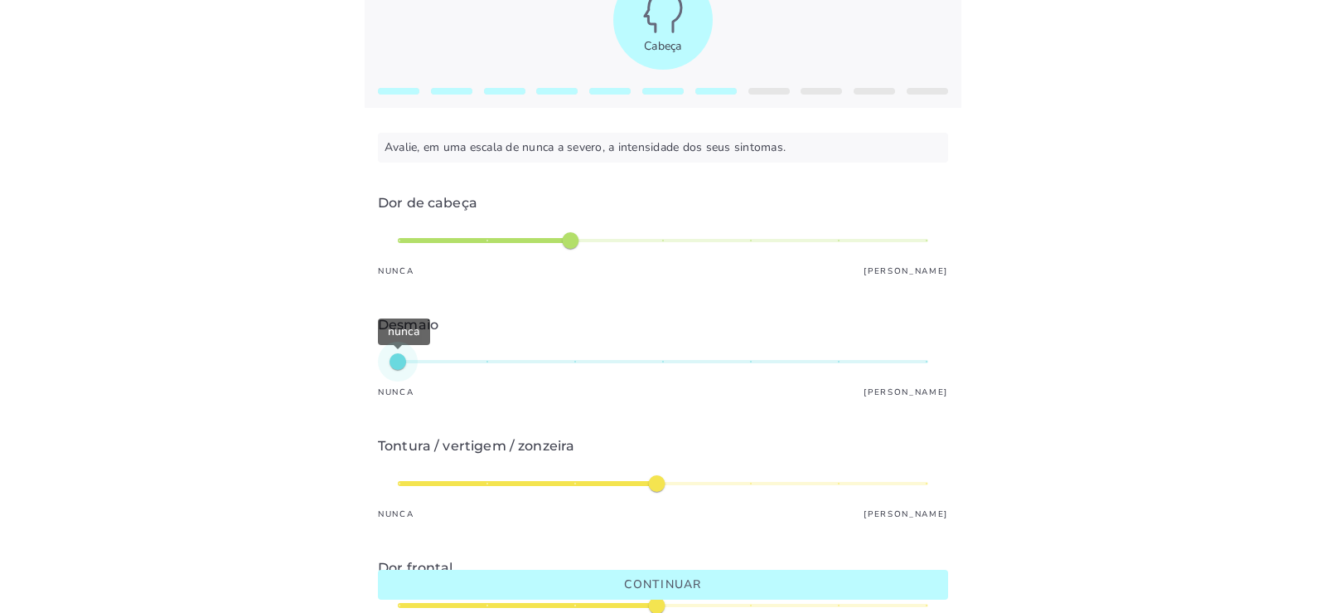
type input "*"
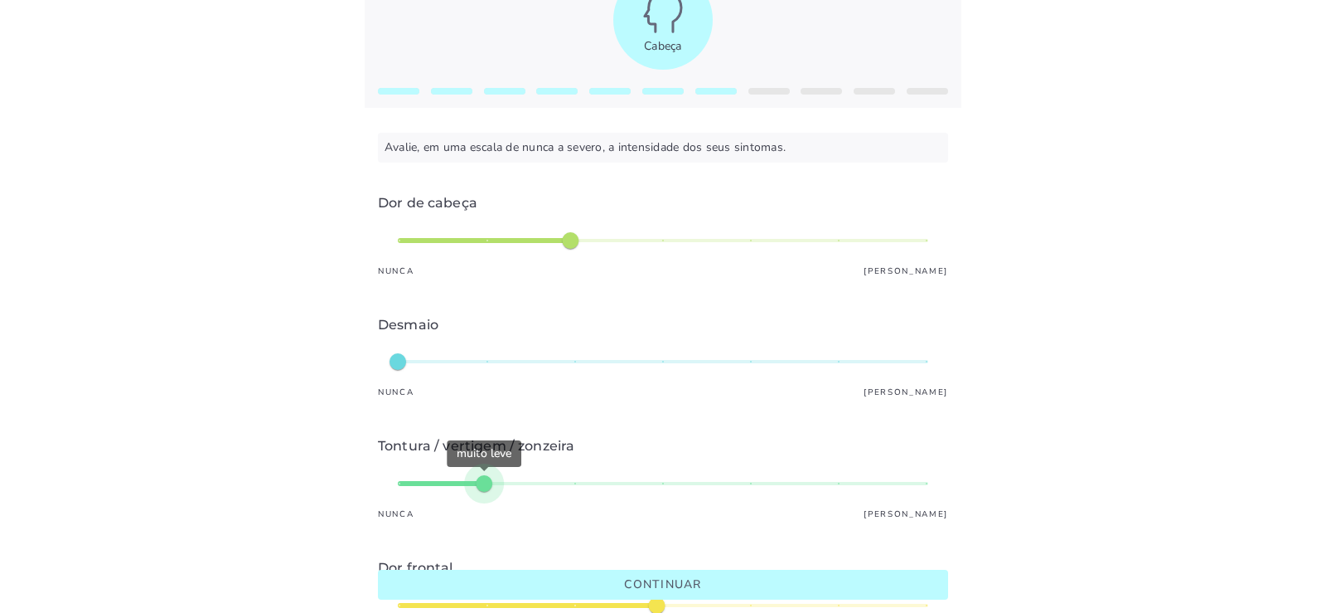
type mwc-slider "2"
click at [476, 482] on div "muito leve" at bounding box center [663, 483] width 531 height 40
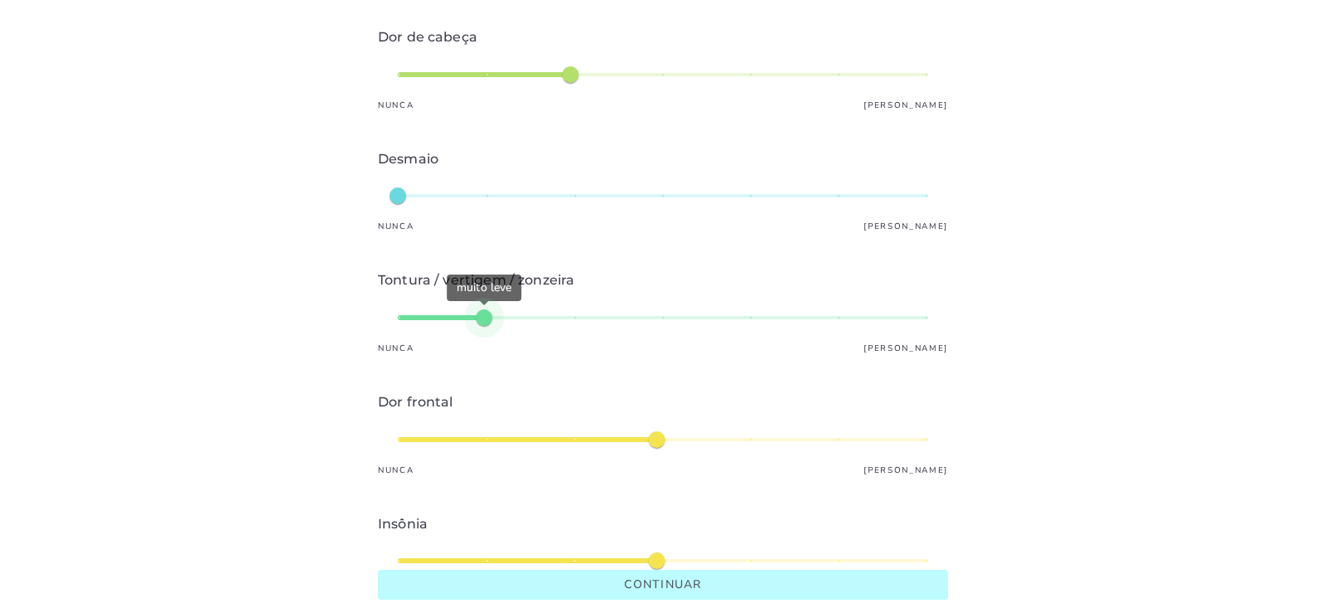
type input "*"
type mwc-slider "2"
click at [469, 435] on div "médio" at bounding box center [663, 439] width 531 height 40
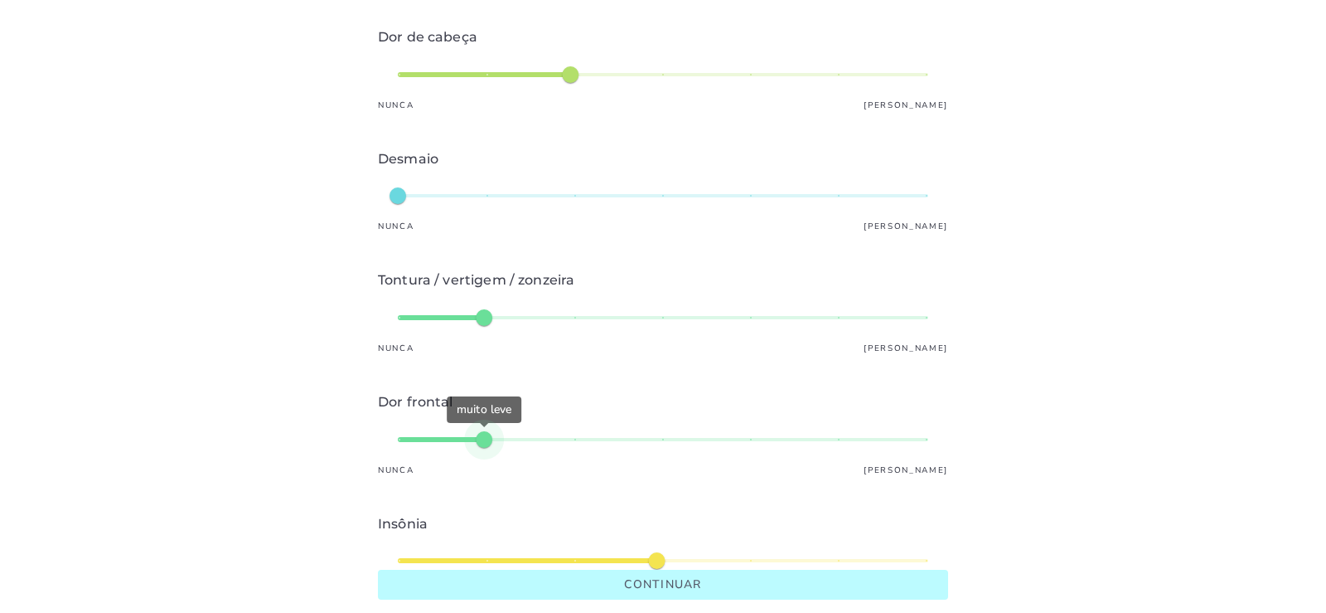
scroll to position [414, 0]
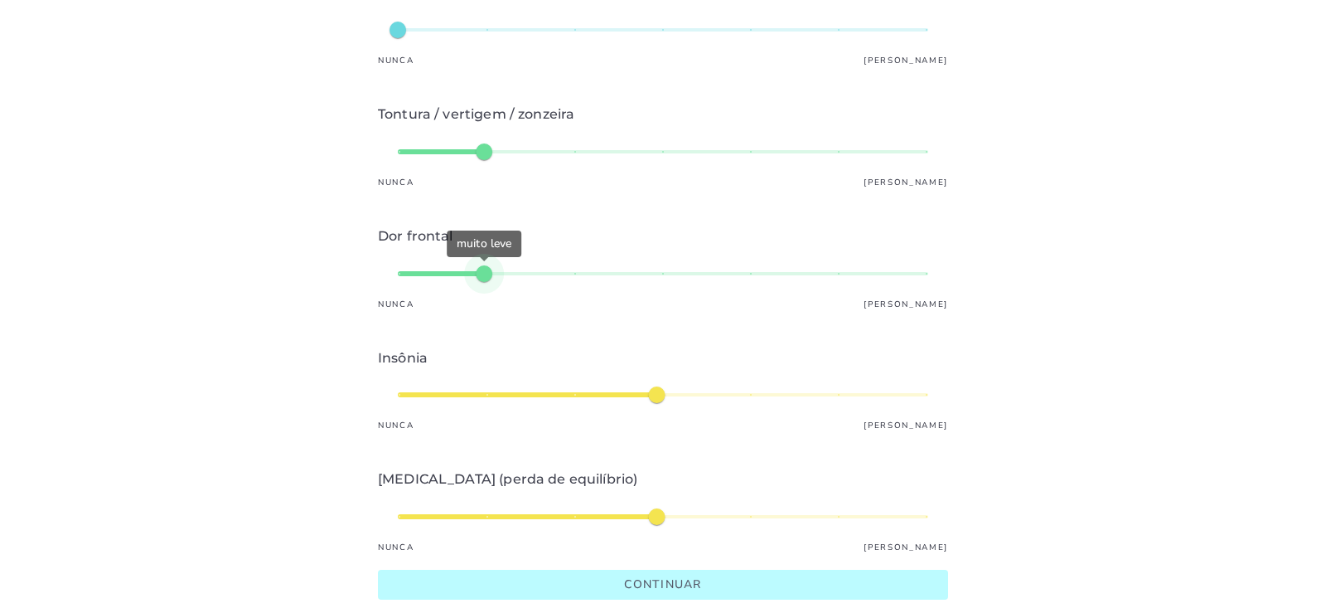
type input "*"
type mwc-slider "3"
click at [545, 394] on div "médio" at bounding box center [663, 395] width 531 height 40
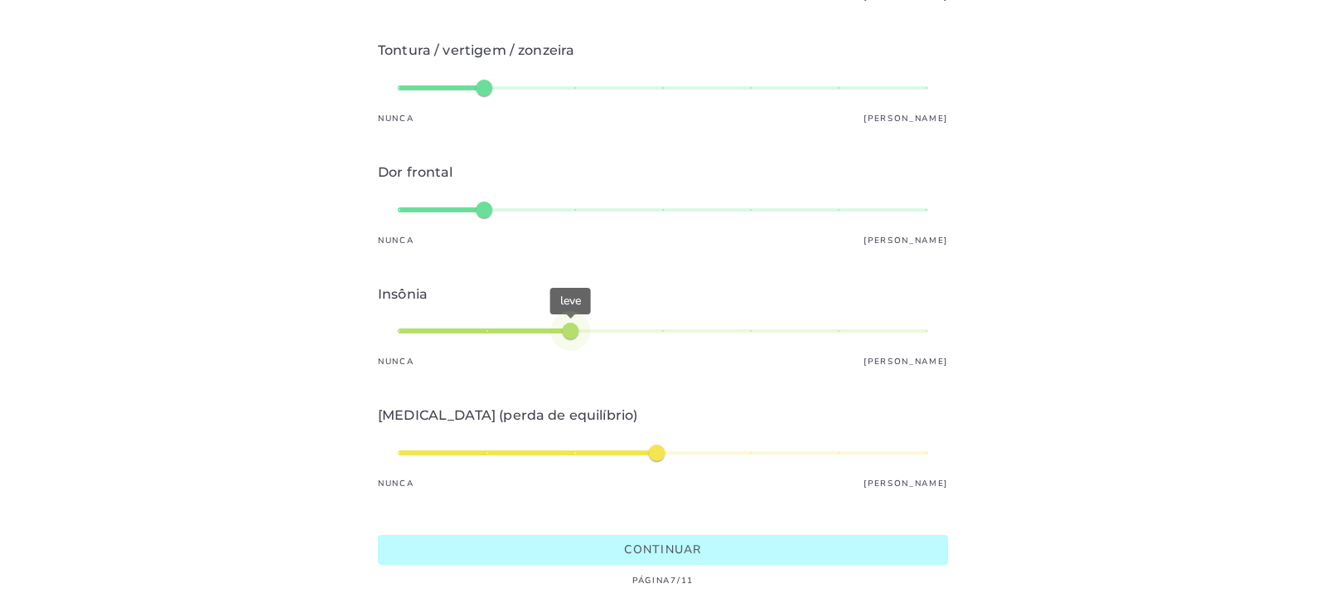
type input "*"
type mwc-slider "1"
click at [435, 440] on div "médio" at bounding box center [663, 453] width 531 height 40
type input "*"
type mwc-slider "2"
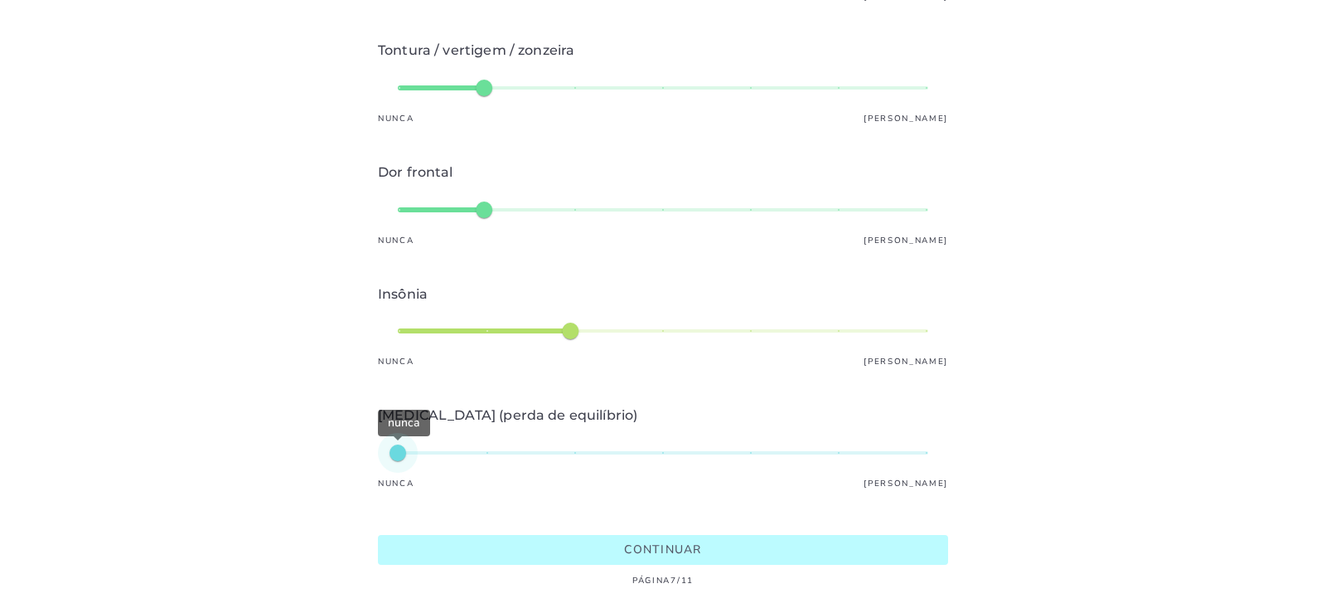
click at [455, 438] on div "nunca" at bounding box center [663, 453] width 531 height 40
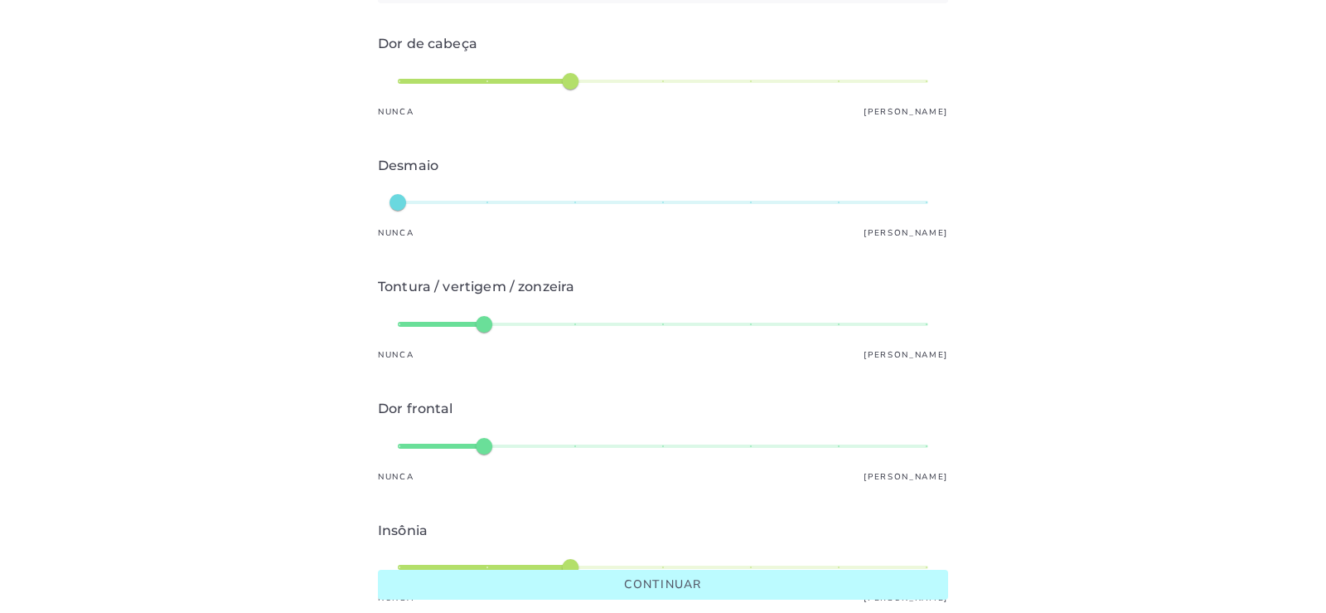
scroll to position [408, 0]
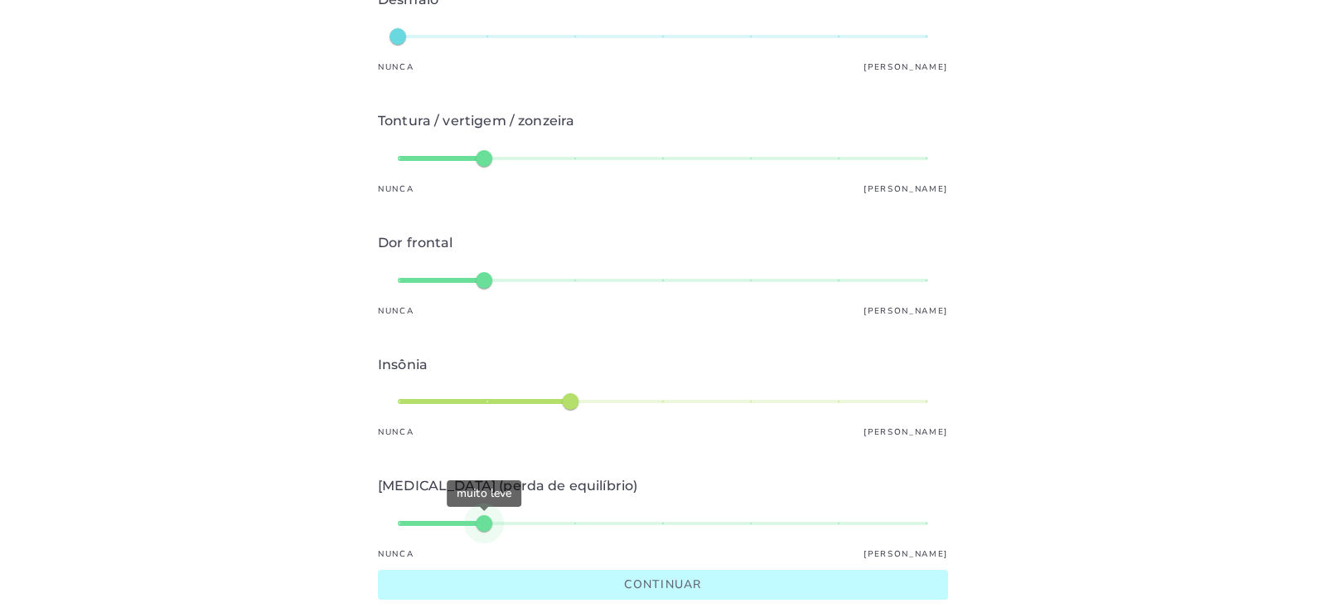
click at [0, 0] on slot "Continuar" at bounding box center [0, 0] width 0 height 0
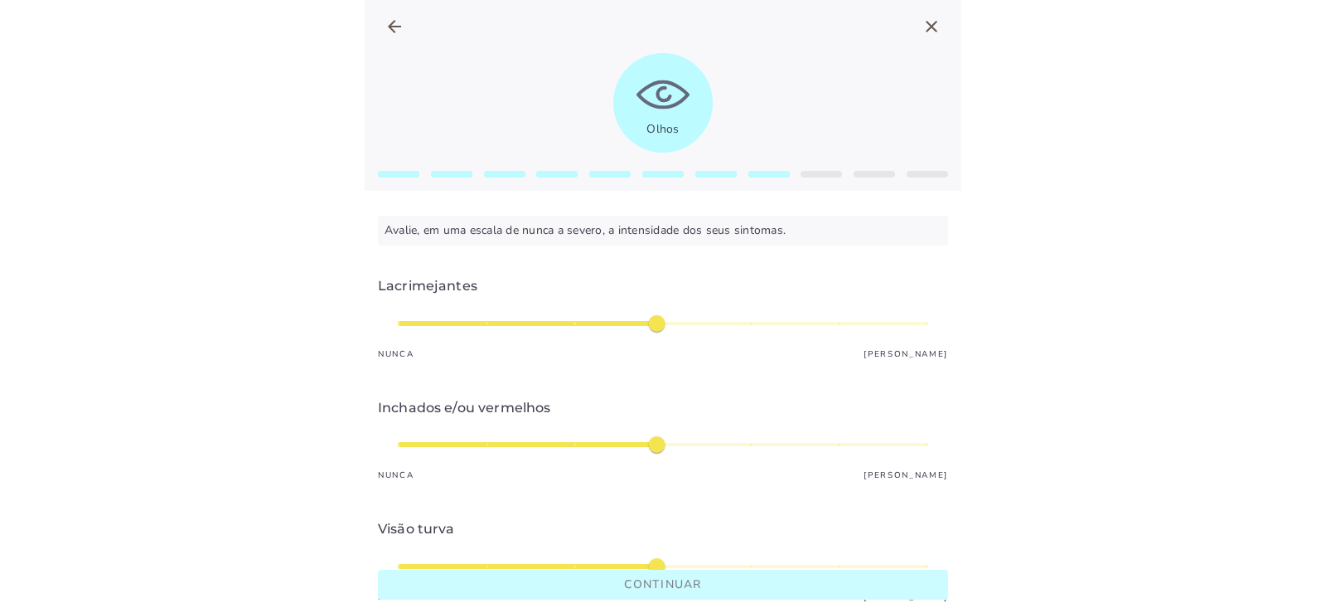
type input "*"
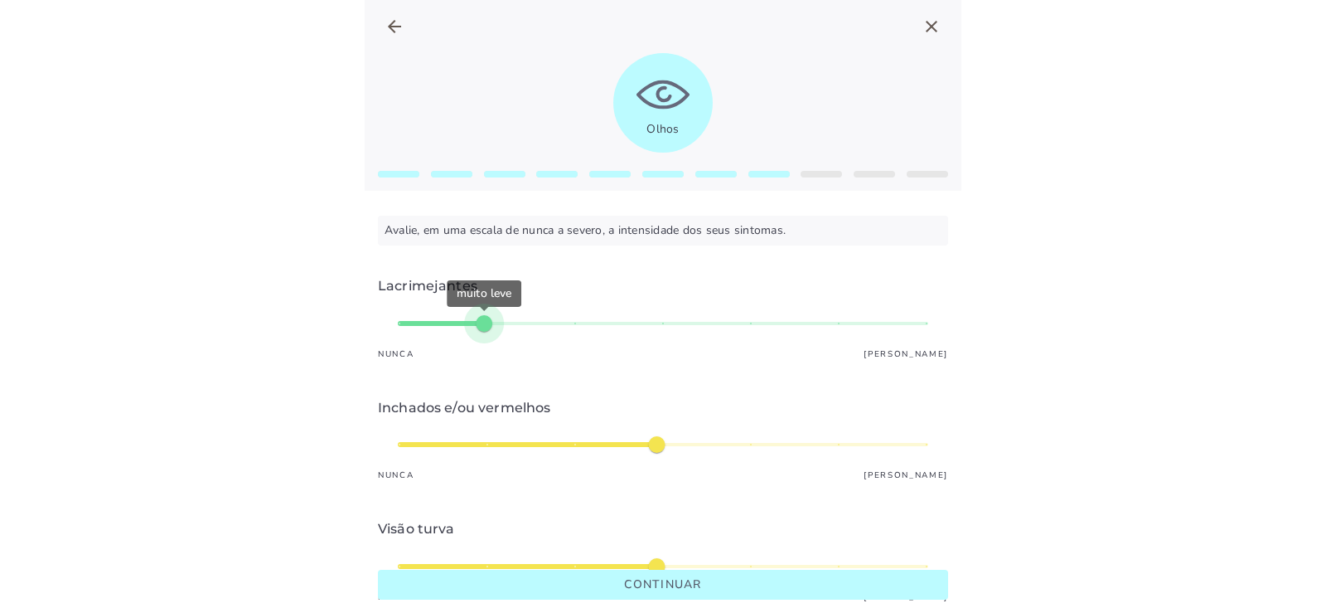
type mwc-slider "2"
click at [472, 324] on div "muito leve" at bounding box center [663, 323] width 531 height 40
type input "*"
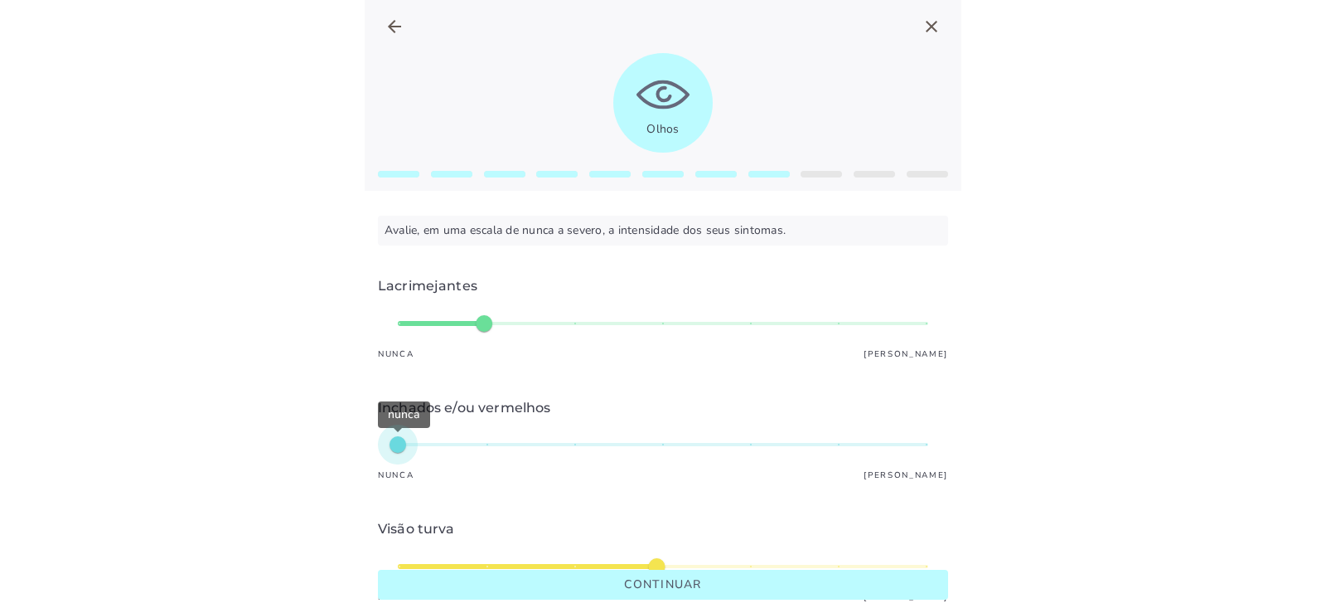
type mwc-slider "1"
click at [402, 446] on div "nunca" at bounding box center [663, 444] width 531 height 40
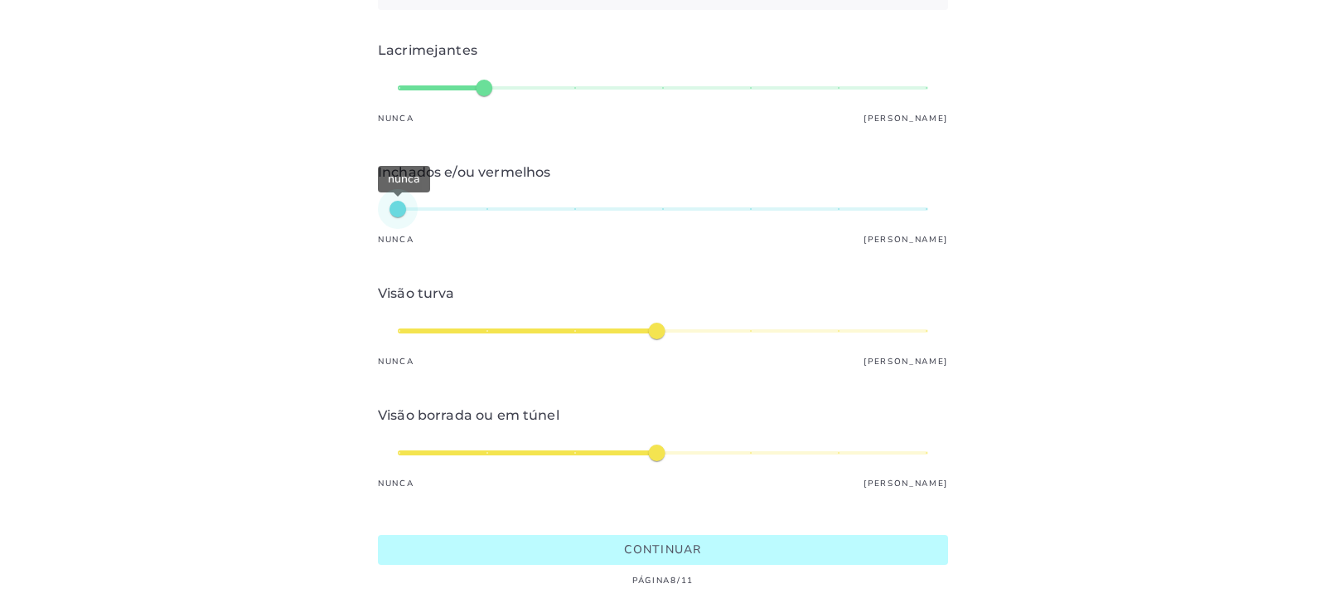
type input "*"
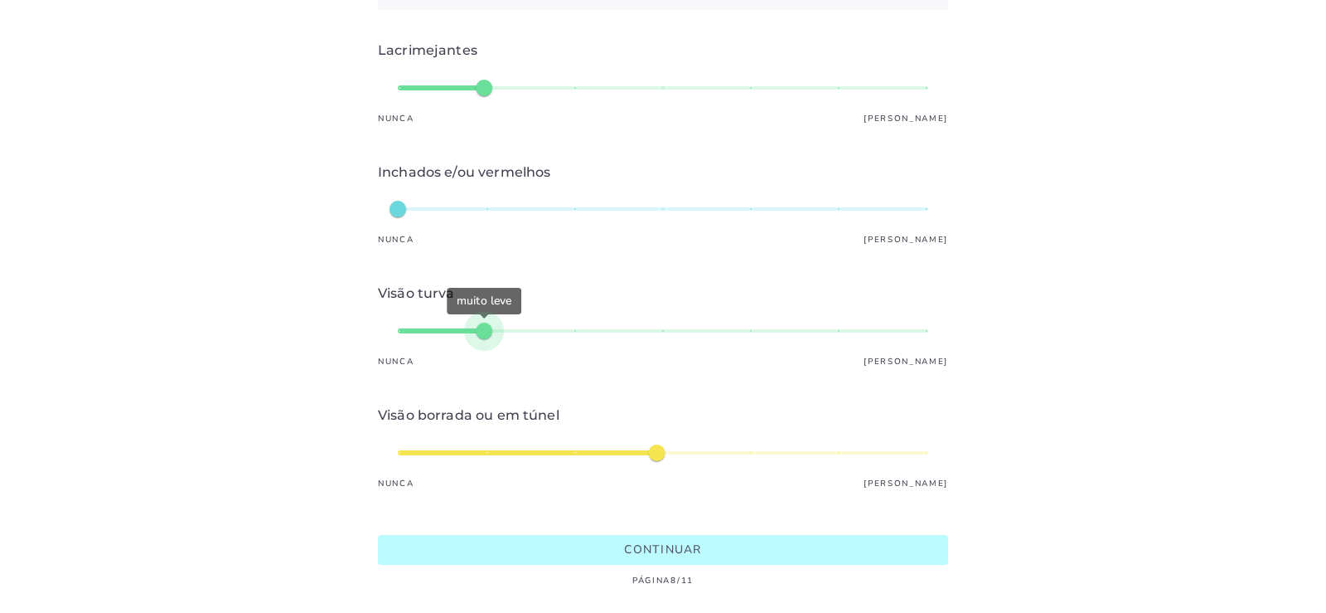
type mwc-slider "2"
click at [477, 320] on div "muito leve" at bounding box center [663, 331] width 531 height 40
type input "*"
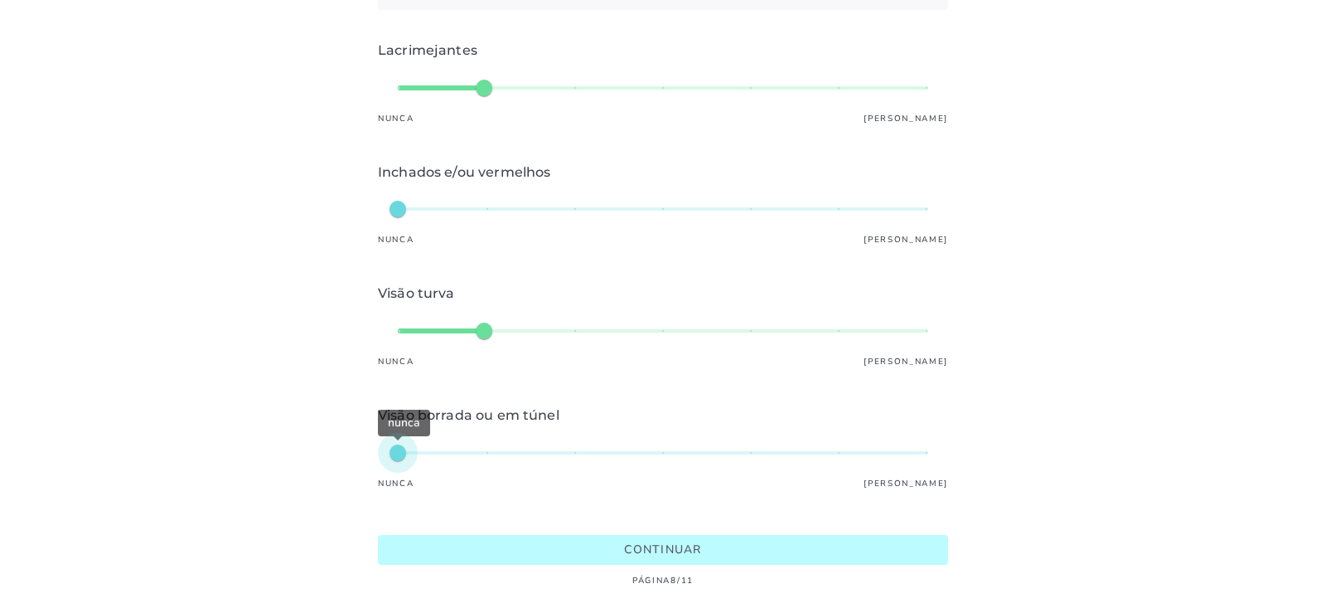
type mwc-slider "1"
click at [402, 437] on div "nunca" at bounding box center [663, 453] width 531 height 40
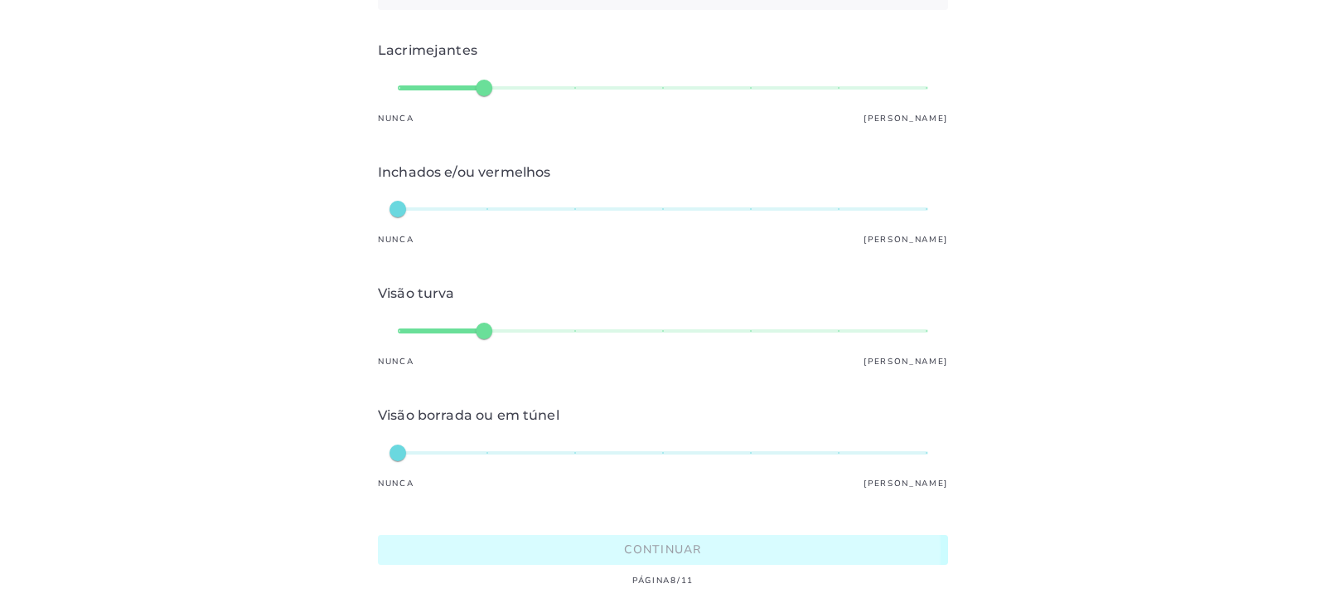
click at [0, 0] on slot "Continuar" at bounding box center [0, 0] width 0 height 0
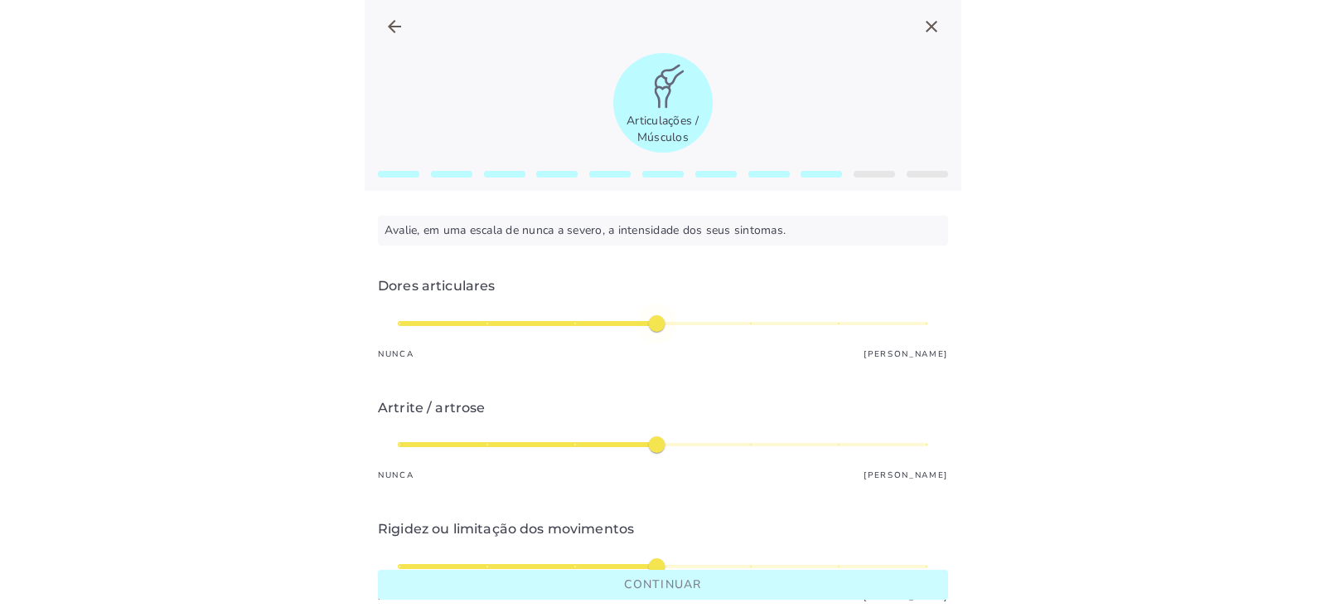
click at [654, 322] on div "médio" at bounding box center [663, 323] width 531 height 40
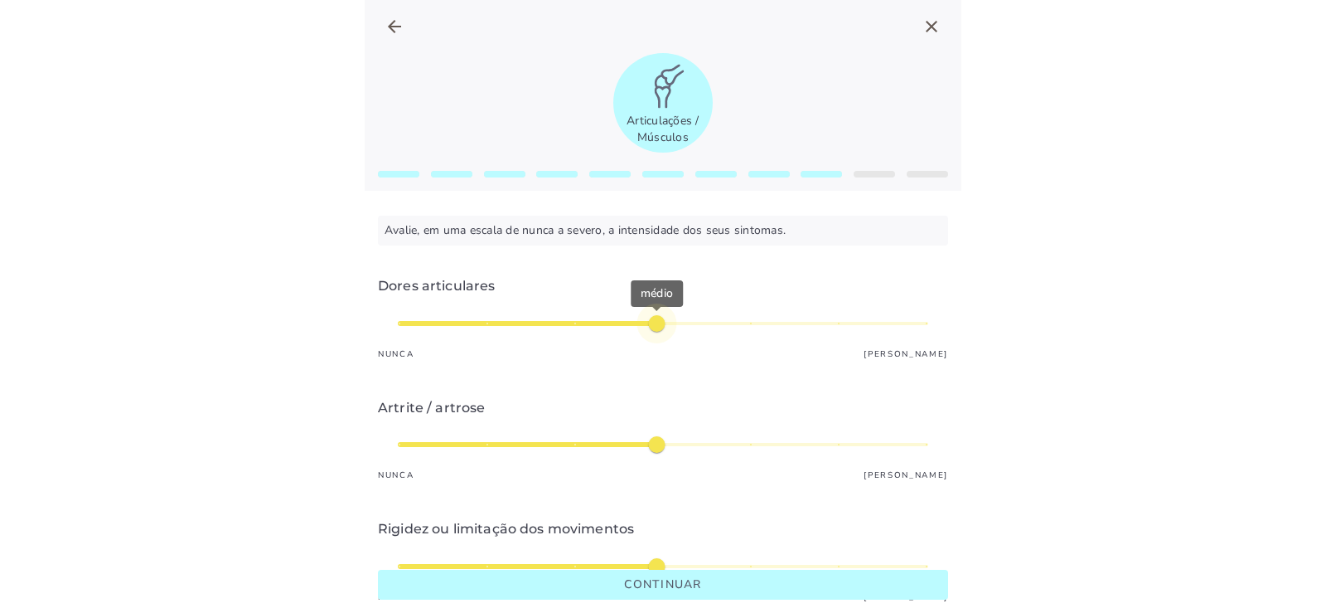
type input "*"
type mwc-slider "5"
click at [737, 322] on div "médio" at bounding box center [663, 323] width 531 height 40
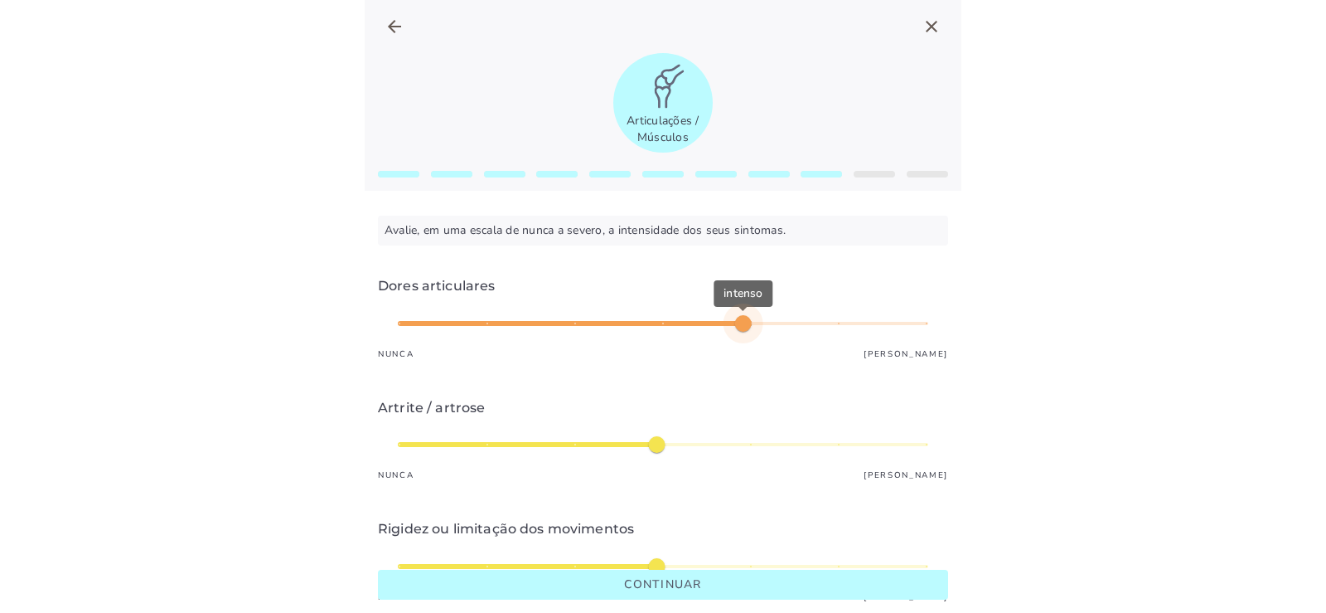
type input "*"
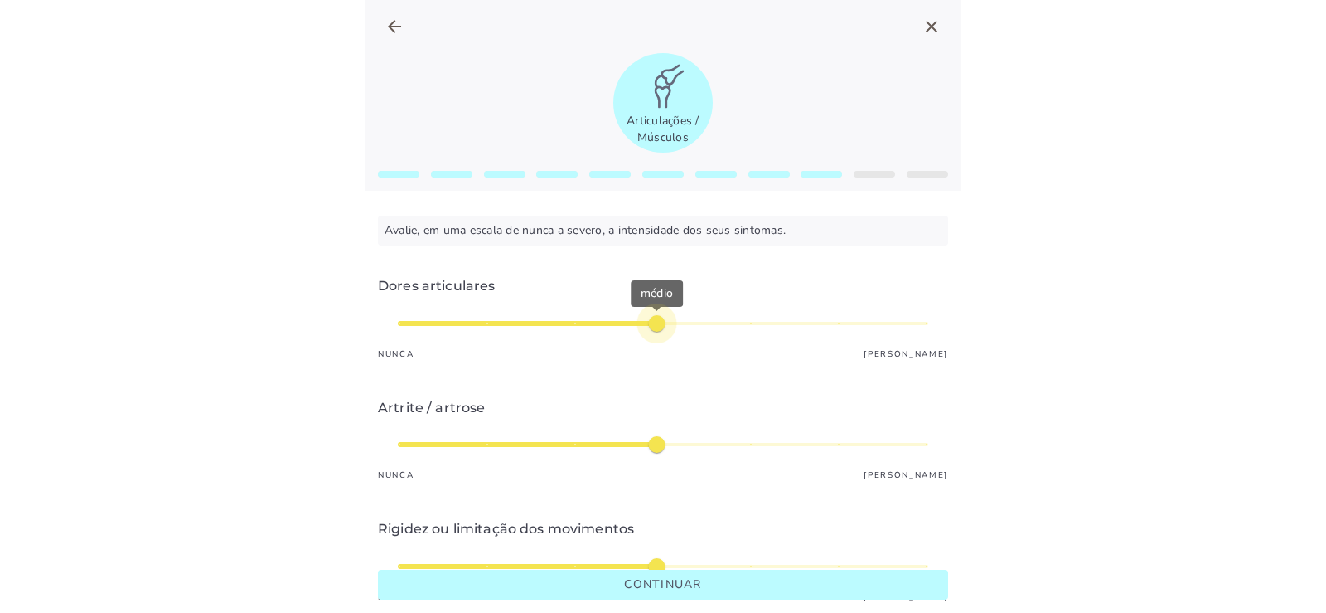
type mwc-slider "4"
click at [657, 322] on div "médio" at bounding box center [663, 323] width 531 height 40
type input "*"
type mwc-slider "1"
click at [441, 442] on div "médio" at bounding box center [663, 444] width 531 height 40
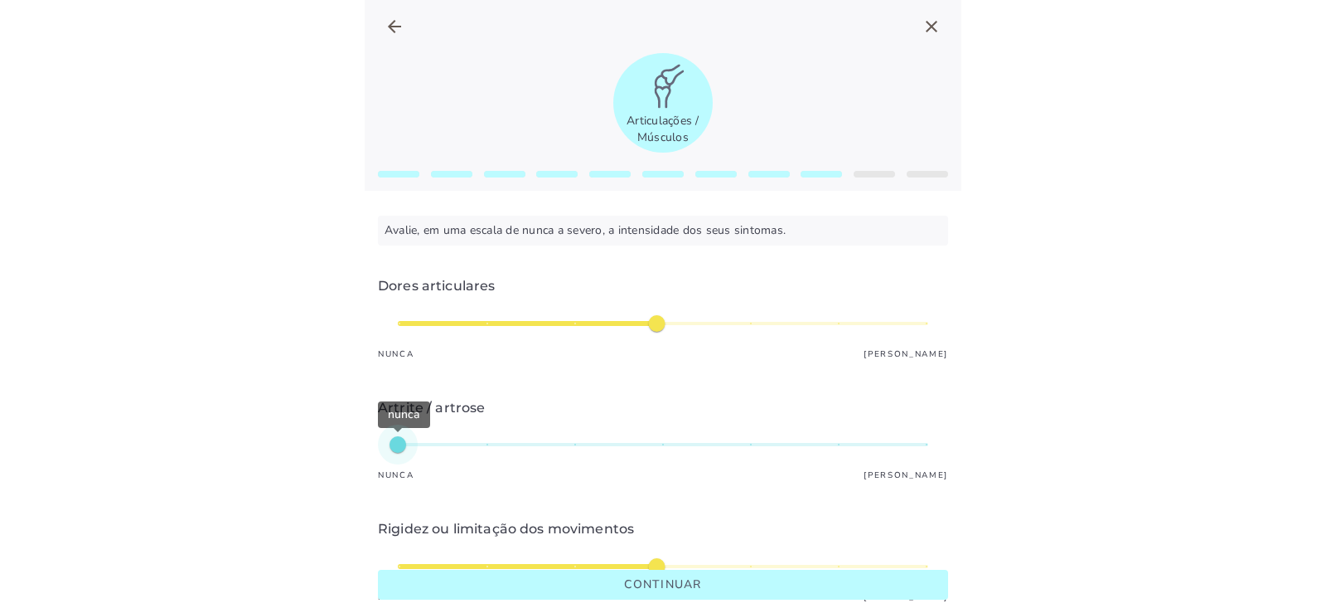
type input "*"
type mwc-slider "2"
click at [473, 443] on div "nunca" at bounding box center [663, 444] width 531 height 40
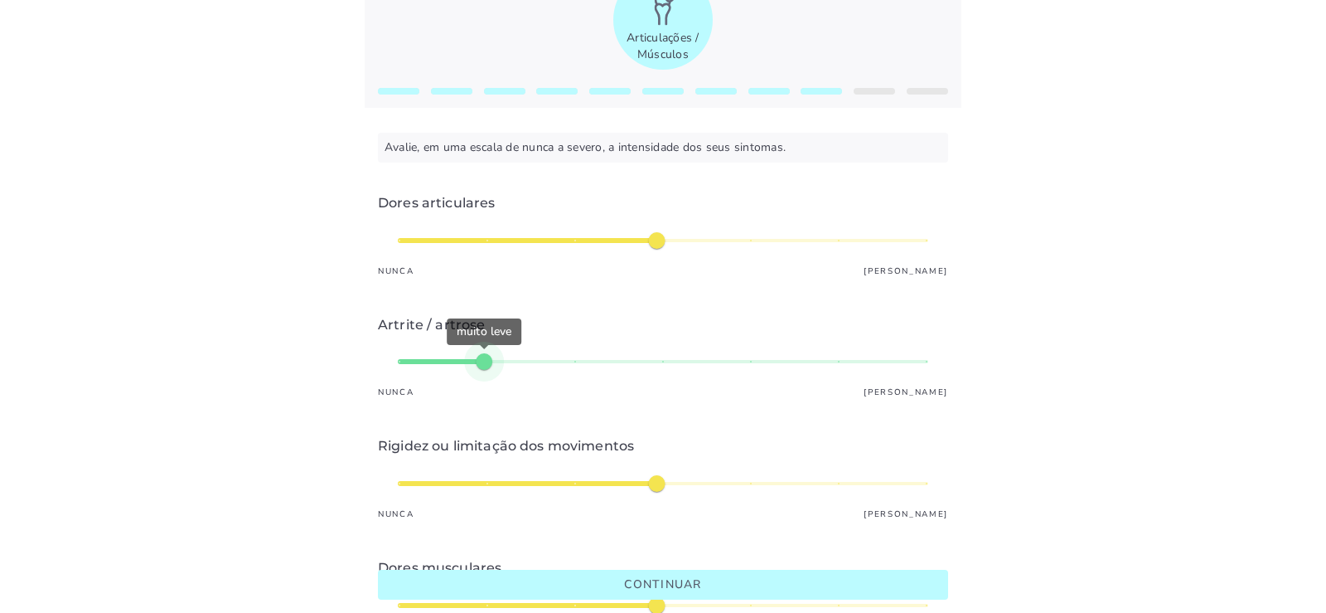
type input "*"
type mwc-slider "2"
click at [480, 482] on div "médio" at bounding box center [663, 483] width 531 height 40
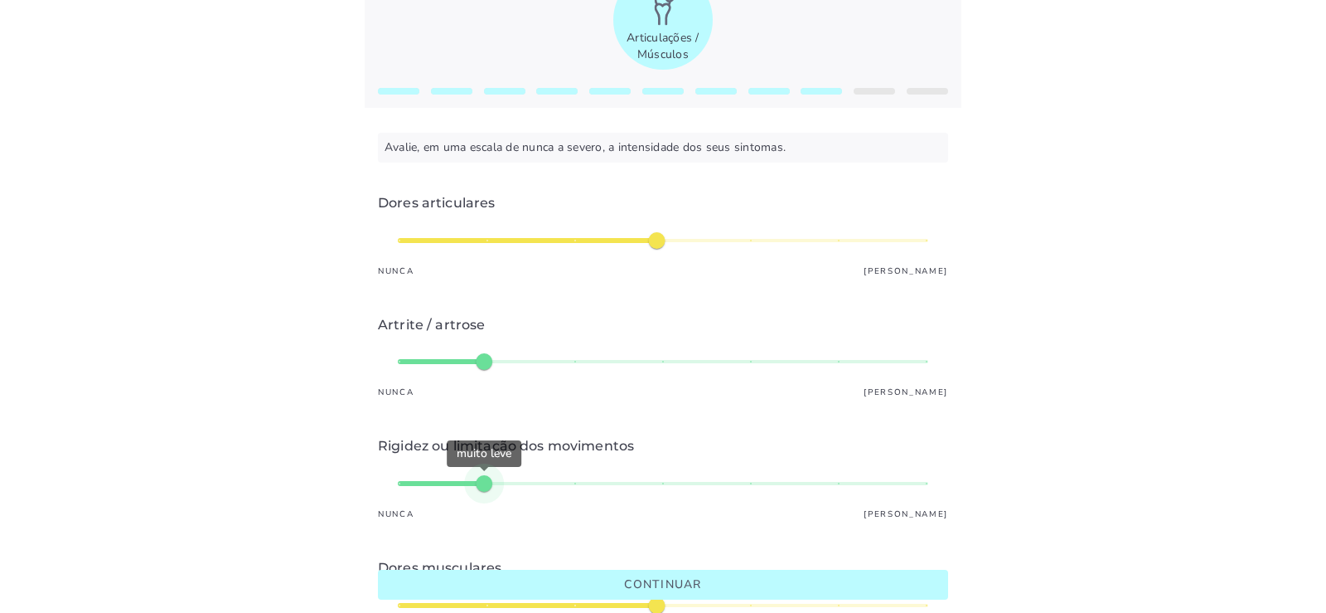
scroll to position [249, 0]
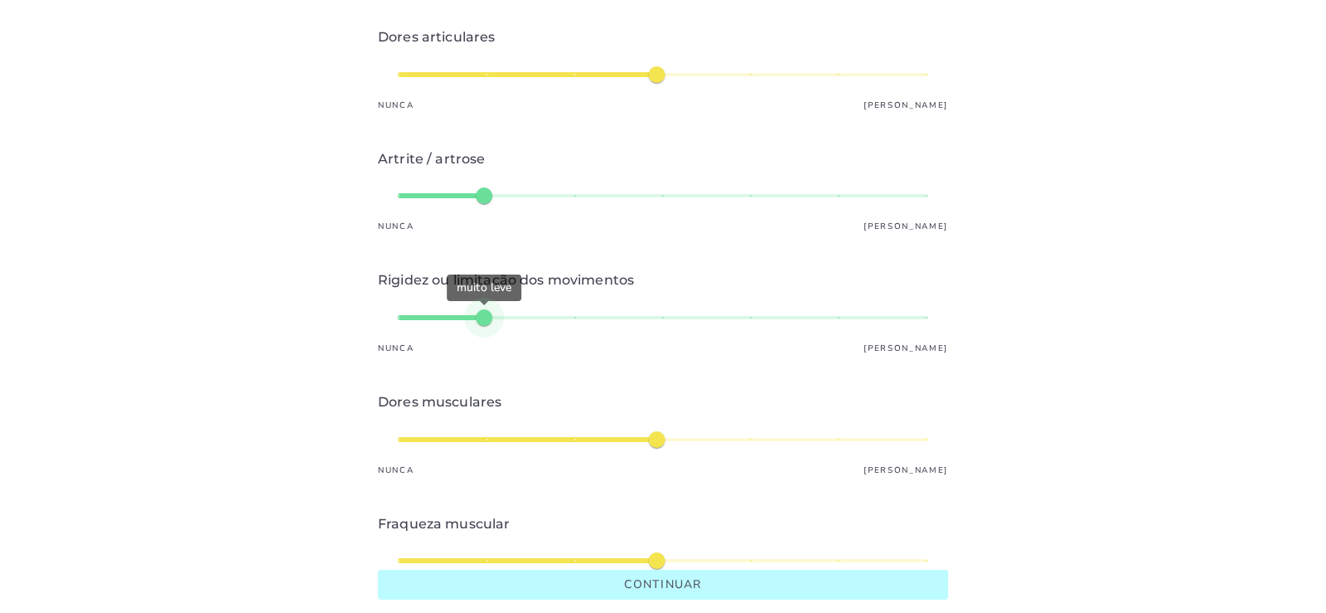
type input "*"
type mwc-slider "2"
click at [469, 437] on div "médio" at bounding box center [663, 439] width 531 height 40
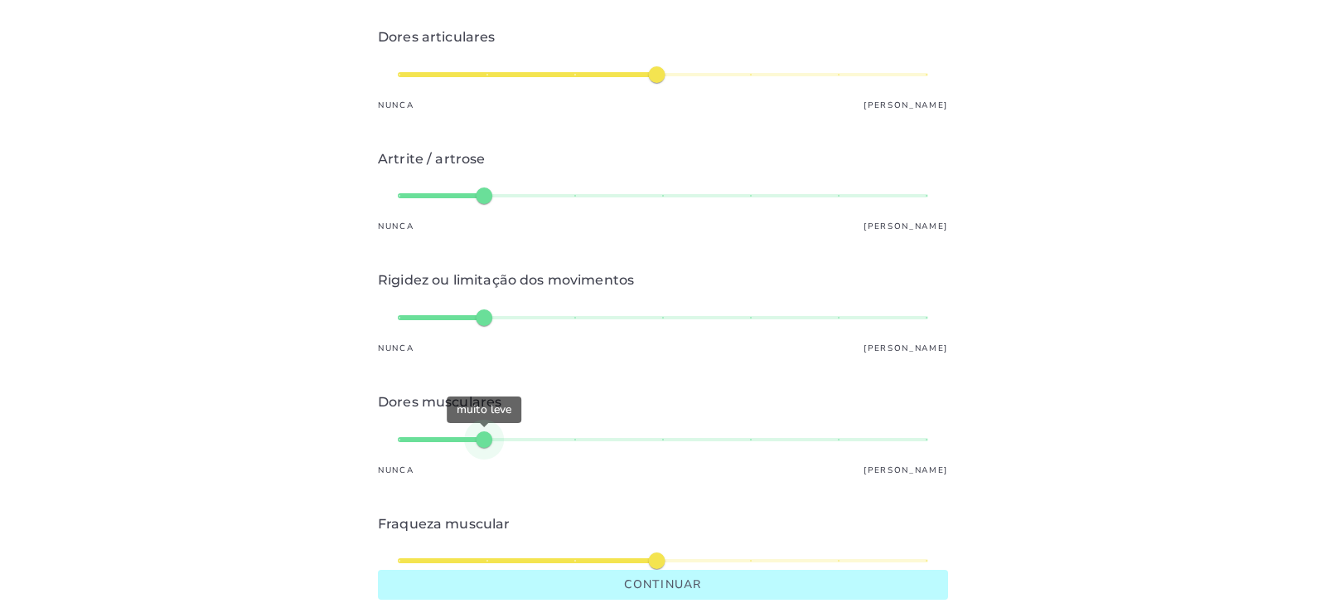
scroll to position [414, 0]
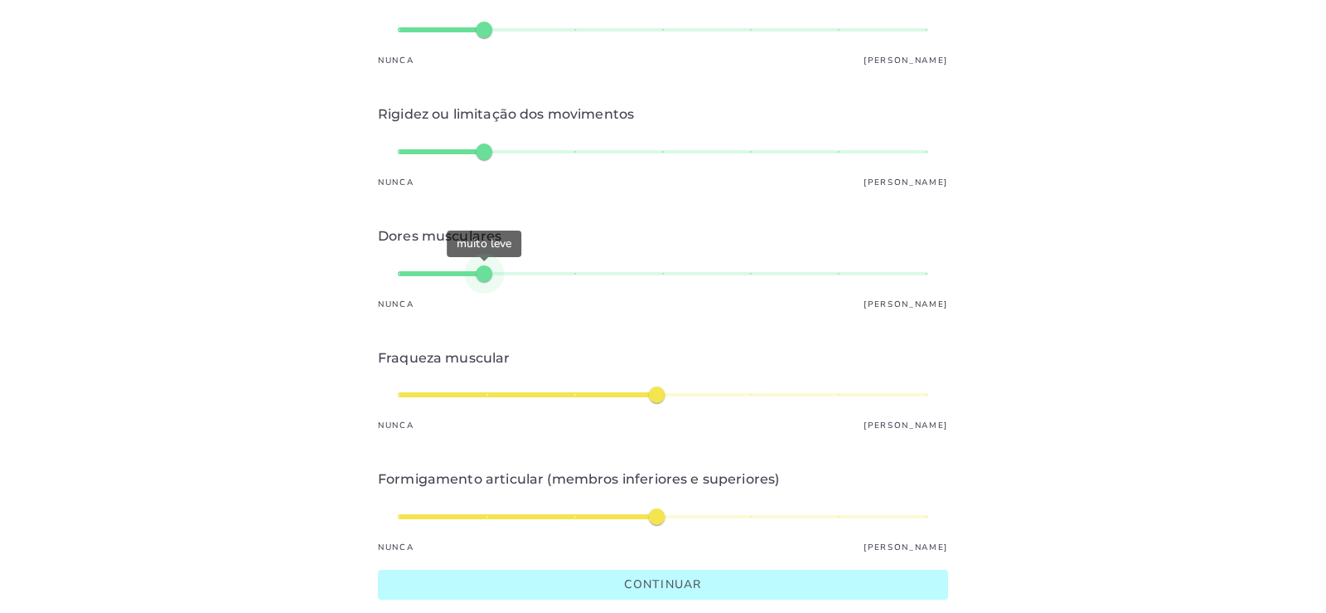
type input "*"
type mwc-slider "3"
click at [565, 395] on div "médio" at bounding box center [663, 395] width 531 height 40
type input "*"
type mwc-slider "2"
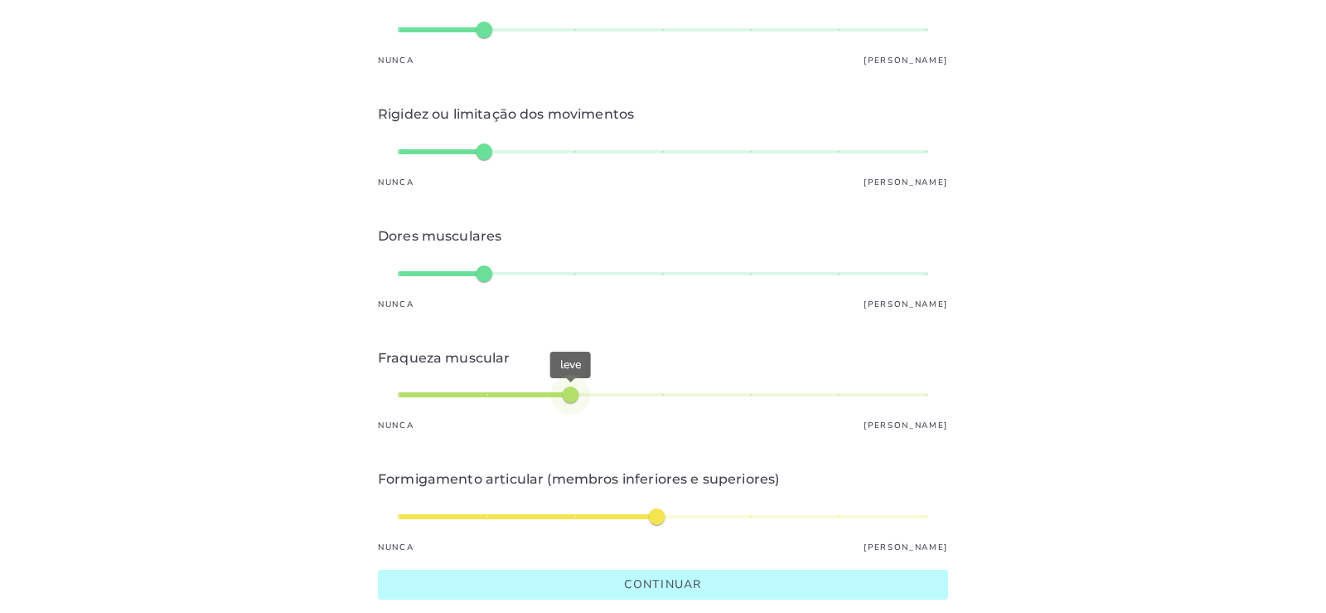
click at [477, 520] on div "médio" at bounding box center [663, 517] width 531 height 40
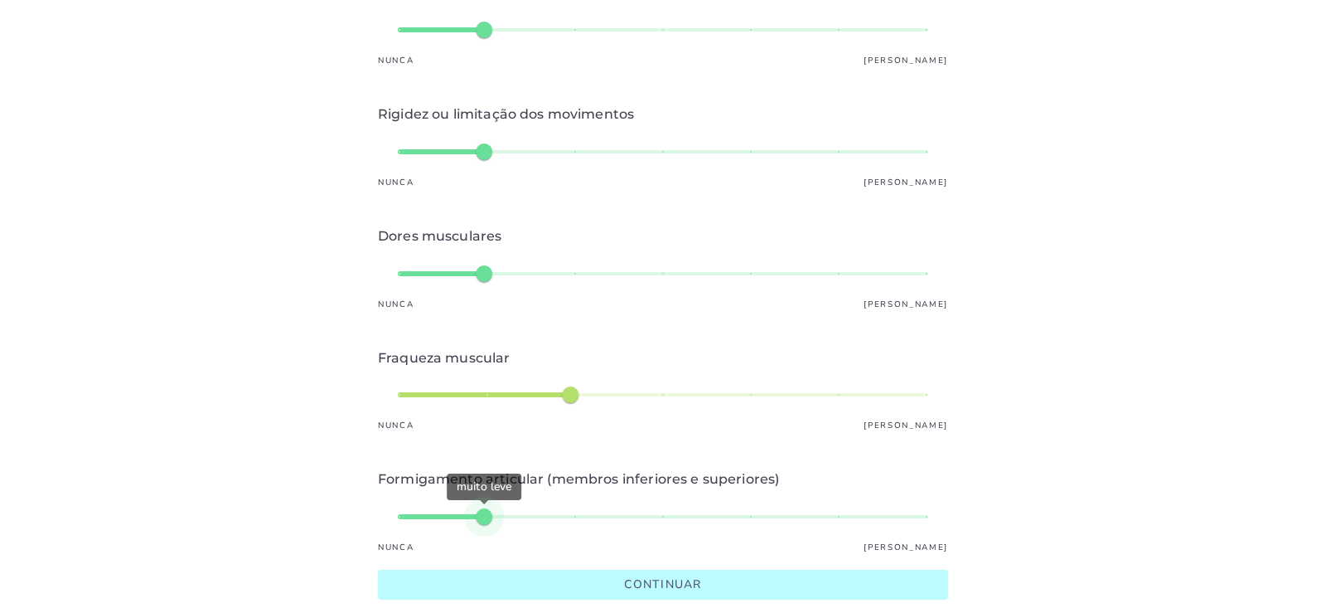
scroll to position [491, 0]
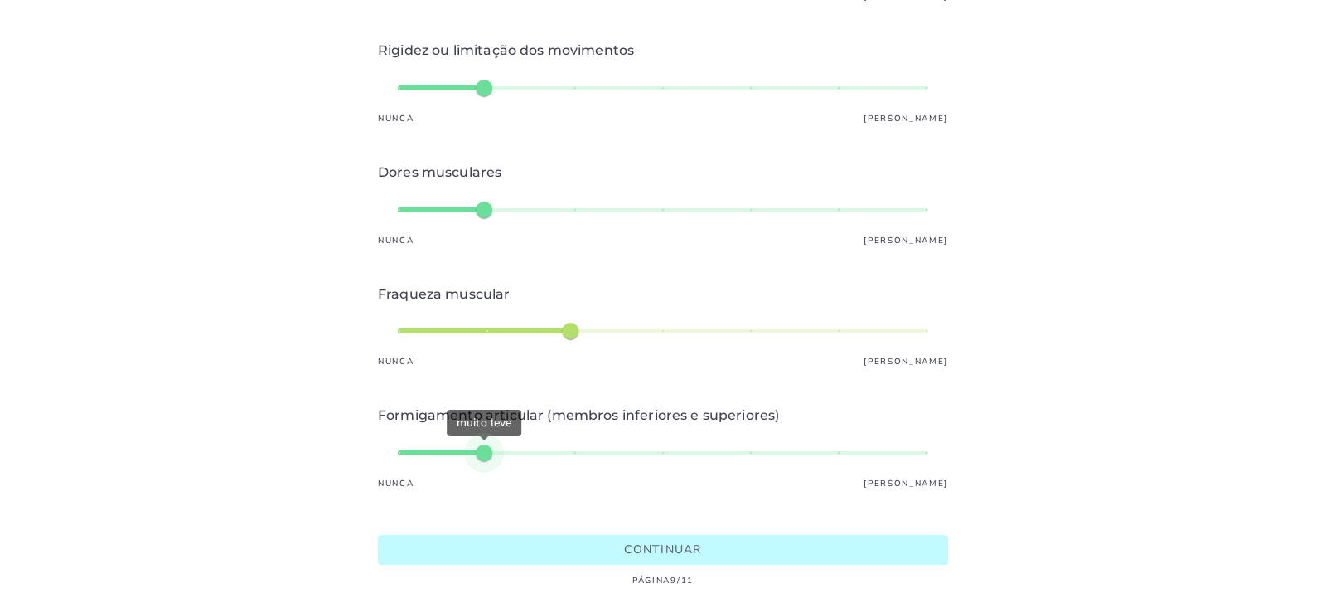
click at [0, 0] on slot "Continuar" at bounding box center [0, 0] width 0 height 0
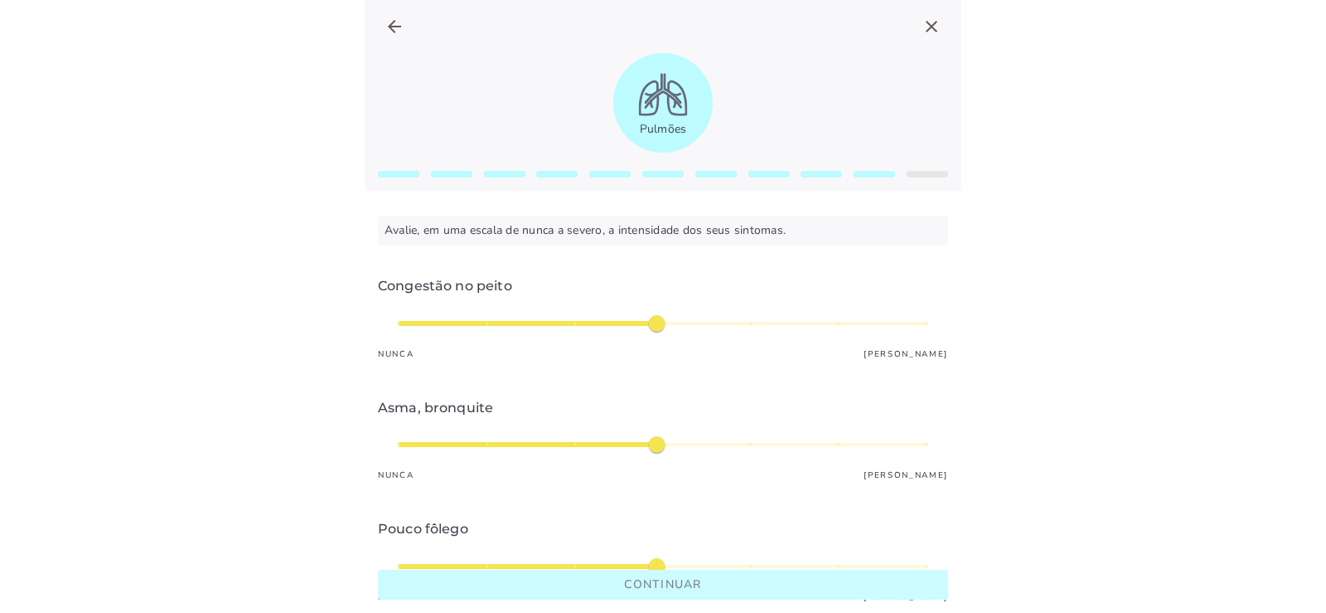
type input "*"
type mwc-slider "1"
click at [399, 323] on div "médio" at bounding box center [663, 323] width 531 height 40
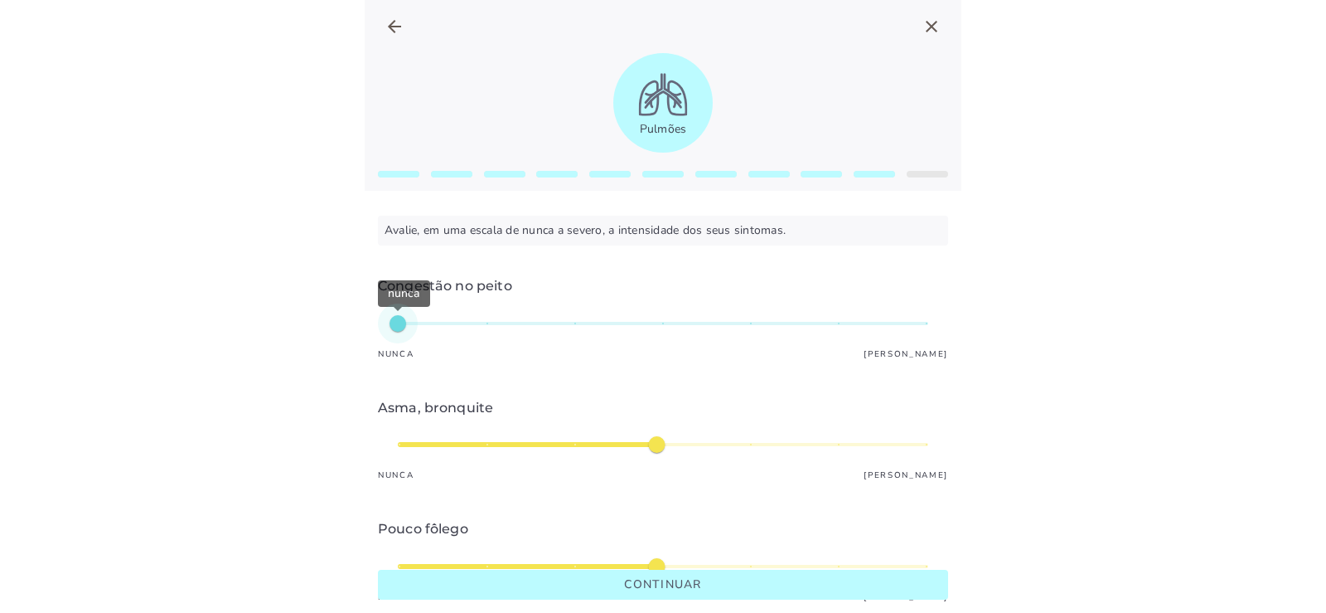
type input "*"
type mwc-slider "2"
click at [463, 326] on div "nunca" at bounding box center [663, 323] width 531 height 40
type input "*"
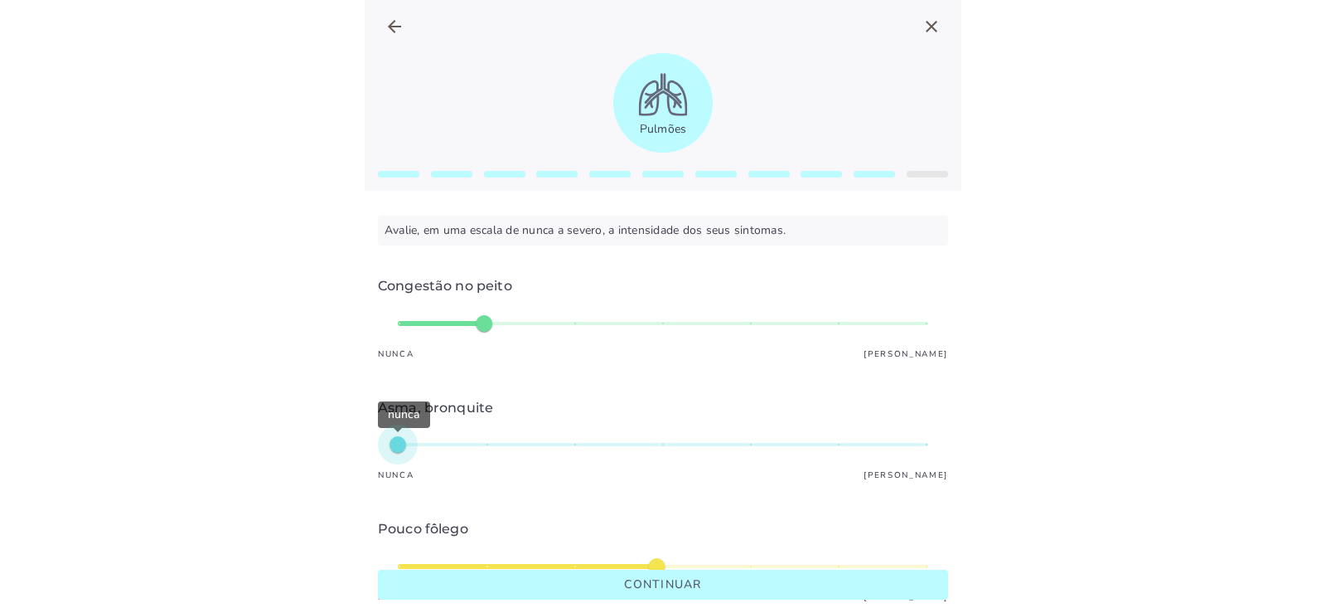
type mwc-slider "1"
click at [404, 443] on div "nunca" at bounding box center [663, 444] width 531 height 40
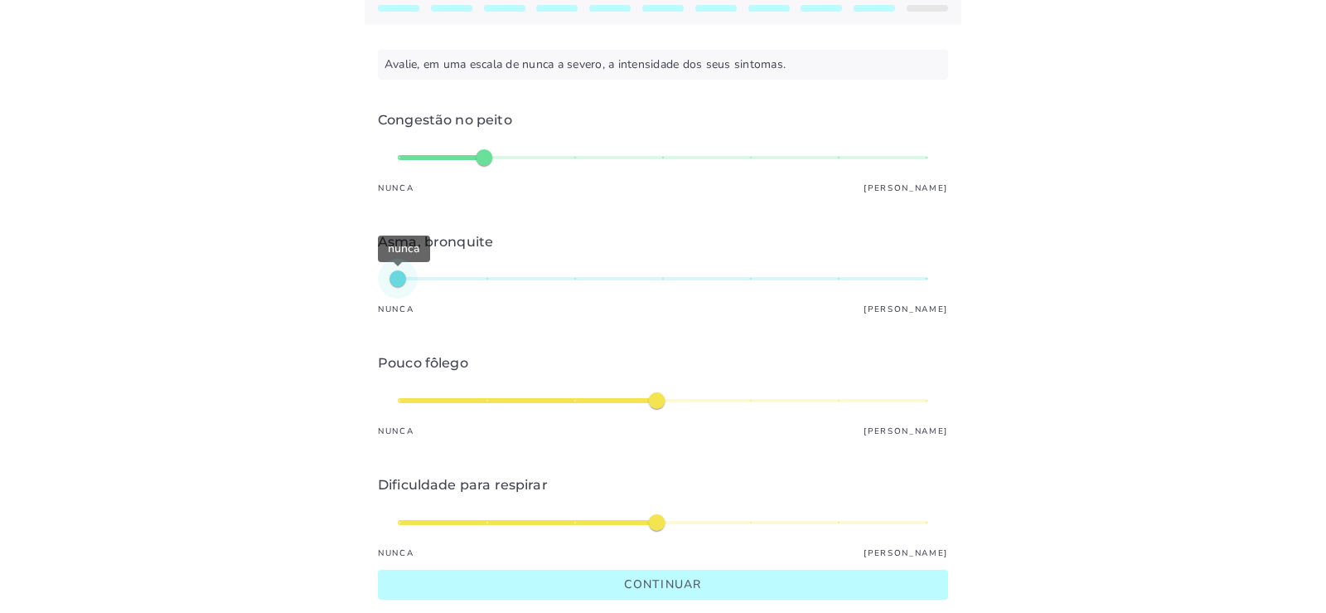
type input "*"
type mwc-slider "1"
click at [405, 397] on div "médio" at bounding box center [663, 400] width 531 height 40
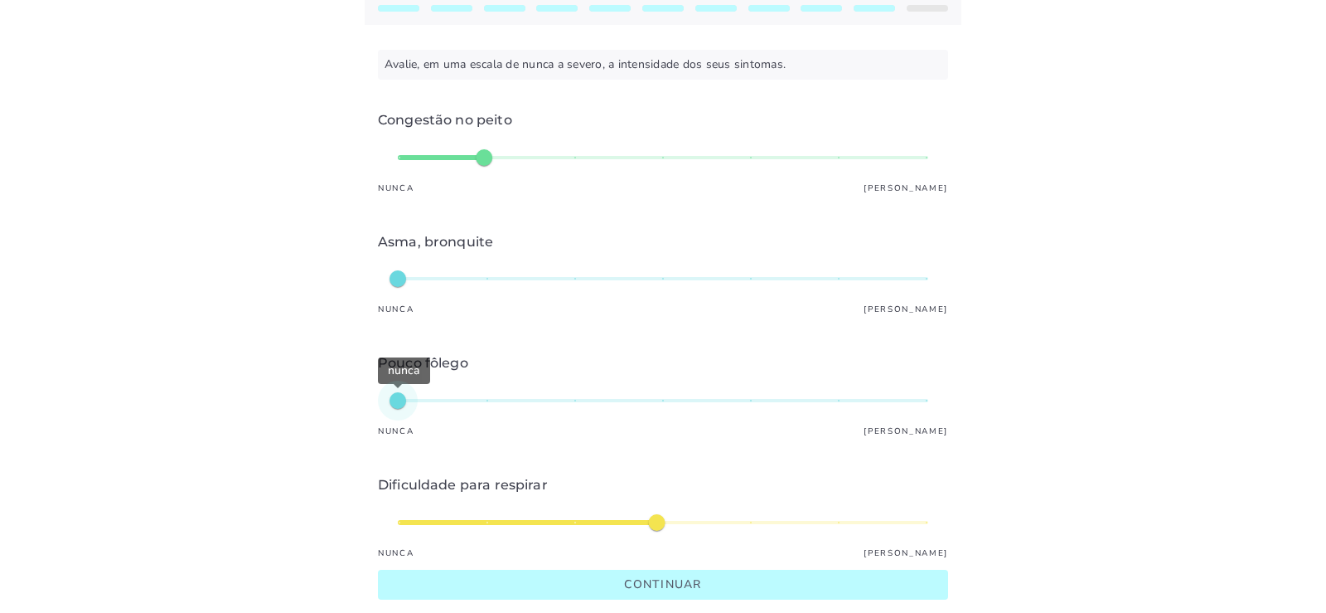
type input "*"
type mwc-slider "2"
click at [452, 404] on div "nunca" at bounding box center [663, 400] width 531 height 40
type input "*"
type mwc-slider "1"
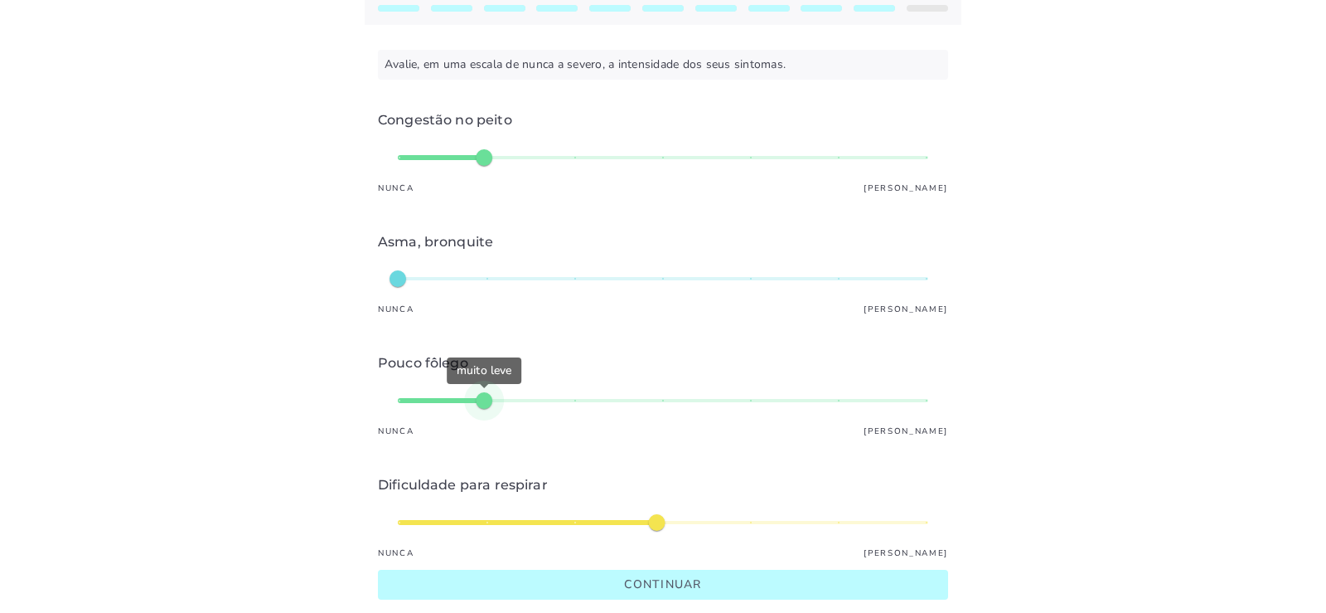
click at [401, 519] on div "médio" at bounding box center [663, 522] width 531 height 40
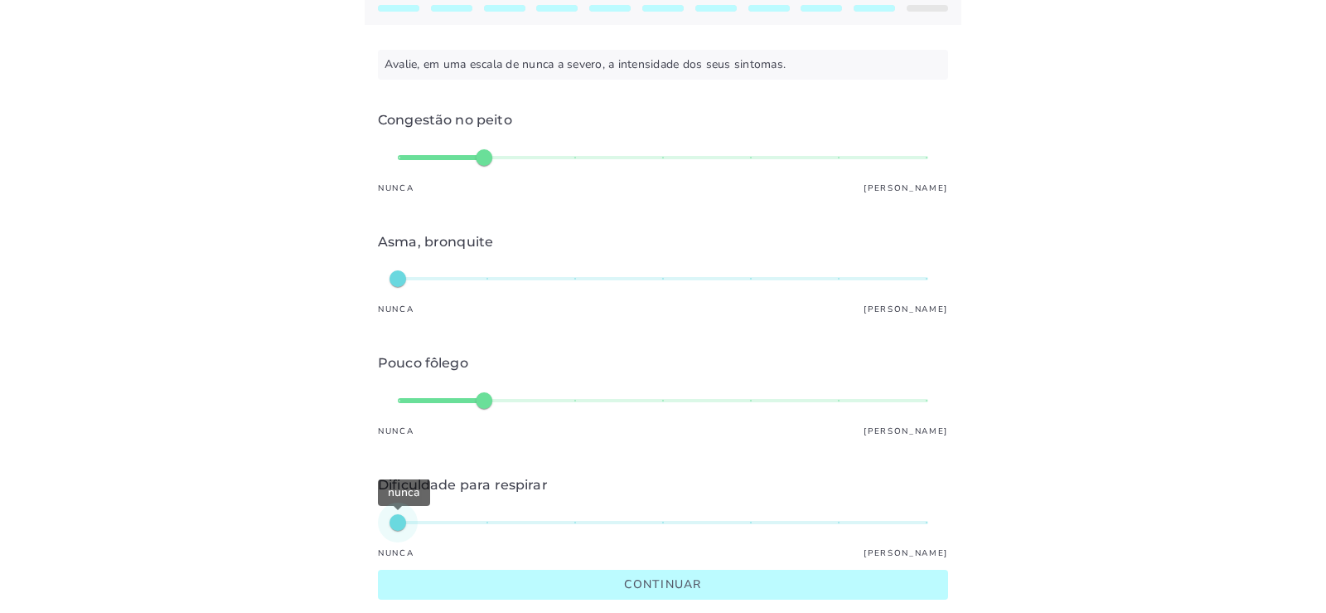
type input "*"
type mwc-slider "2"
click at [475, 522] on div "nunca" at bounding box center [663, 522] width 531 height 40
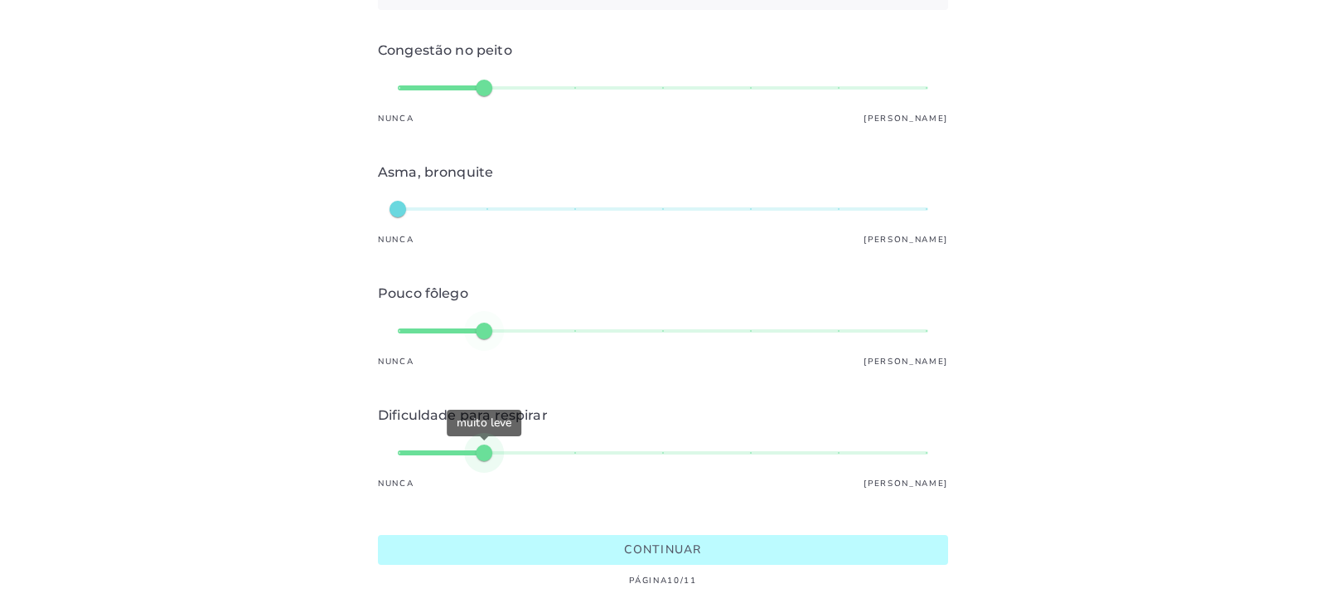
scroll to position [165, 0]
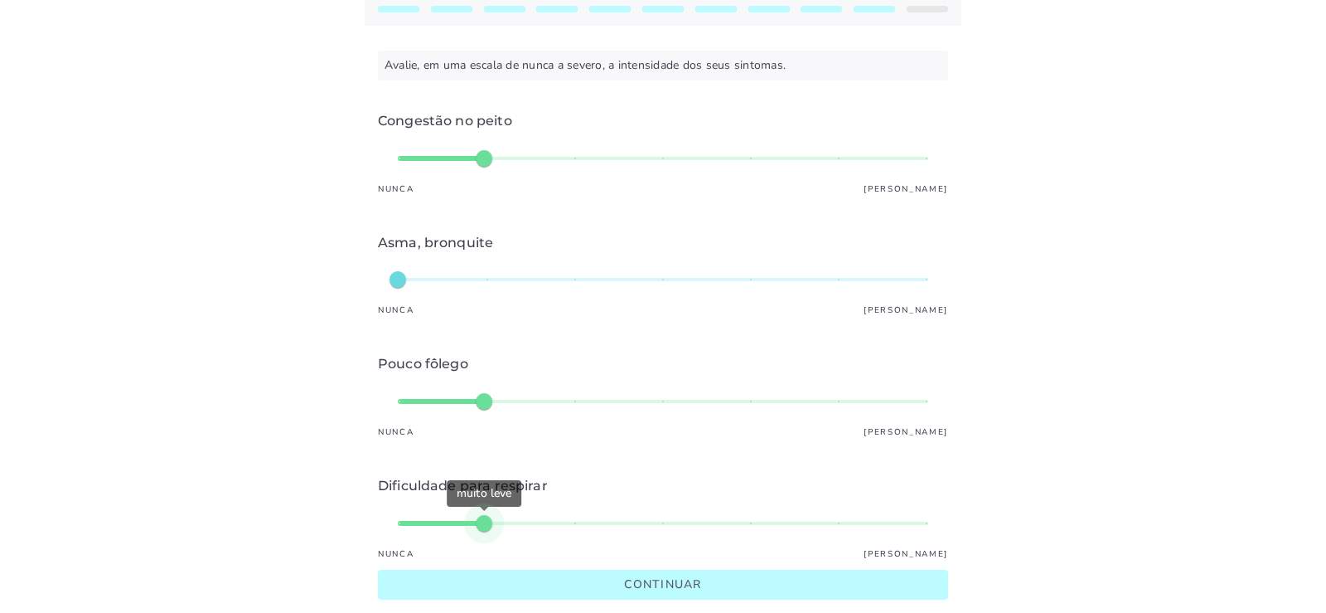
type input "*"
type mwc-slider "2"
click at [452, 283] on div "nunca" at bounding box center [663, 279] width 531 height 40
type input "*"
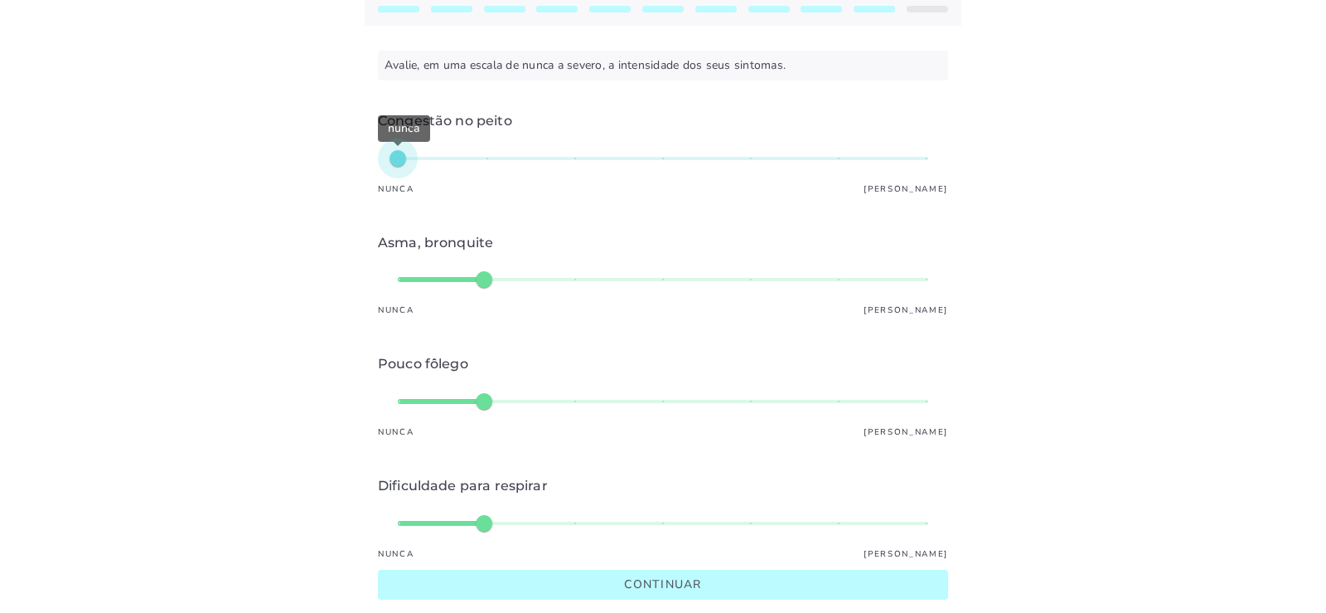
type mwc-slider "1"
click at [404, 161] on div "nunca" at bounding box center [663, 158] width 531 height 40
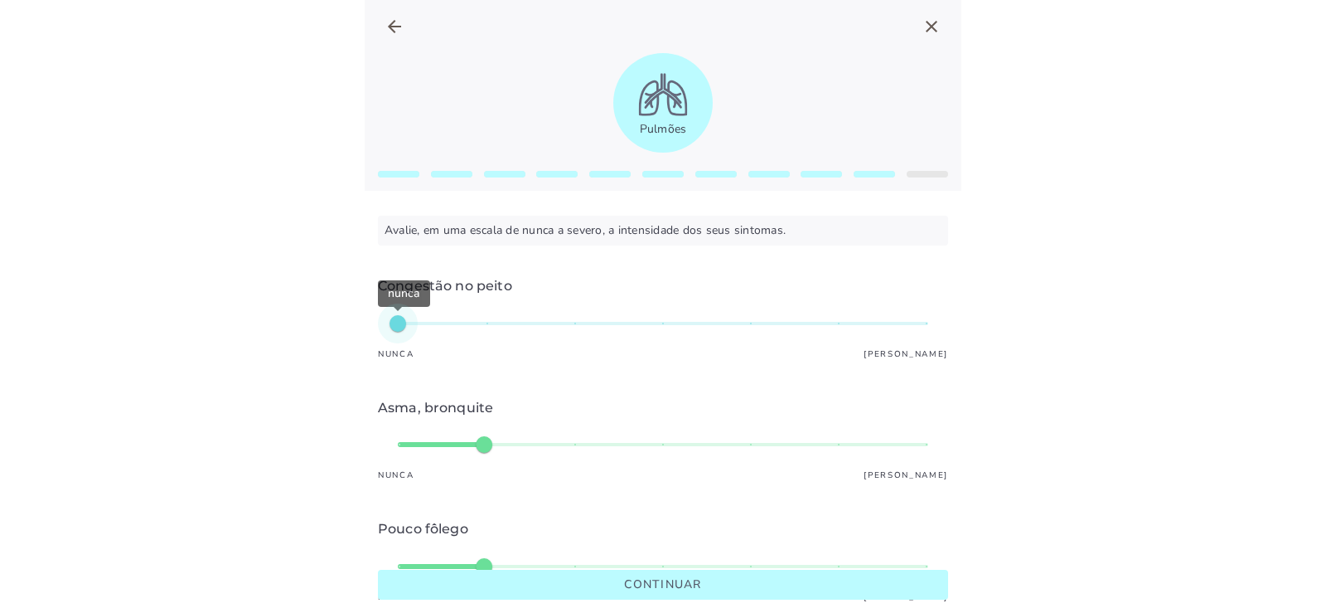
scroll to position [166, 0]
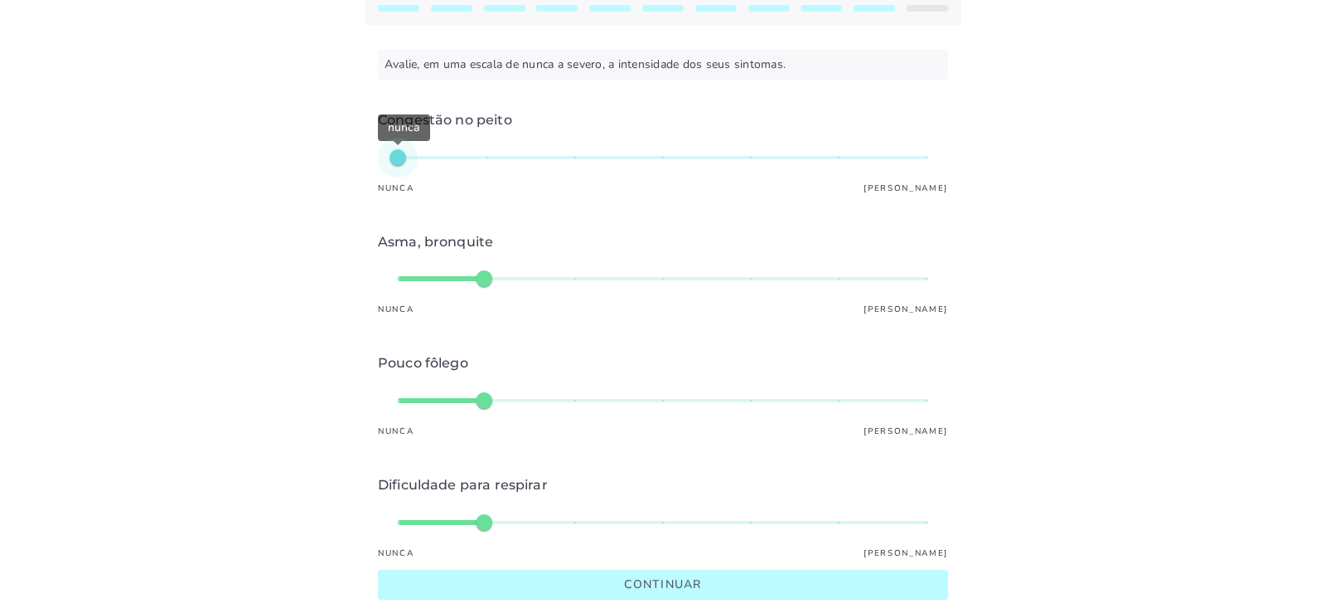
type input "*"
type mwc-slider "1"
click at [405, 279] on div "nunca" at bounding box center [663, 279] width 531 height 40
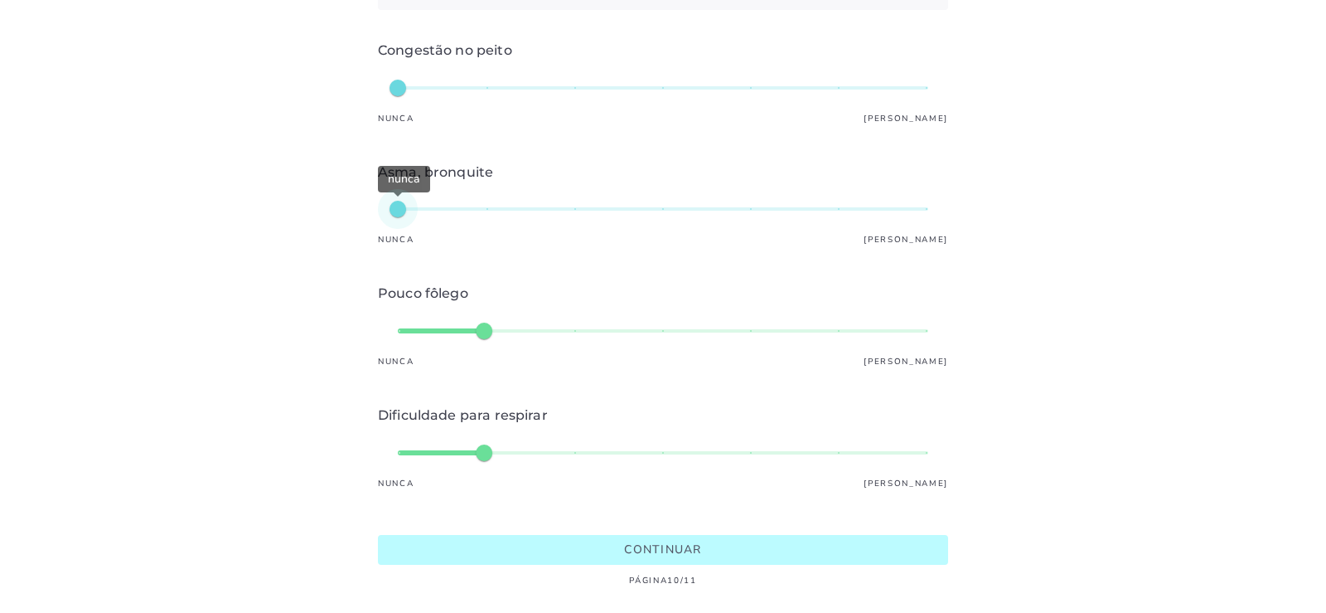
scroll to position [165, 0]
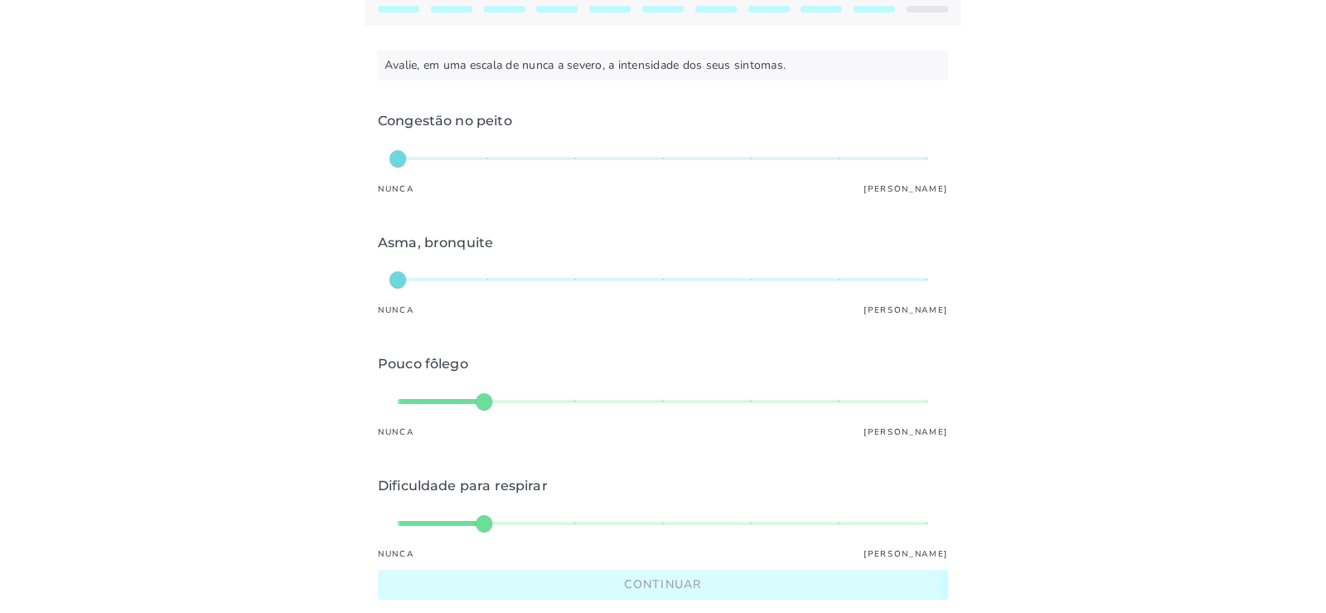
click at [0, 0] on slot "Continuar" at bounding box center [0, 0] width 0 height 0
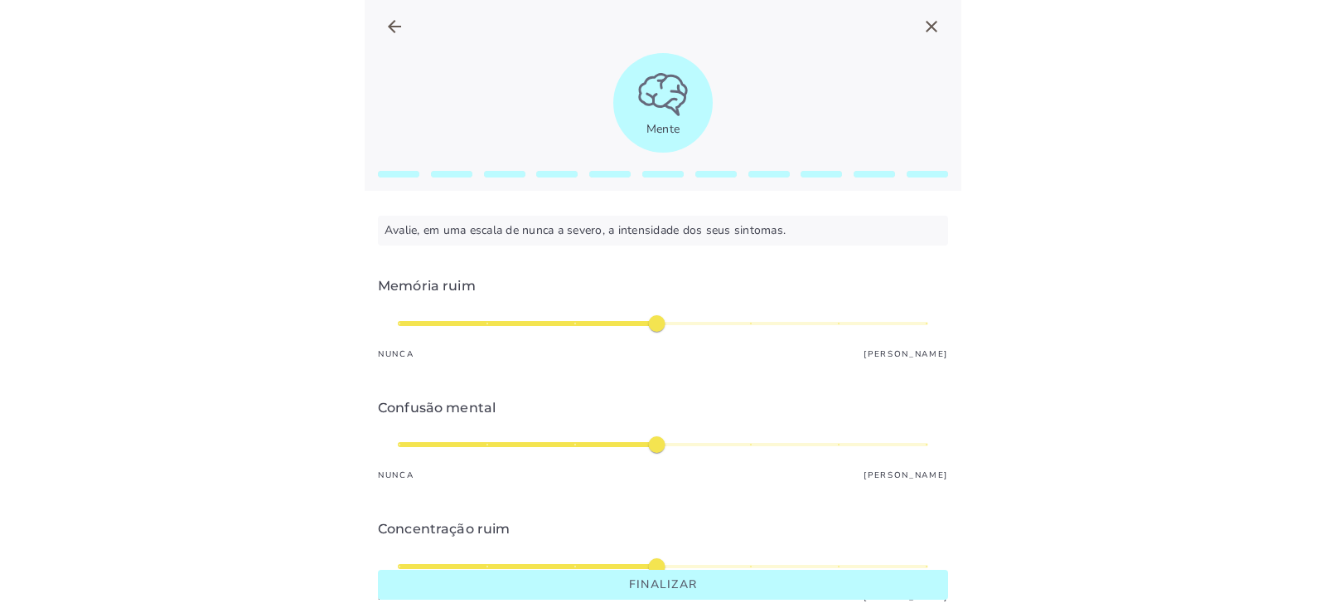
type input "*"
type mwc-slider "3"
click at [577, 323] on div "médio" at bounding box center [663, 323] width 531 height 40
type input "*"
type mwc-slider "4"
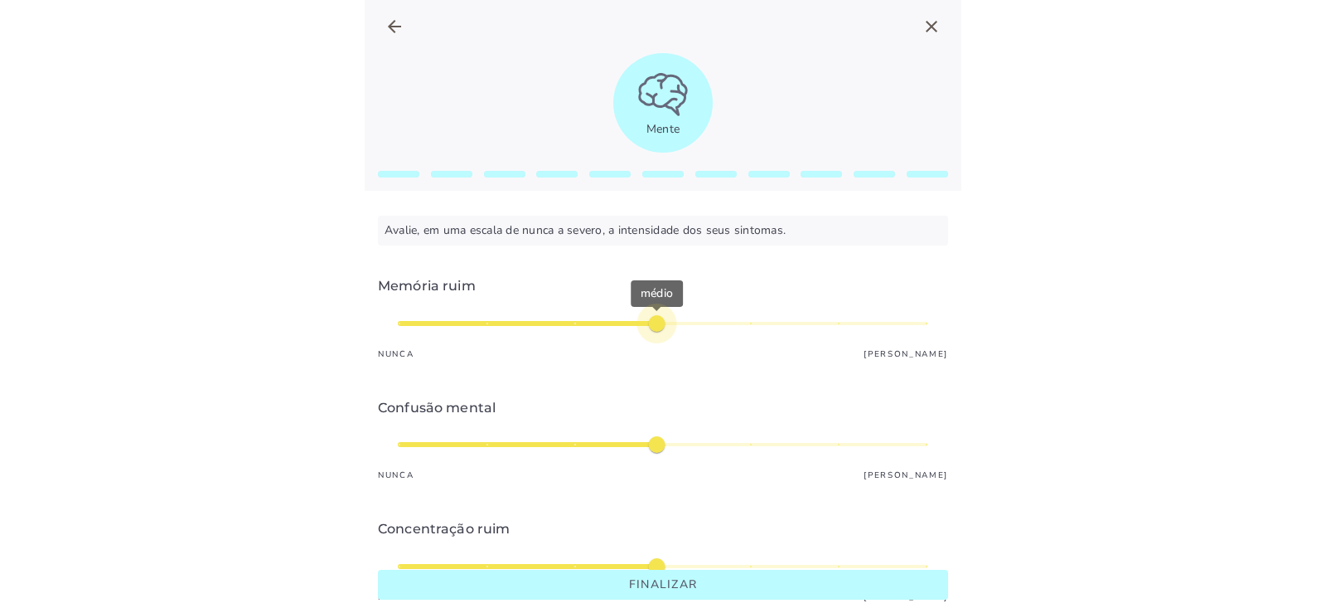
click at [661, 325] on div "médio" at bounding box center [663, 323] width 531 height 40
type input "*"
type mwc-slider "2"
click at [497, 442] on div "médio" at bounding box center [663, 444] width 531 height 40
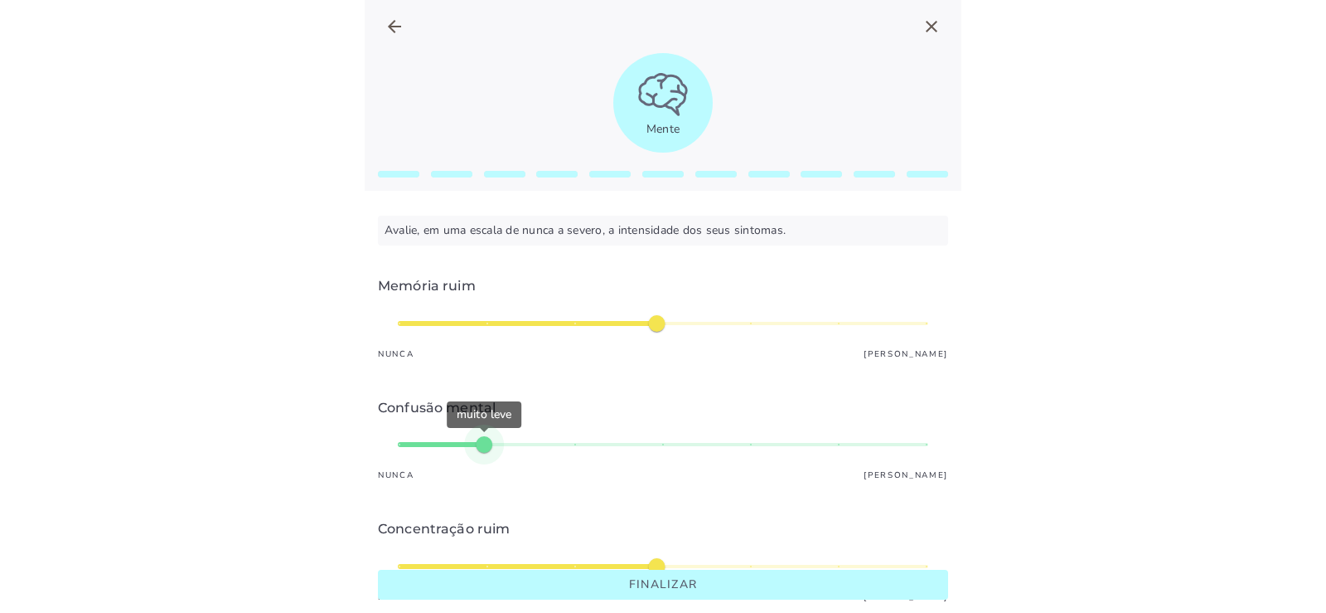
scroll to position [166, 0]
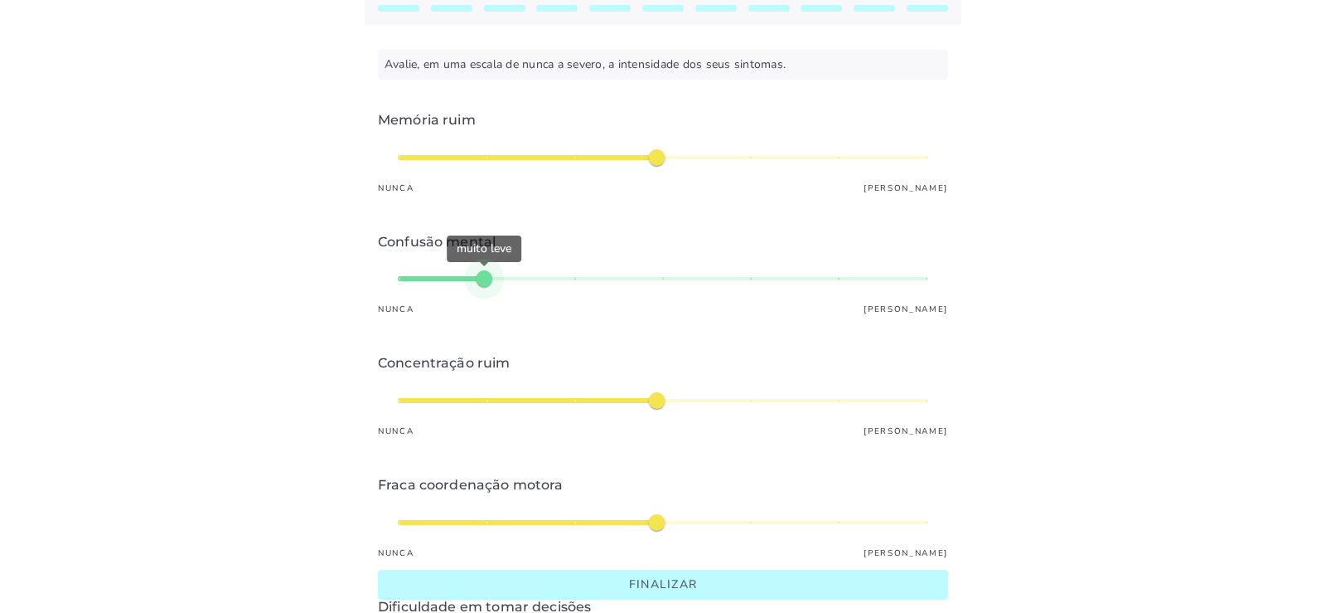
type input "*"
type mwc-slider "3"
click at [592, 403] on div "médio" at bounding box center [663, 400] width 531 height 40
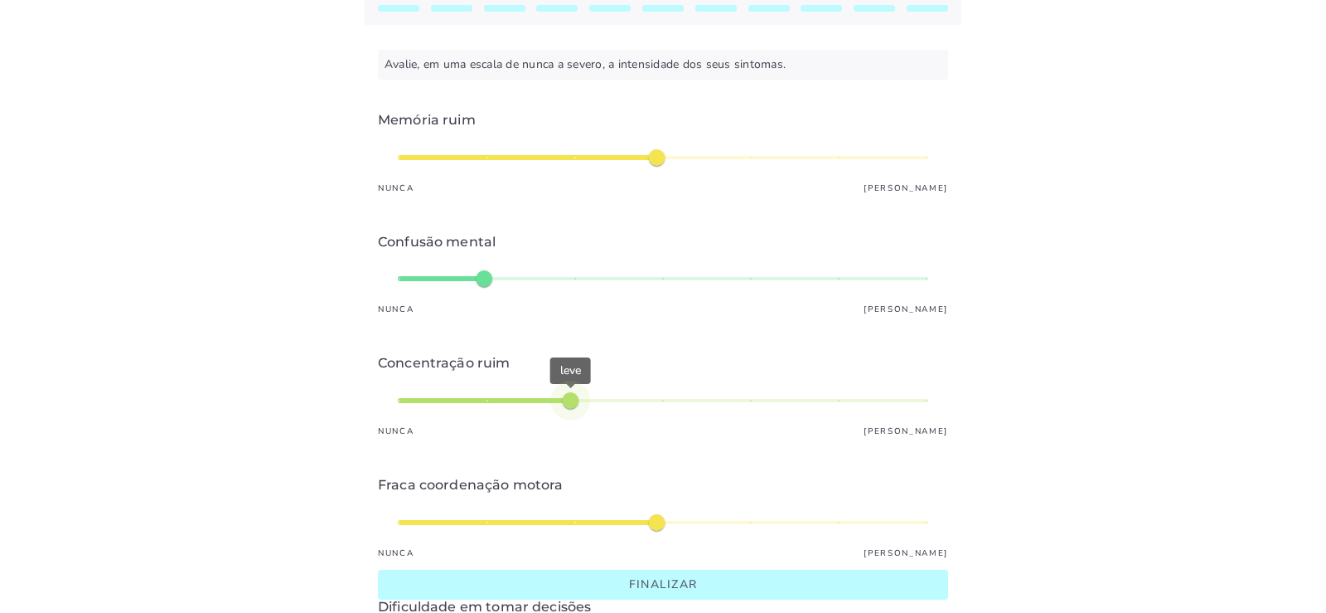
scroll to position [249, 0]
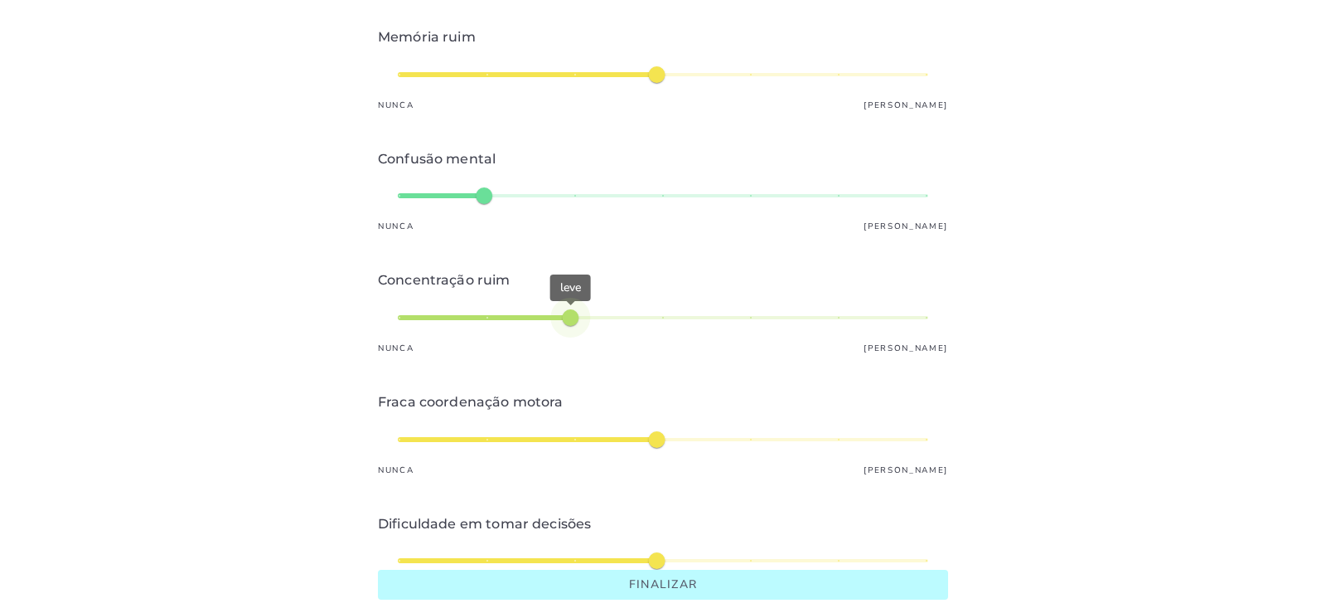
type input "*"
type mwc-slider "2"
click at [442, 441] on div "médio" at bounding box center [663, 439] width 531 height 40
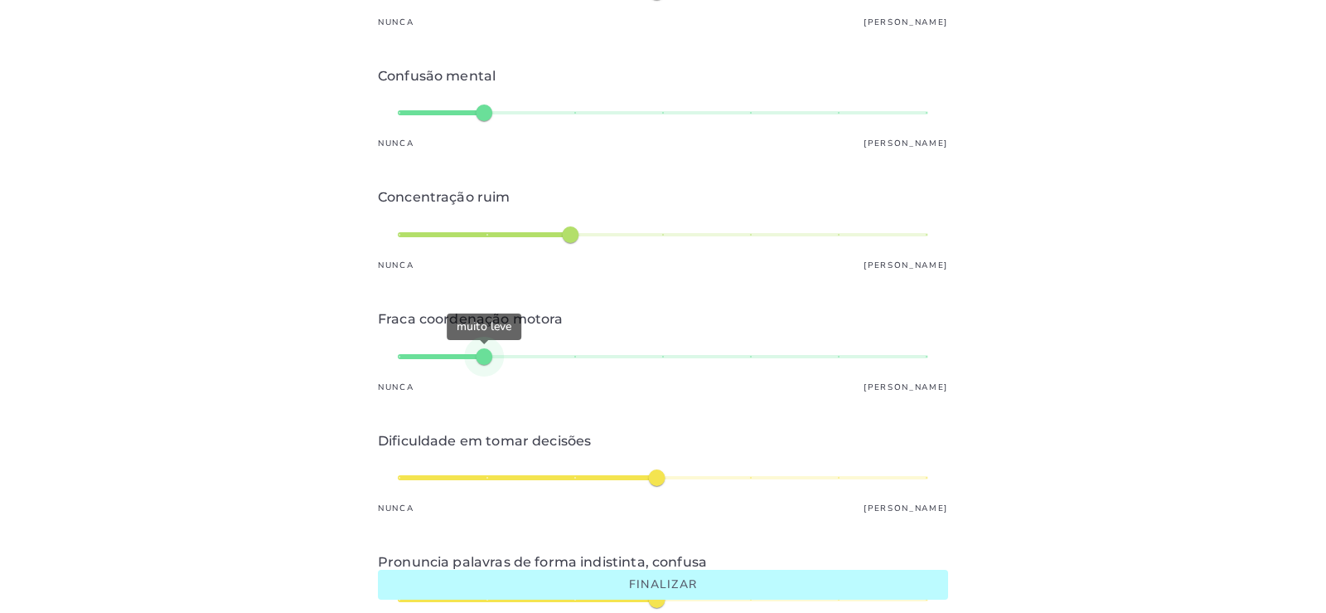
type input "*"
type mwc-slider "5"
click at [730, 474] on div "médio" at bounding box center [663, 478] width 531 height 40
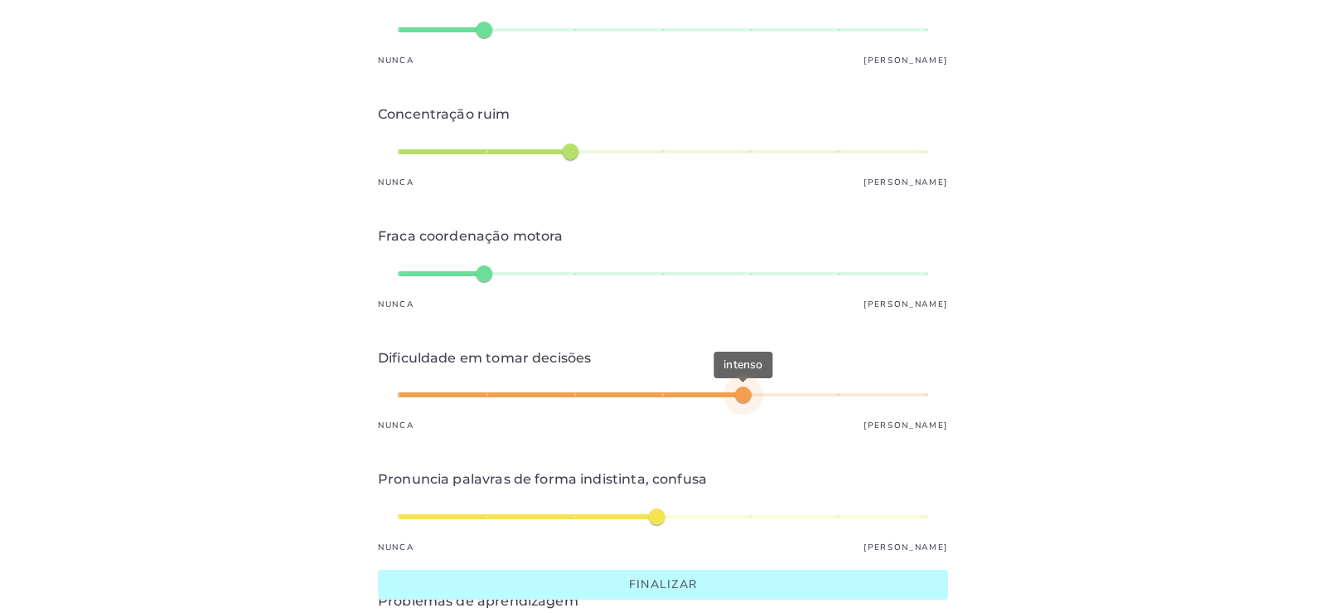
scroll to position [578, 0]
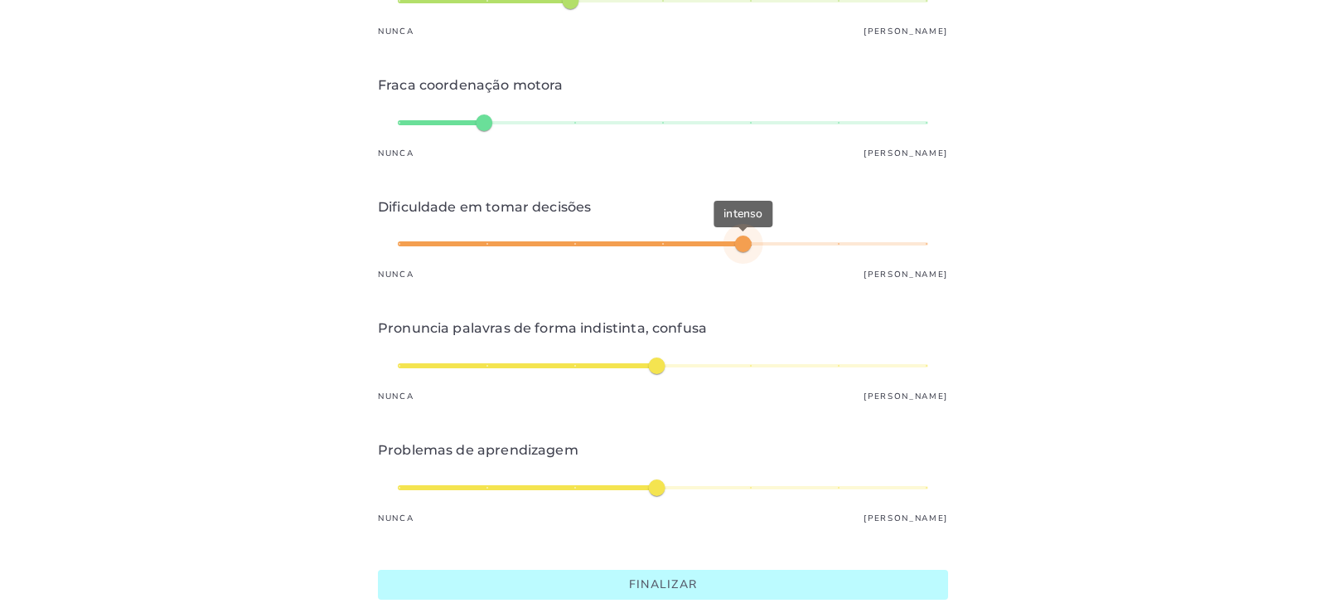
type input "*"
type mwc-slider "1"
click at [400, 352] on div "médio" at bounding box center [663, 366] width 531 height 40
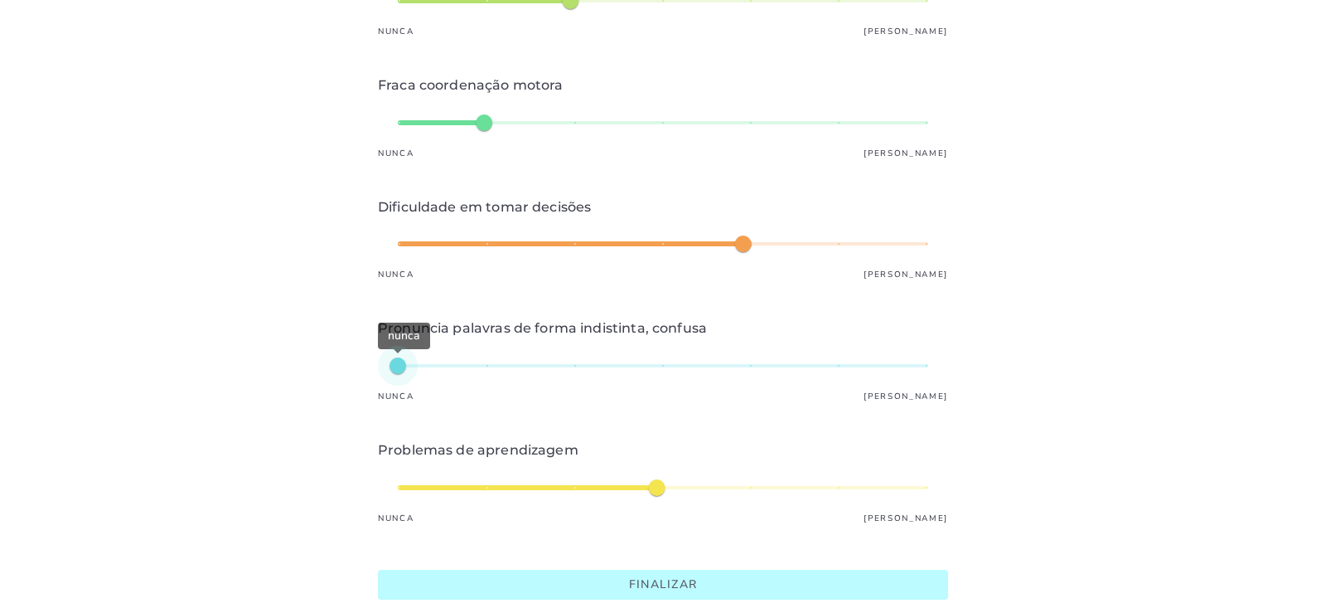
type input "*"
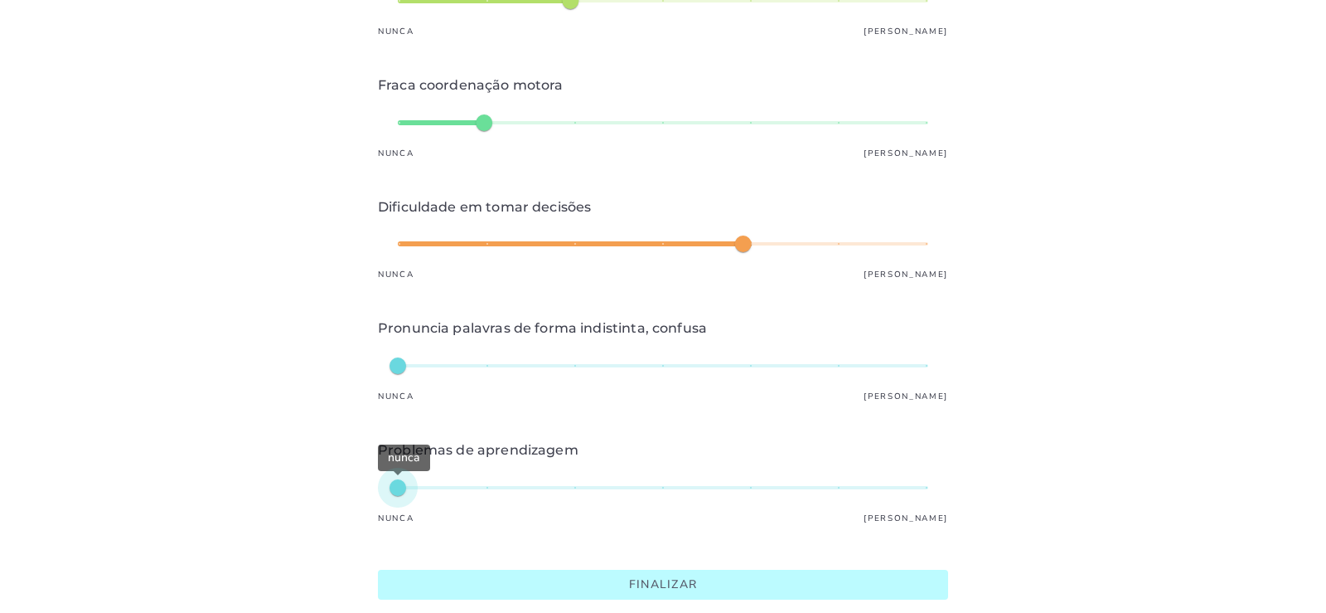
type mwc-slider "1"
click at [403, 473] on div "nunca" at bounding box center [663, 488] width 531 height 40
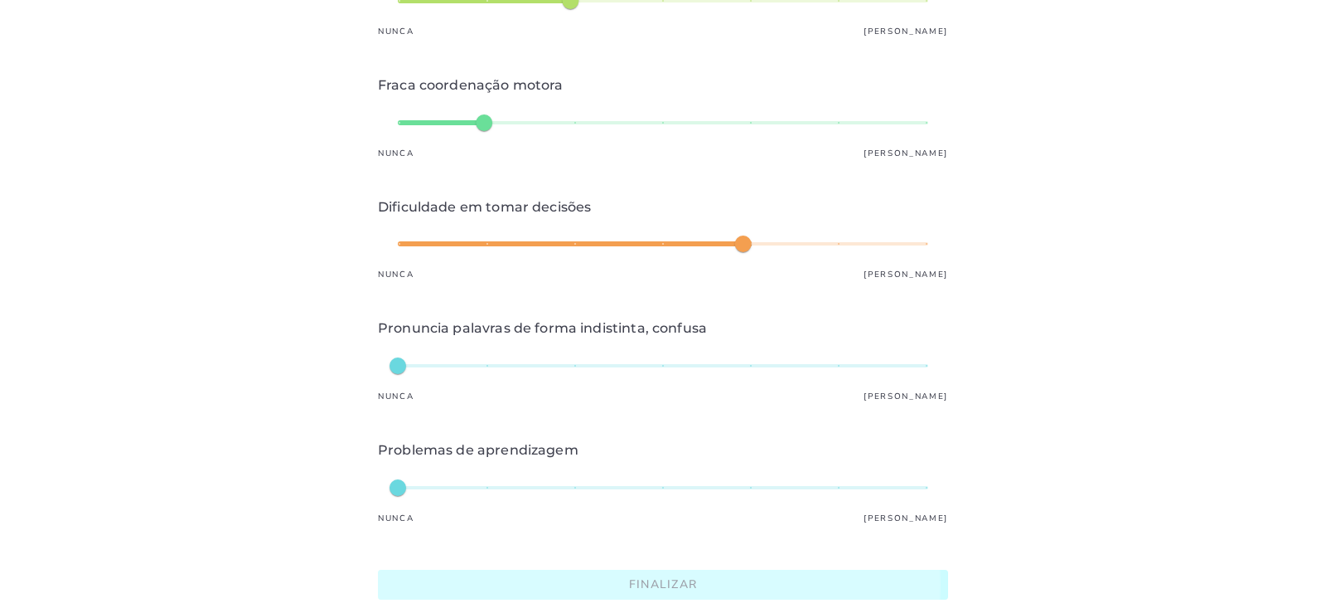
click at [0, 0] on slot "Finalizar" at bounding box center [0, 0] width 0 height 0
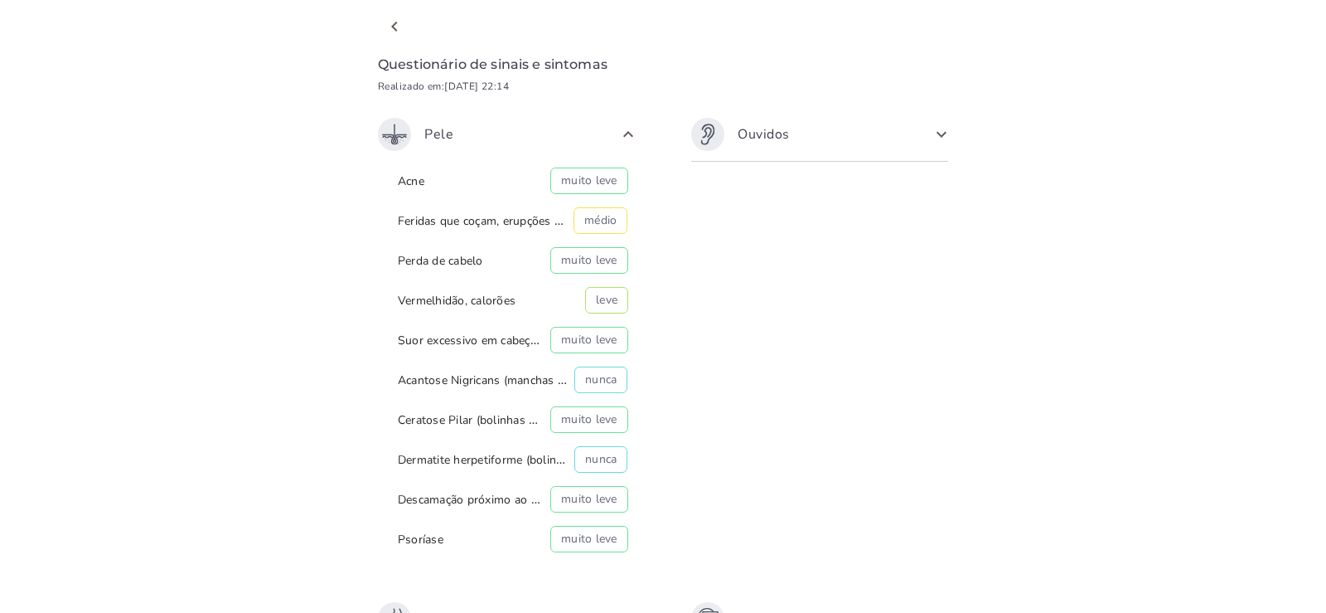
click at [928, 137] on span at bounding box center [941, 134] width 27 height 27
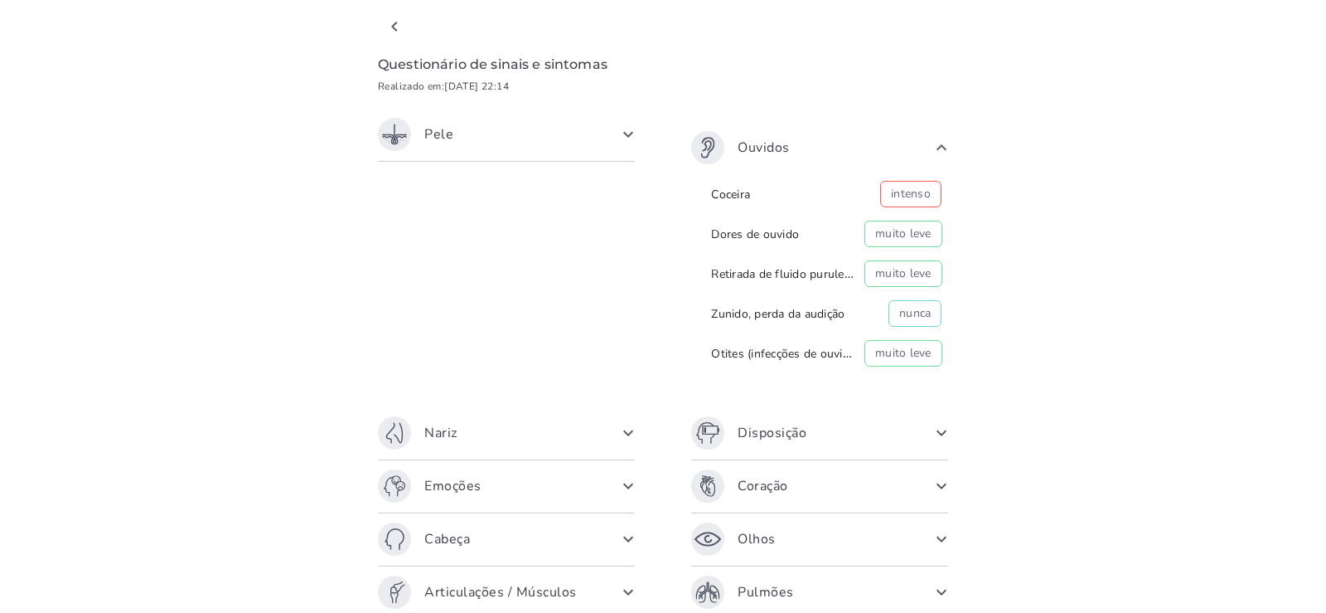
click at [928, 149] on span at bounding box center [941, 147] width 27 height 27
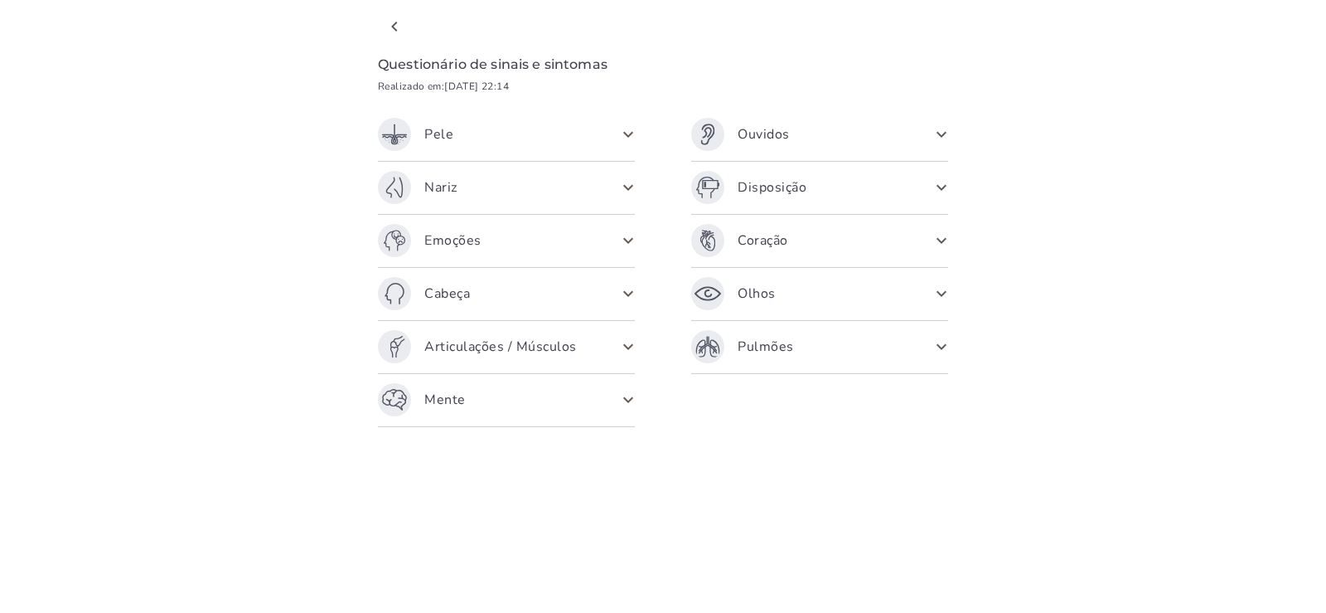
click at [627, 133] on span at bounding box center [628, 134] width 27 height 27
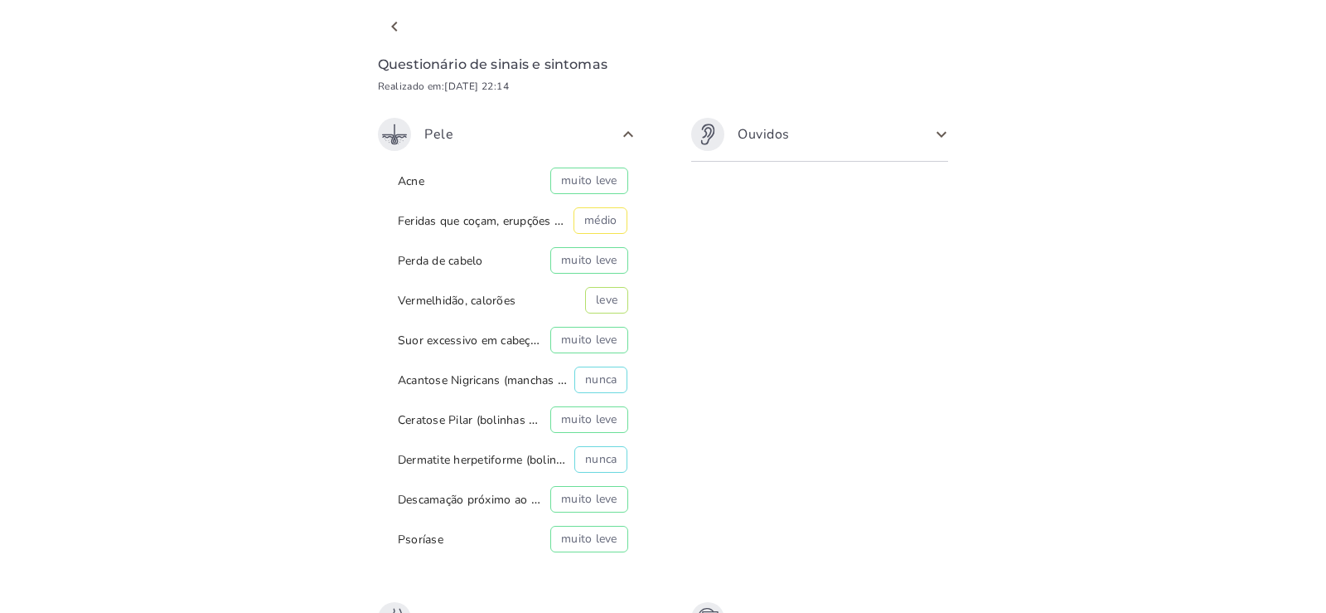
click at [627, 133] on span at bounding box center [628, 134] width 27 height 27
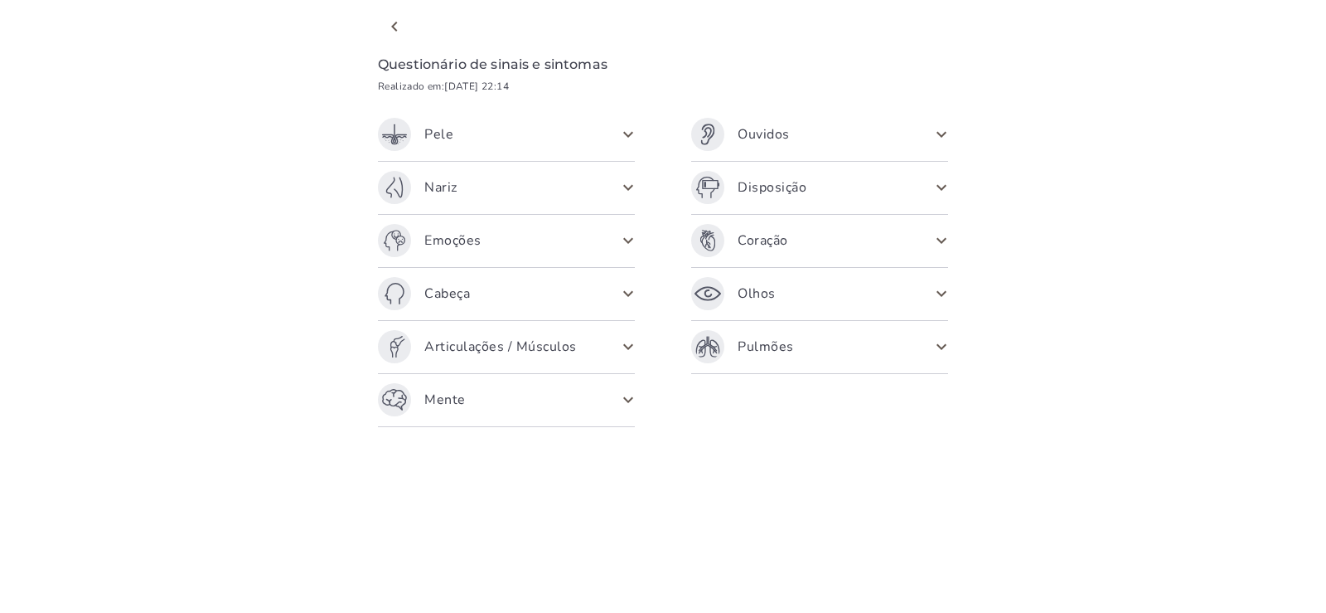
click at [628, 187] on span at bounding box center [628, 187] width 27 height 27
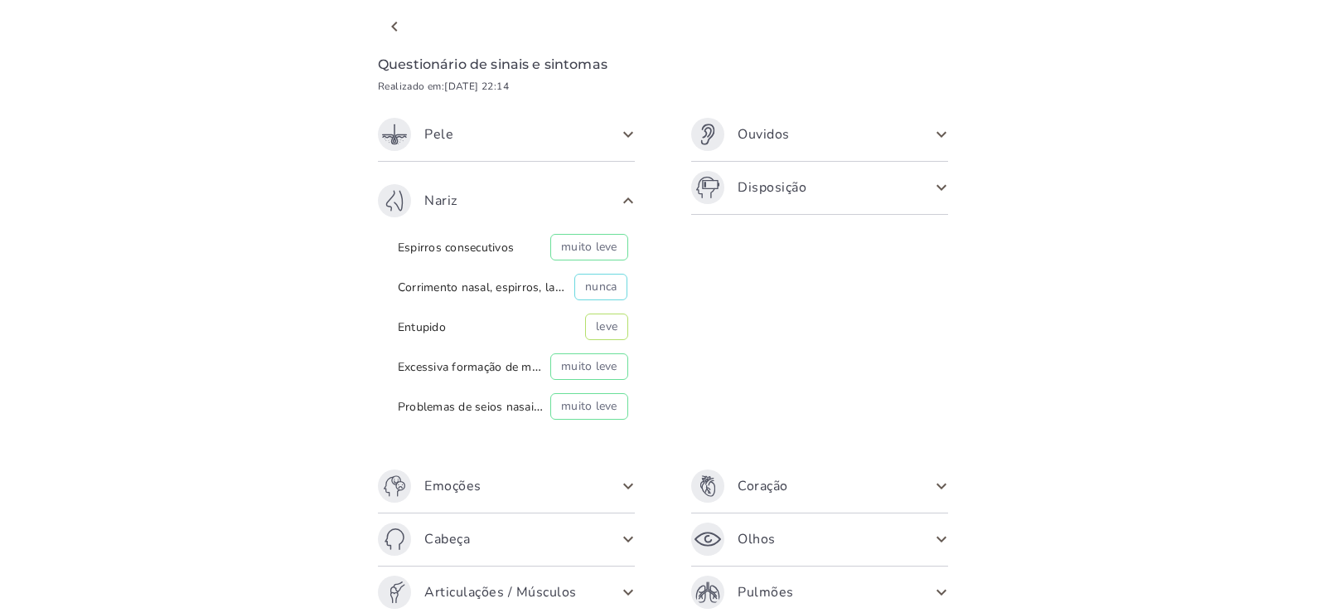
click at [625, 193] on span at bounding box center [628, 200] width 27 height 27
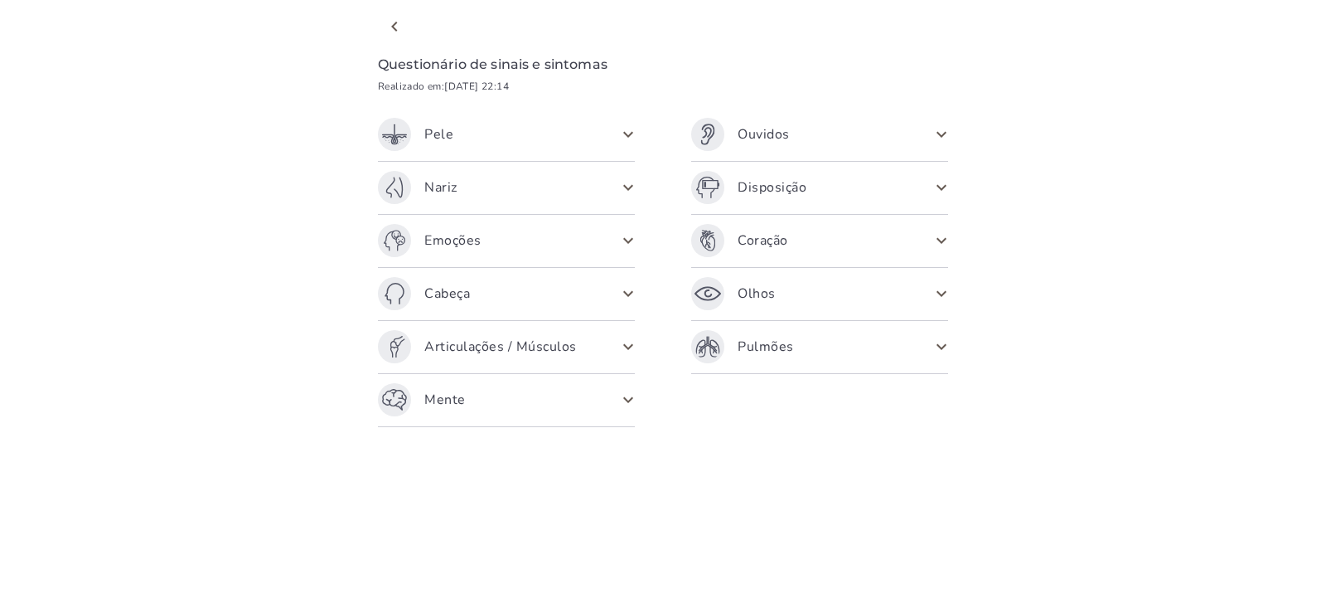
click at [625, 238] on span at bounding box center [628, 240] width 27 height 27
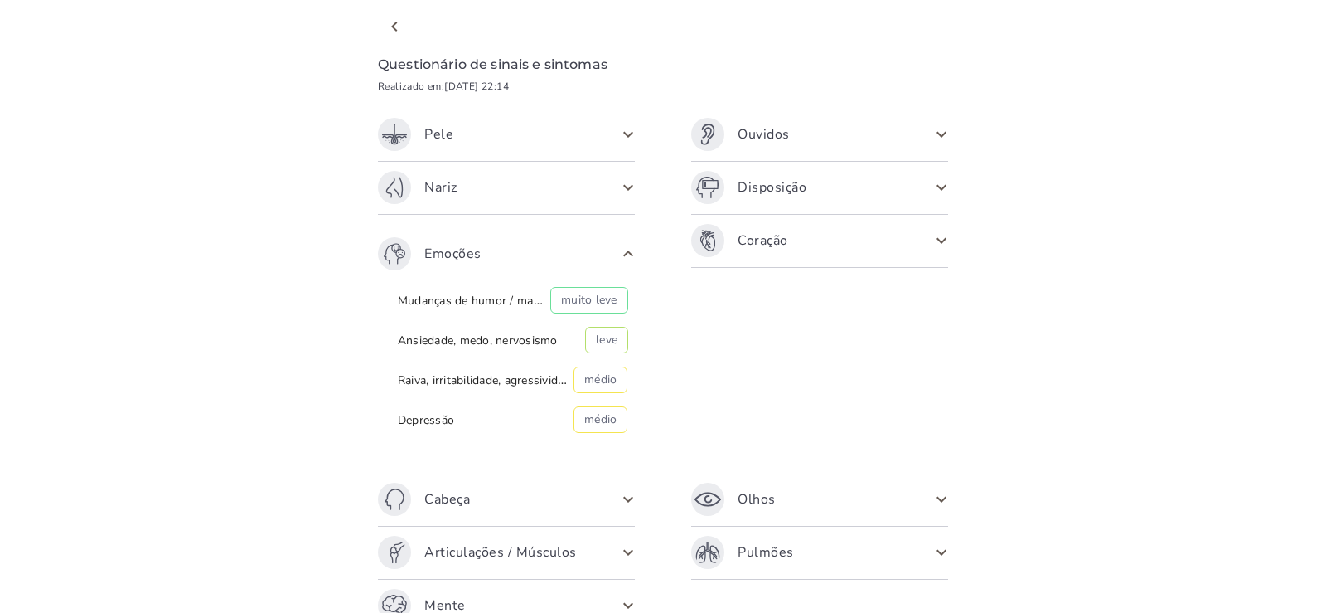
click at [622, 250] on span at bounding box center [628, 253] width 27 height 27
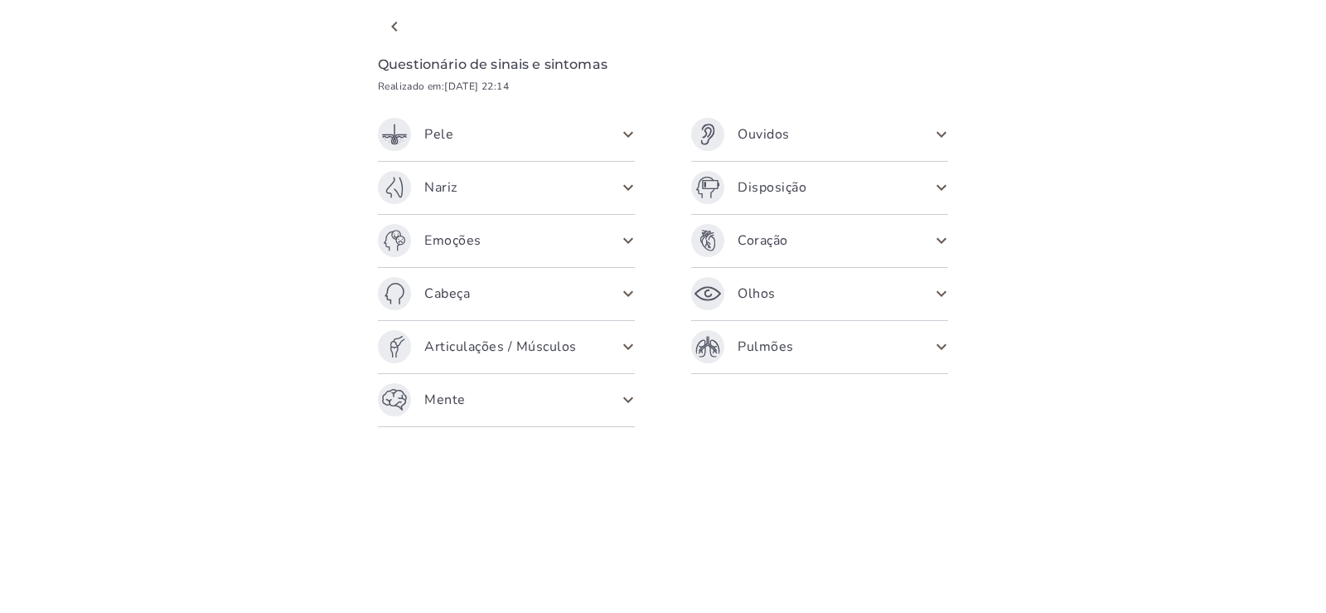
click at [629, 292] on span at bounding box center [628, 293] width 27 height 27
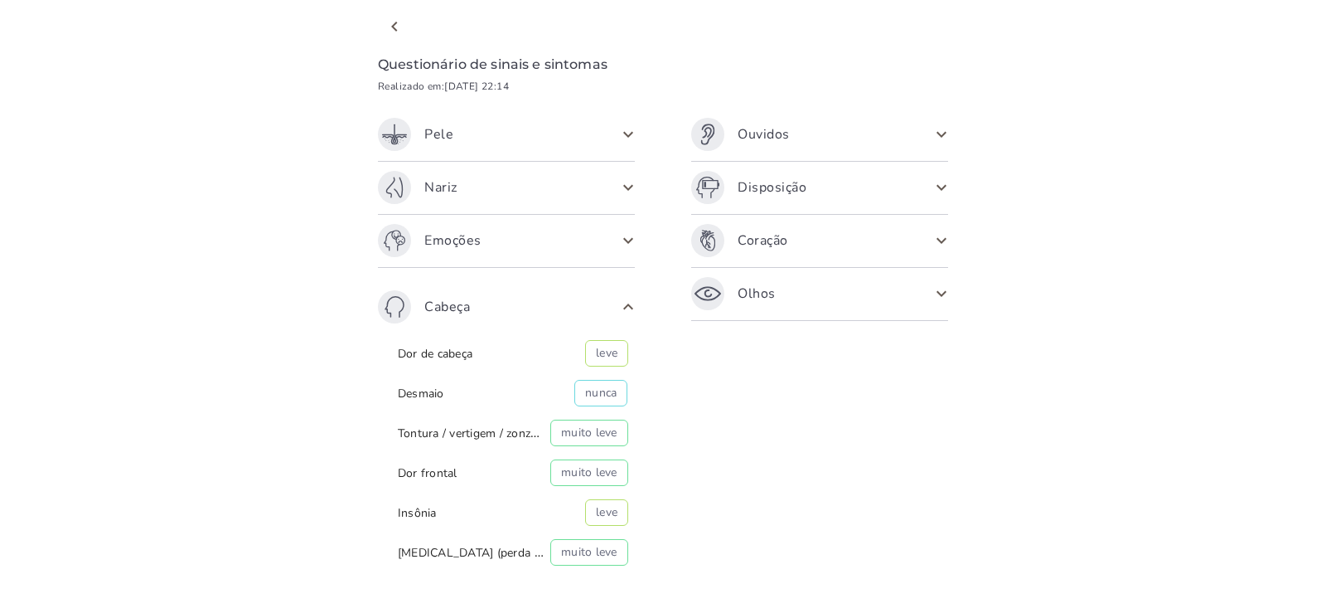
click at [622, 307] on span at bounding box center [628, 306] width 27 height 27
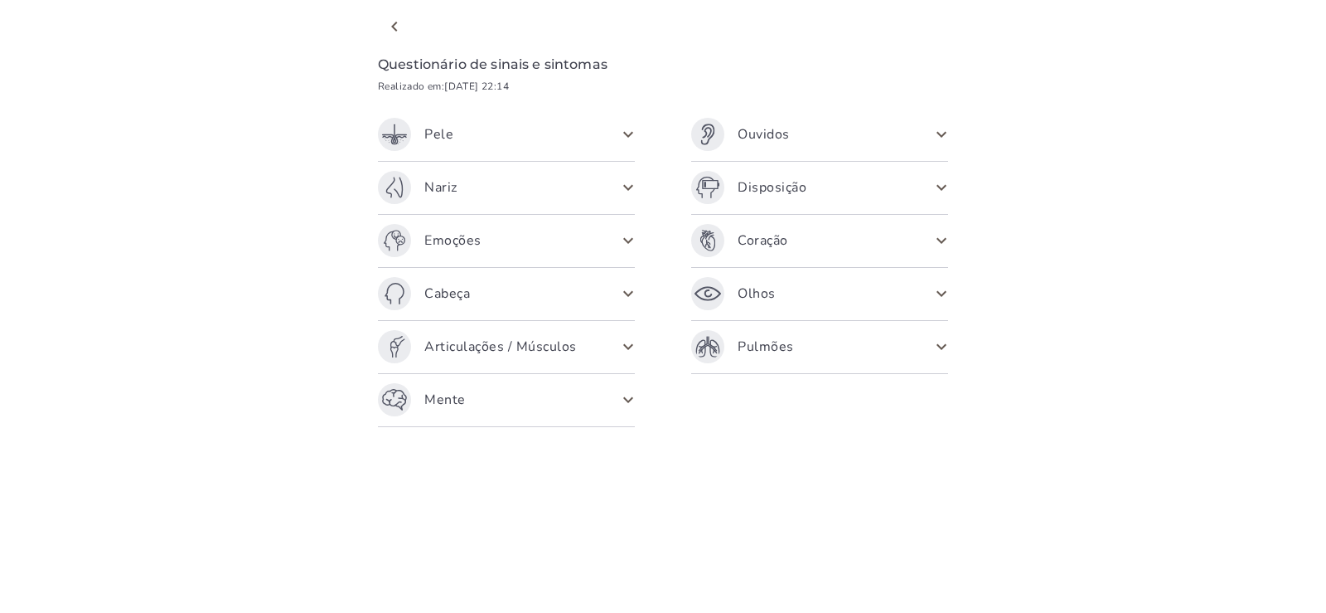
click at [628, 346] on span at bounding box center [628, 346] width 27 height 27
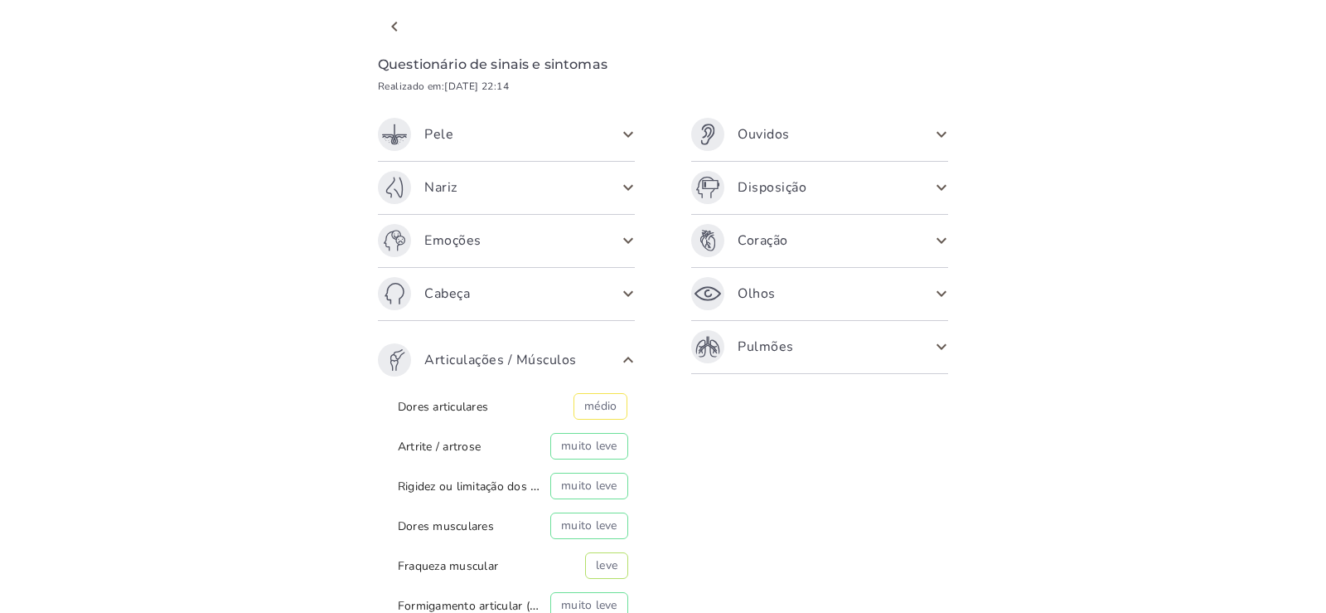
click at [623, 360] on span at bounding box center [628, 359] width 27 height 27
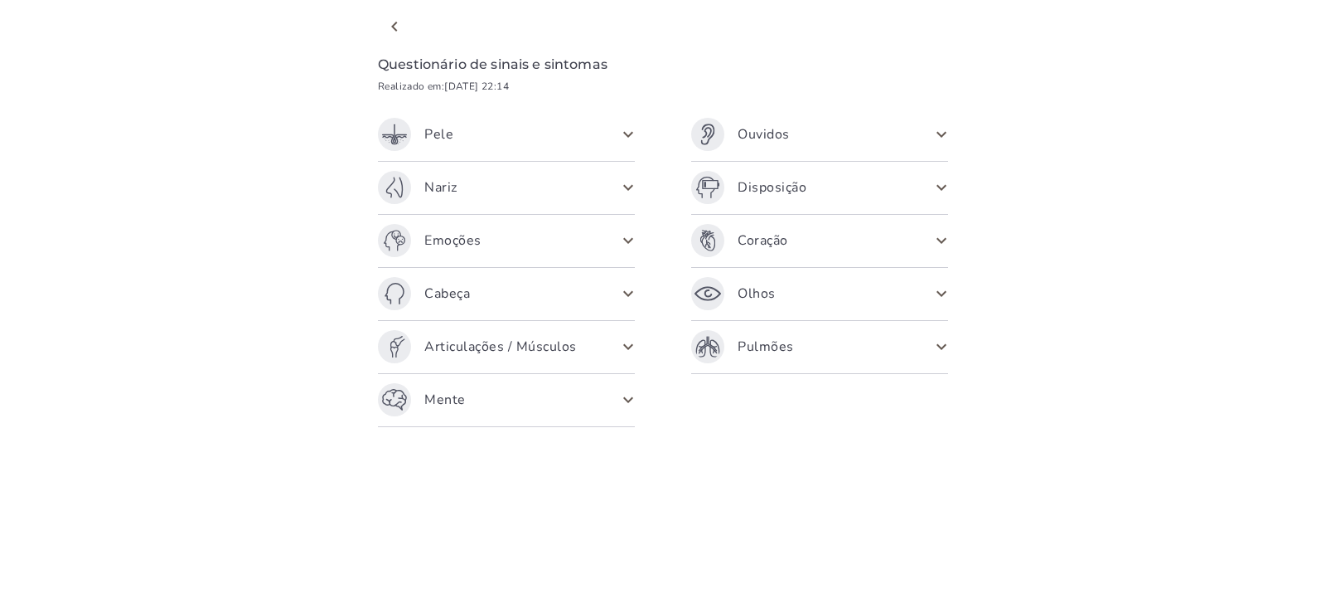
click at [627, 400] on span at bounding box center [628, 399] width 27 height 27
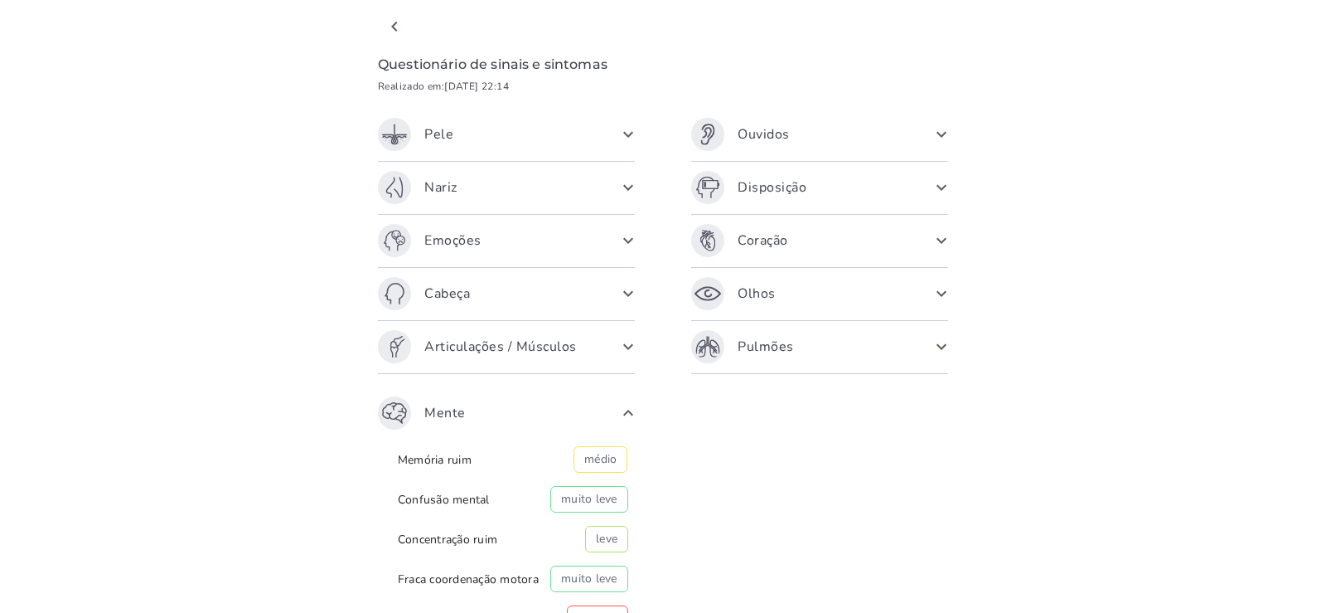
scroll to position [125, 0]
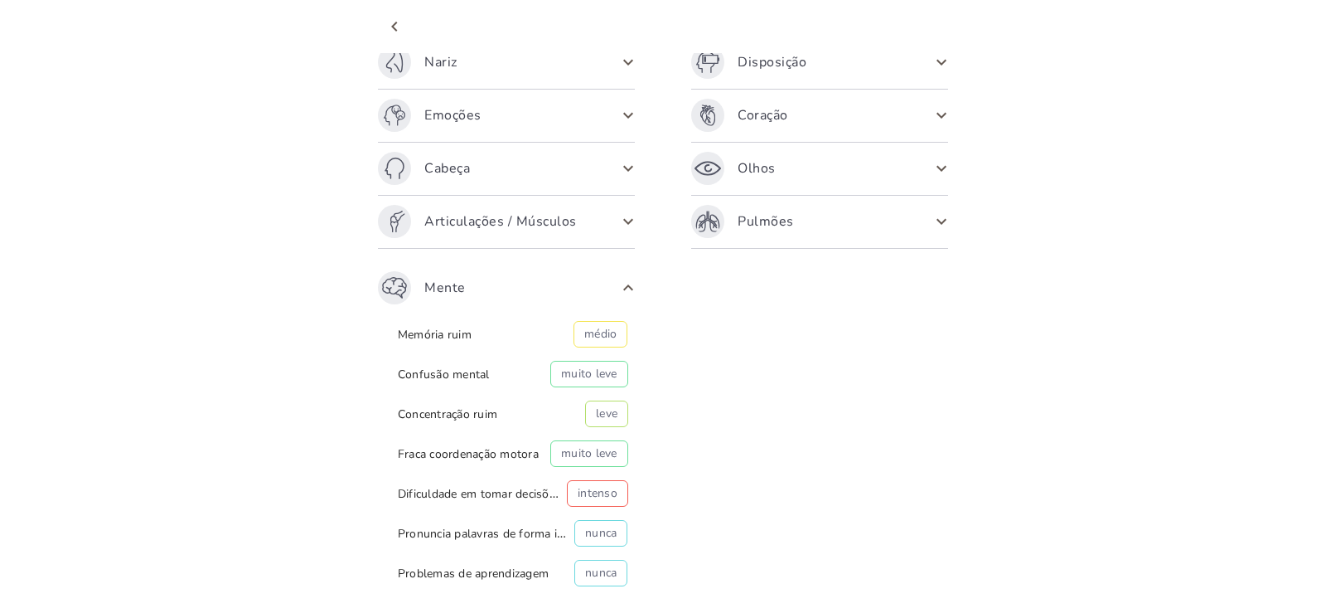
click at [618, 283] on span at bounding box center [628, 287] width 27 height 27
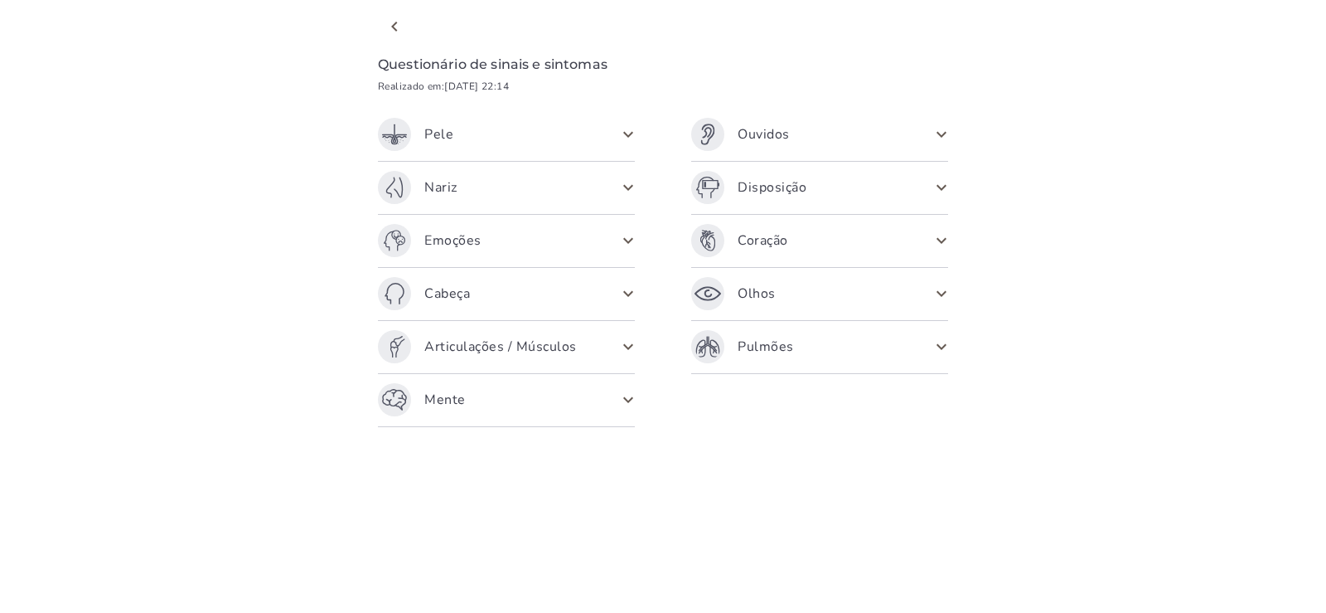
click at [629, 346] on span at bounding box center [628, 346] width 27 height 27
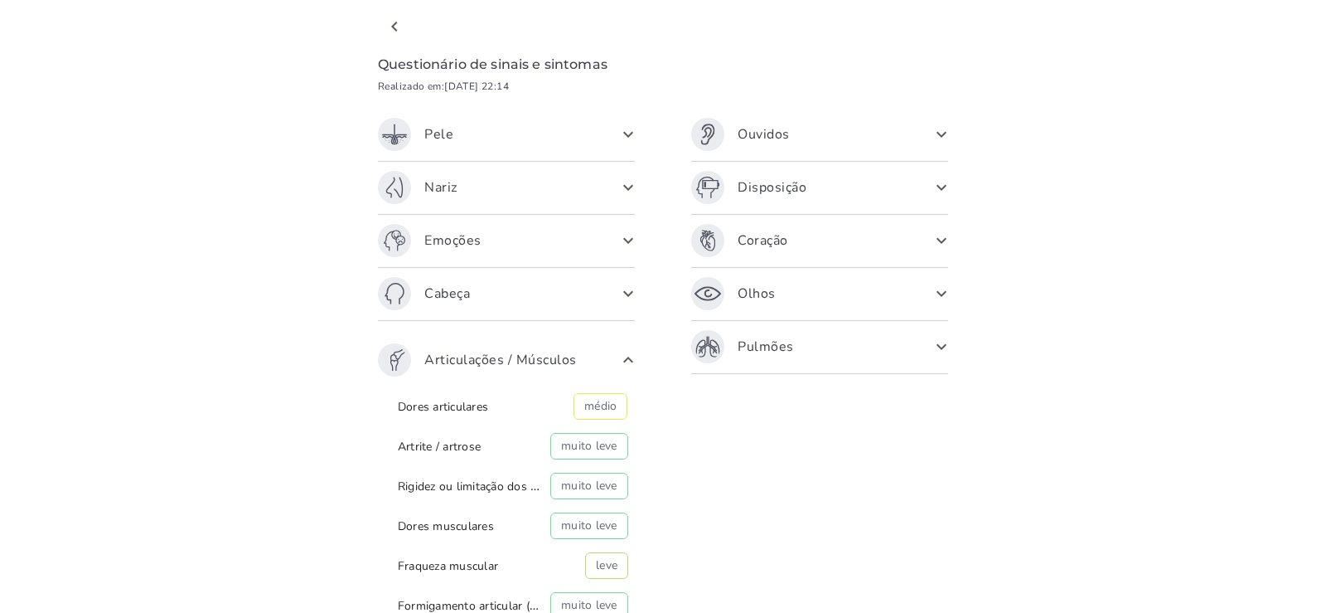
click at [618, 360] on span at bounding box center [628, 359] width 27 height 27
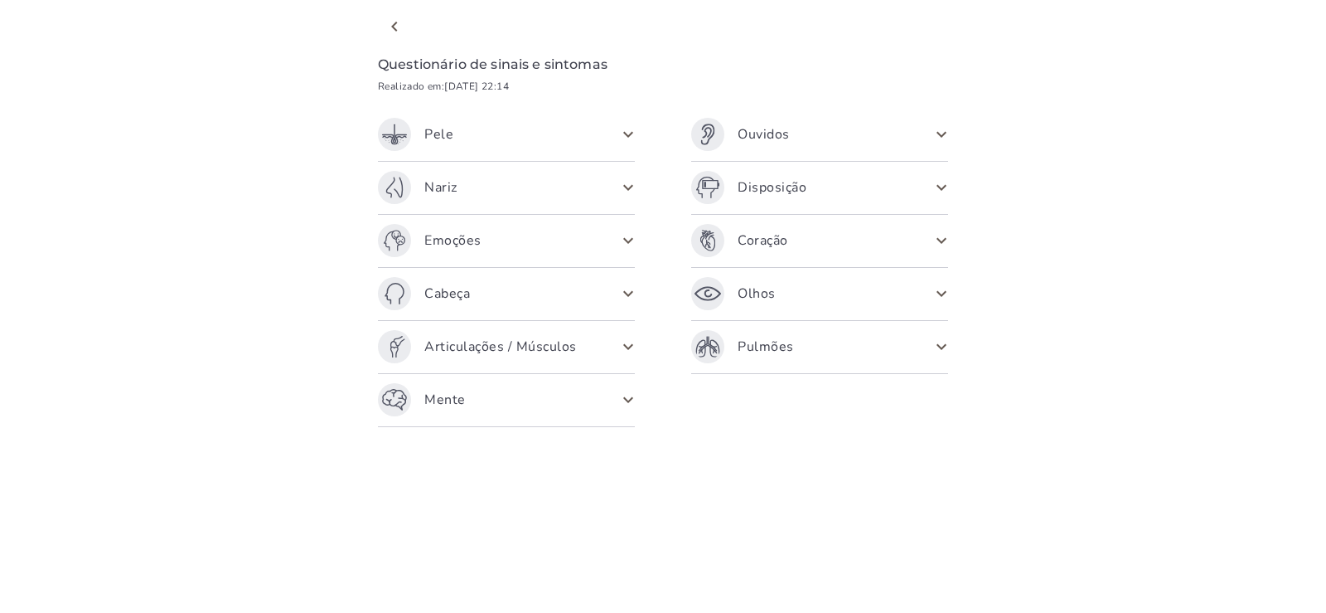
click at [943, 133] on span at bounding box center [941, 134] width 27 height 27
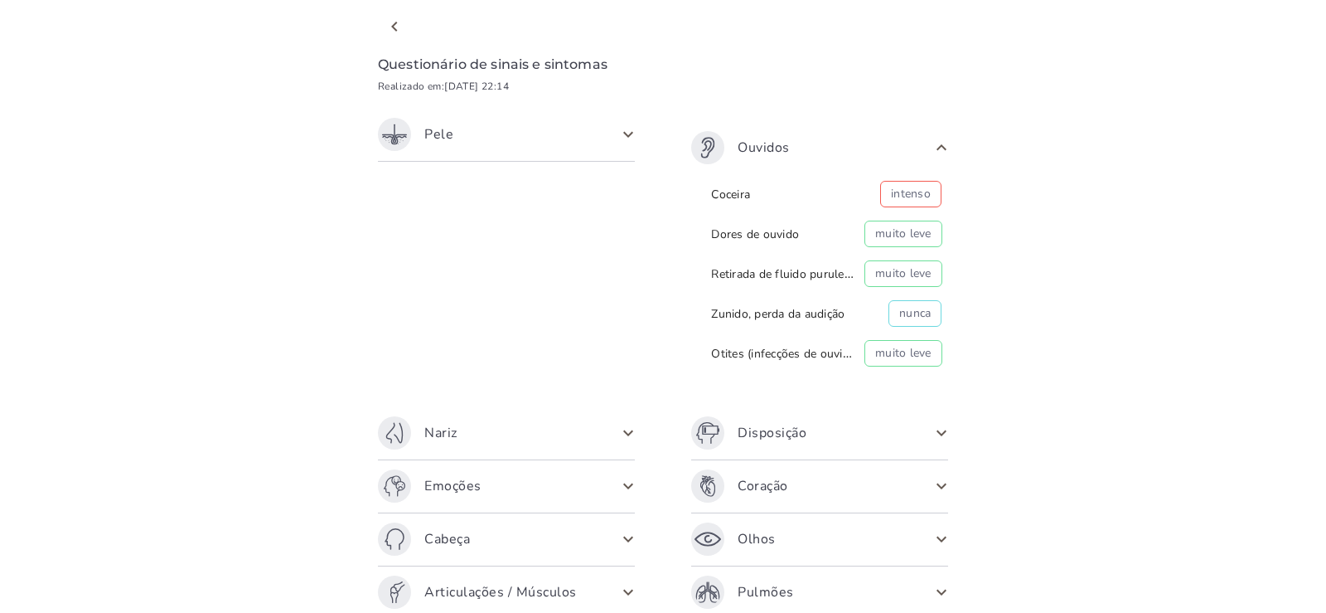
click at [928, 148] on span at bounding box center [941, 147] width 27 height 27
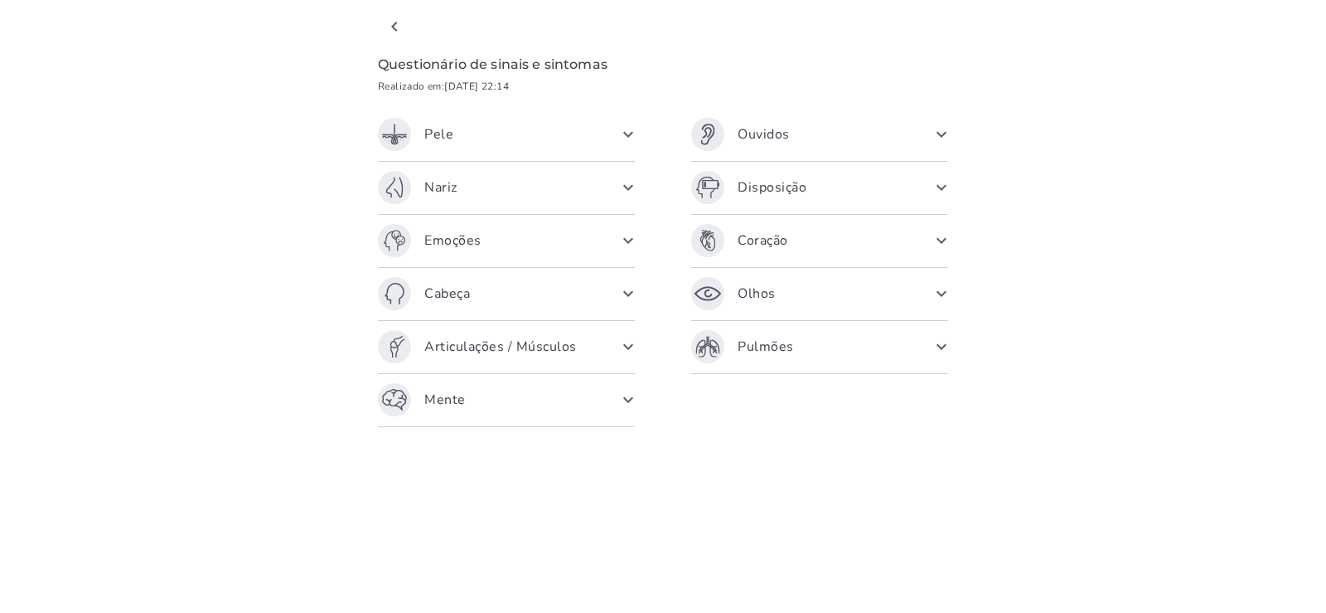
click at [944, 190] on span at bounding box center [941, 187] width 27 height 27
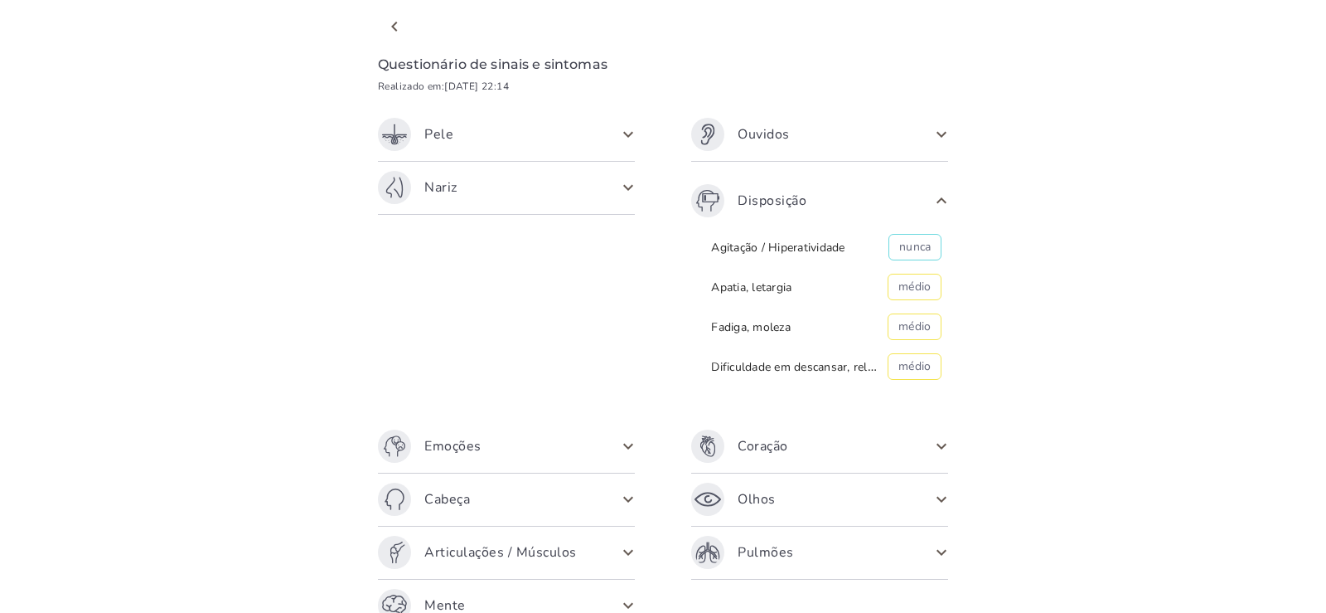
click at [933, 199] on span at bounding box center [941, 200] width 27 height 27
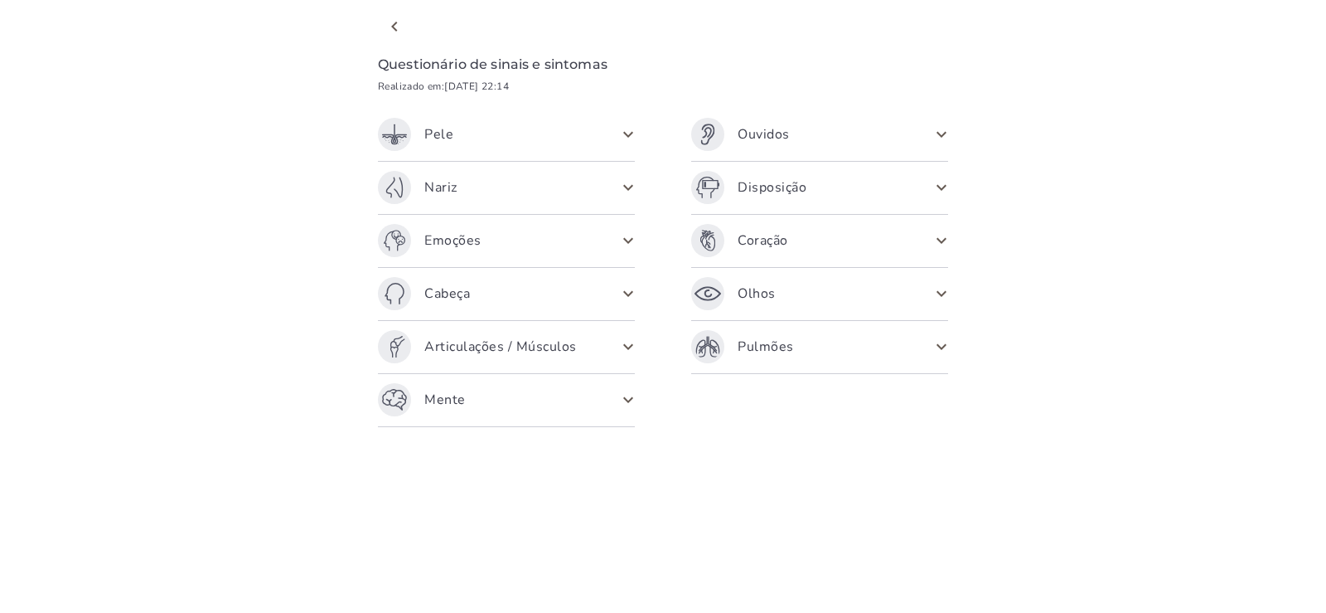
click at [944, 241] on span at bounding box center [941, 240] width 27 height 27
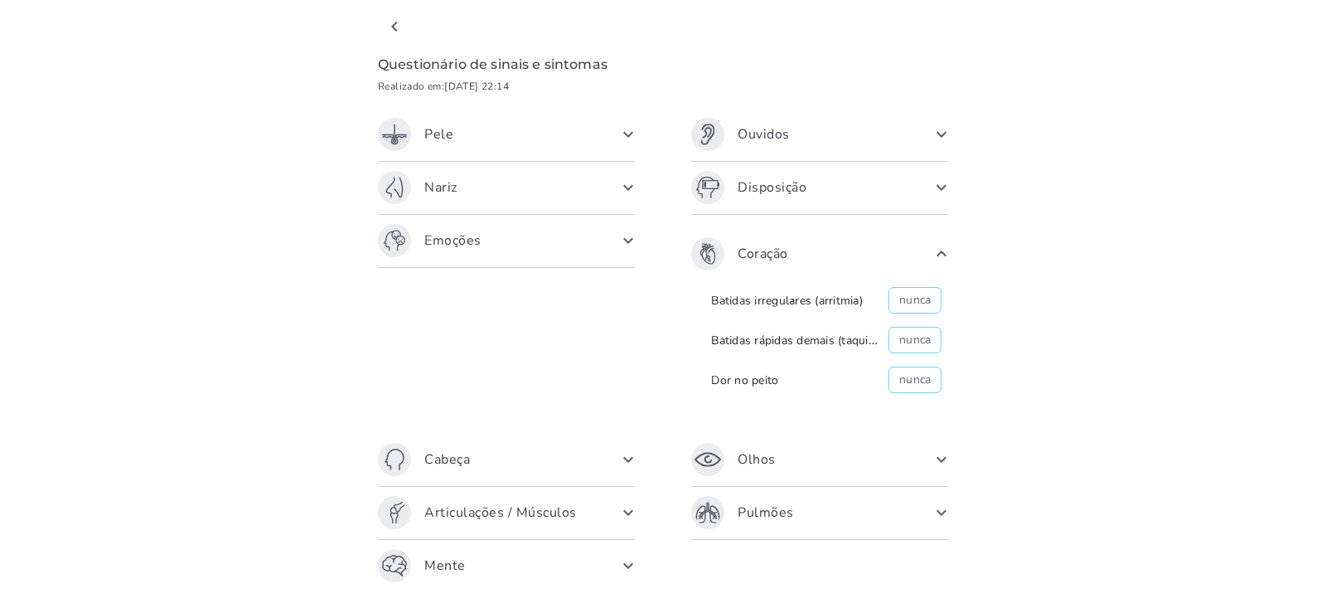
click at [942, 250] on span at bounding box center [941, 253] width 27 height 27
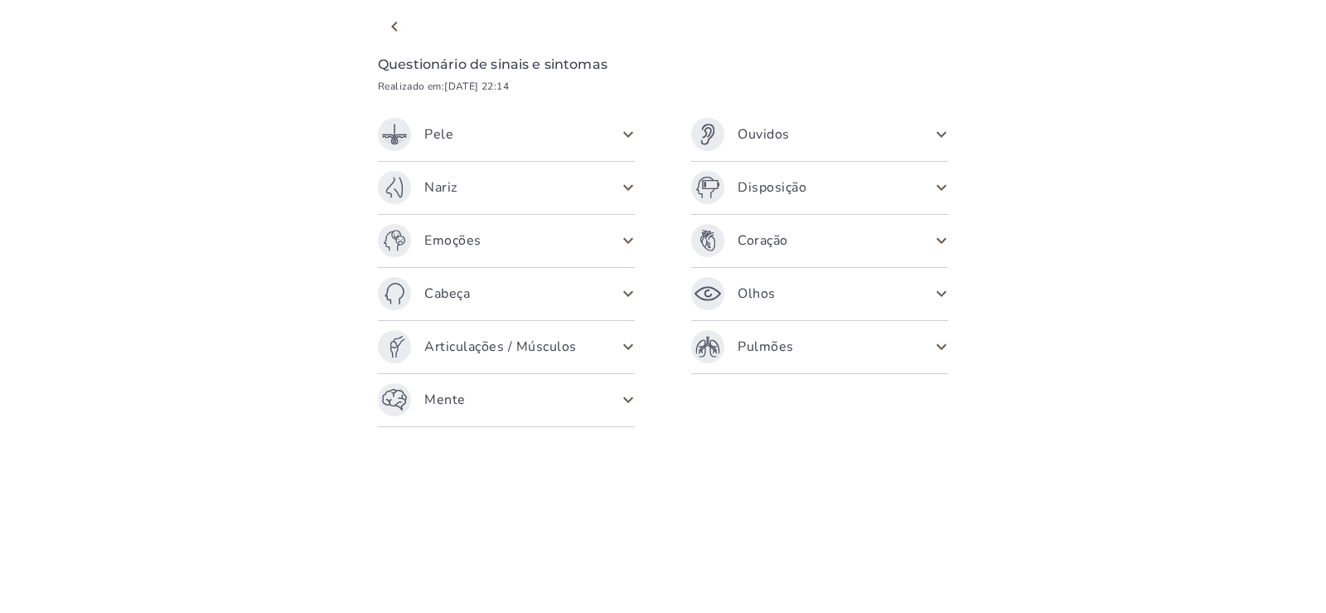
click at [943, 290] on span at bounding box center [941, 293] width 27 height 27
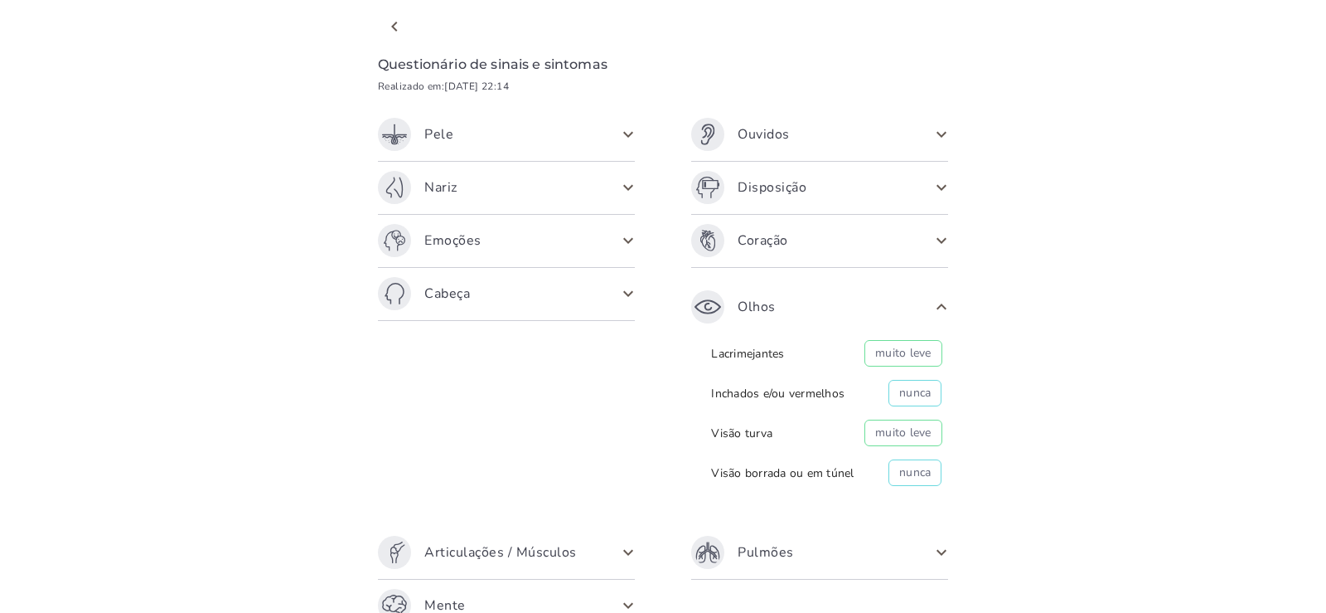
click at [930, 307] on span at bounding box center [941, 306] width 27 height 27
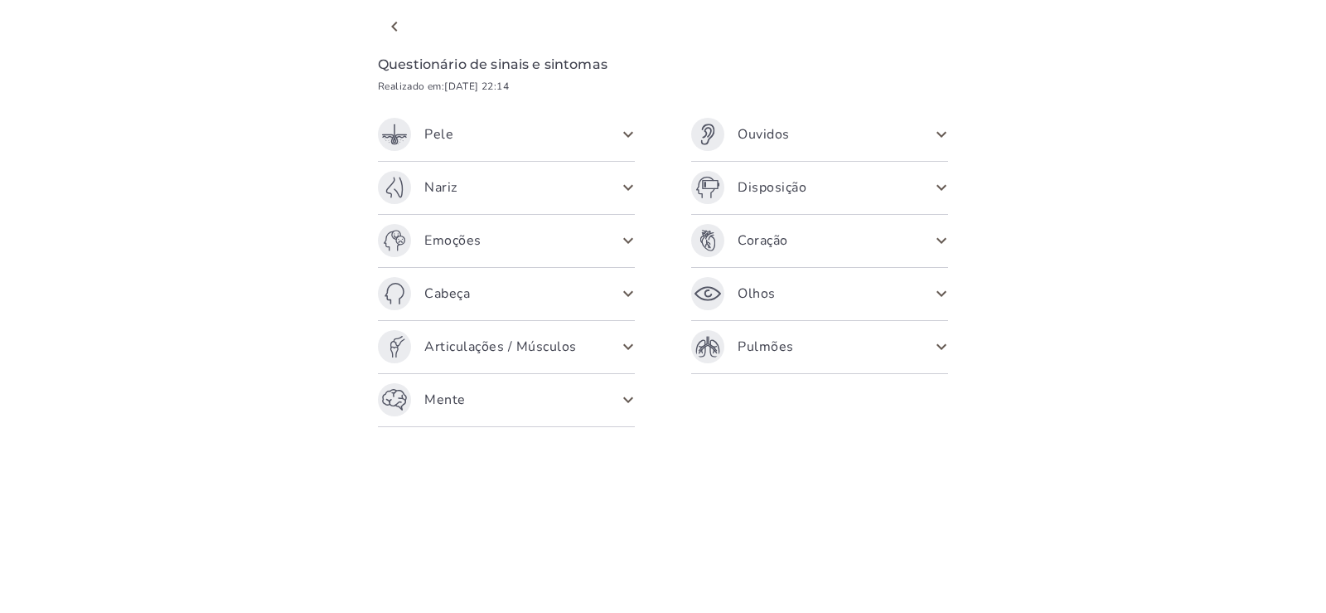
click at [941, 351] on span at bounding box center [941, 346] width 27 height 27
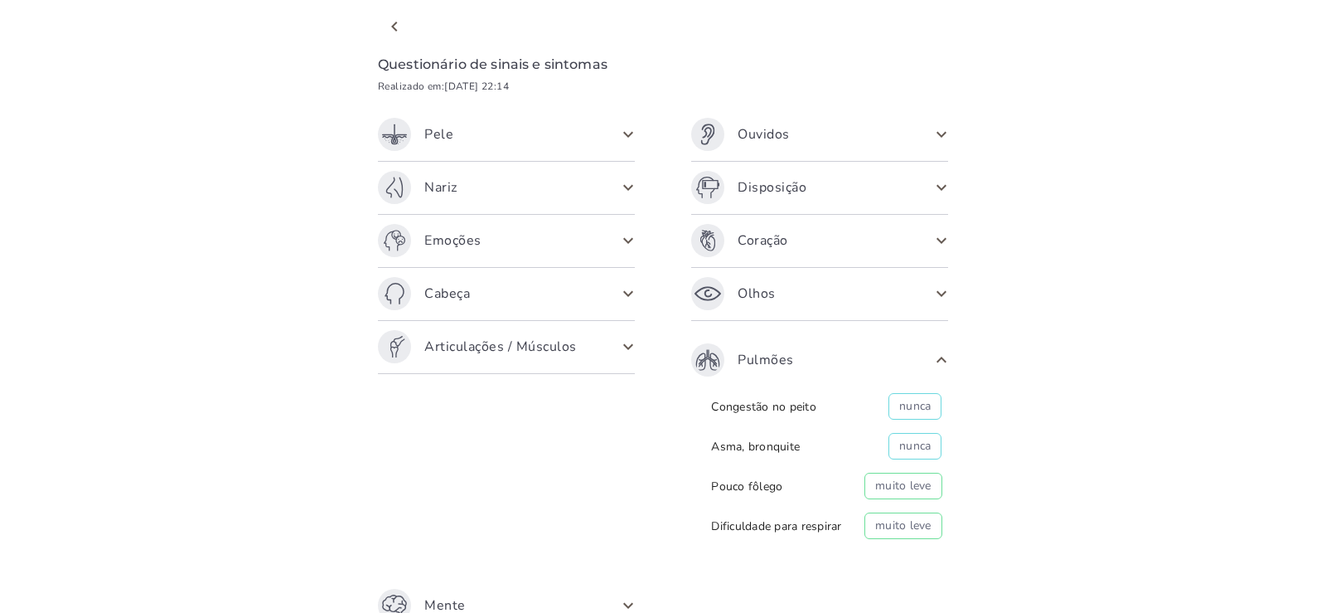
click at [934, 357] on span at bounding box center [941, 359] width 27 height 27
